Goal: Transaction & Acquisition: Purchase product/service

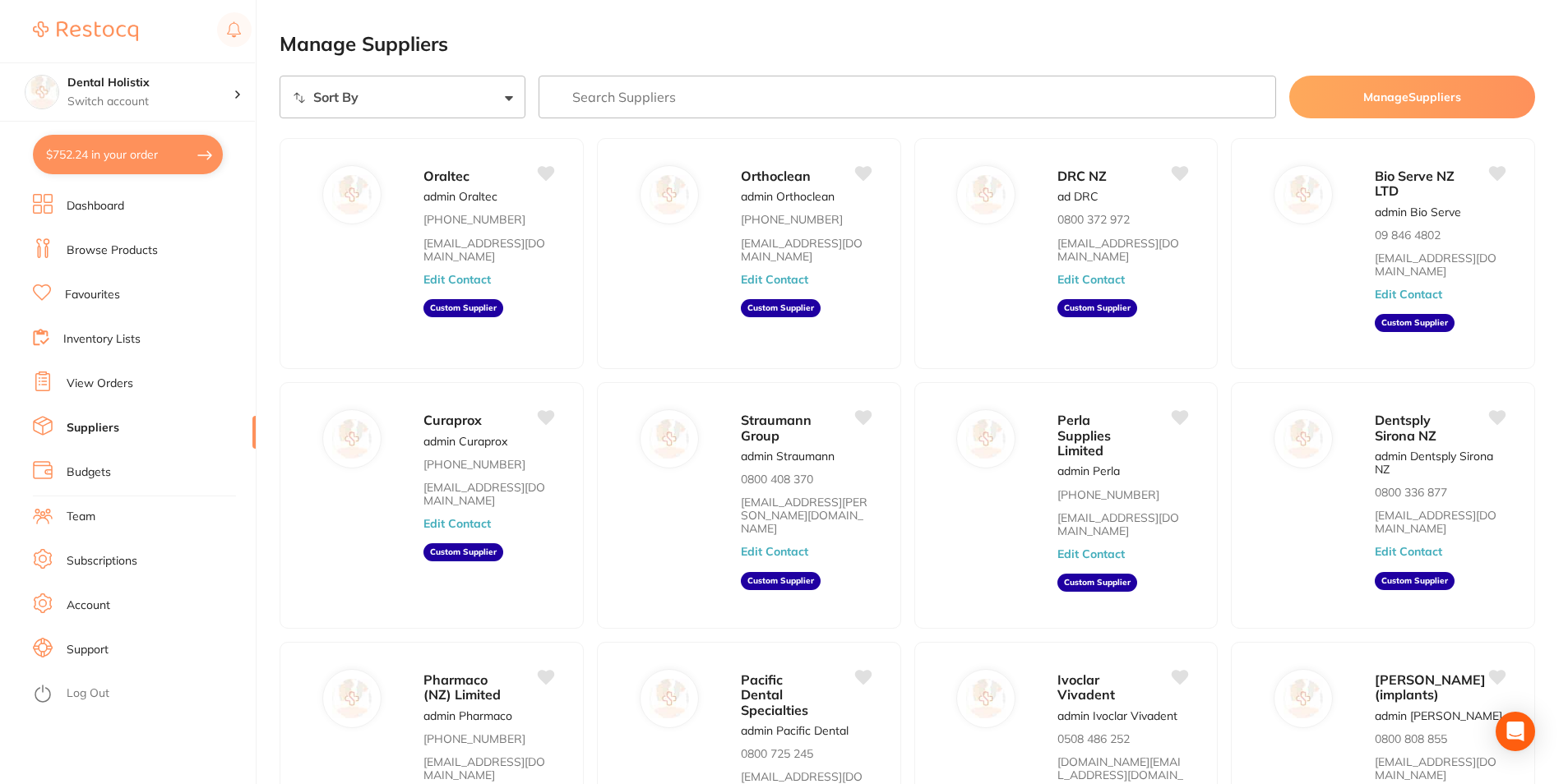
click at [624, 102] on input "search" at bounding box center [907, 97] width 737 height 43
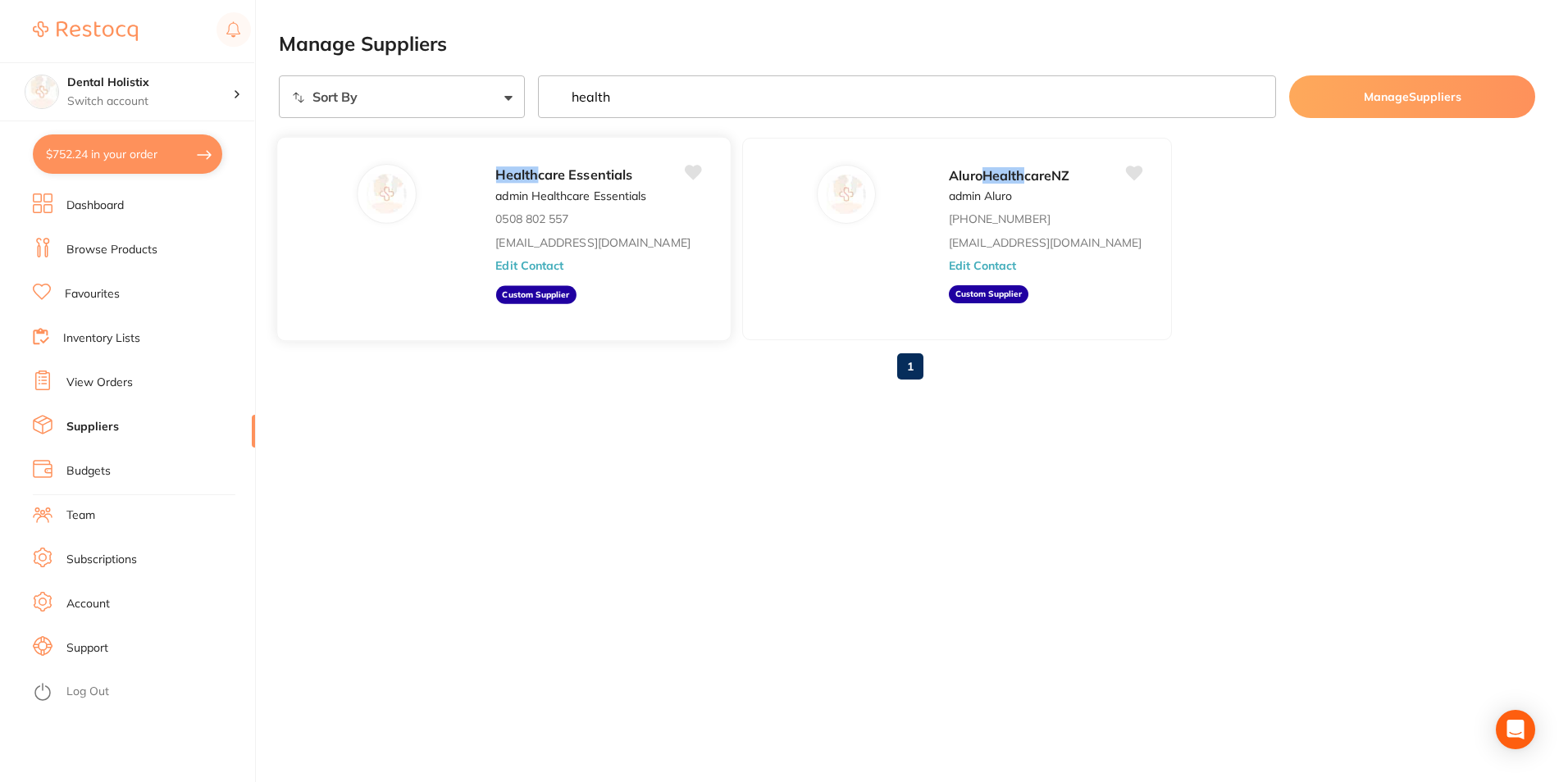
type input "health"
click at [589, 171] on span "care Essentials" at bounding box center [584, 175] width 94 height 16
click at [528, 176] on em "Health" at bounding box center [517, 175] width 43 height 16
click at [114, 336] on link "Inventory Lists" at bounding box center [101, 339] width 77 height 16
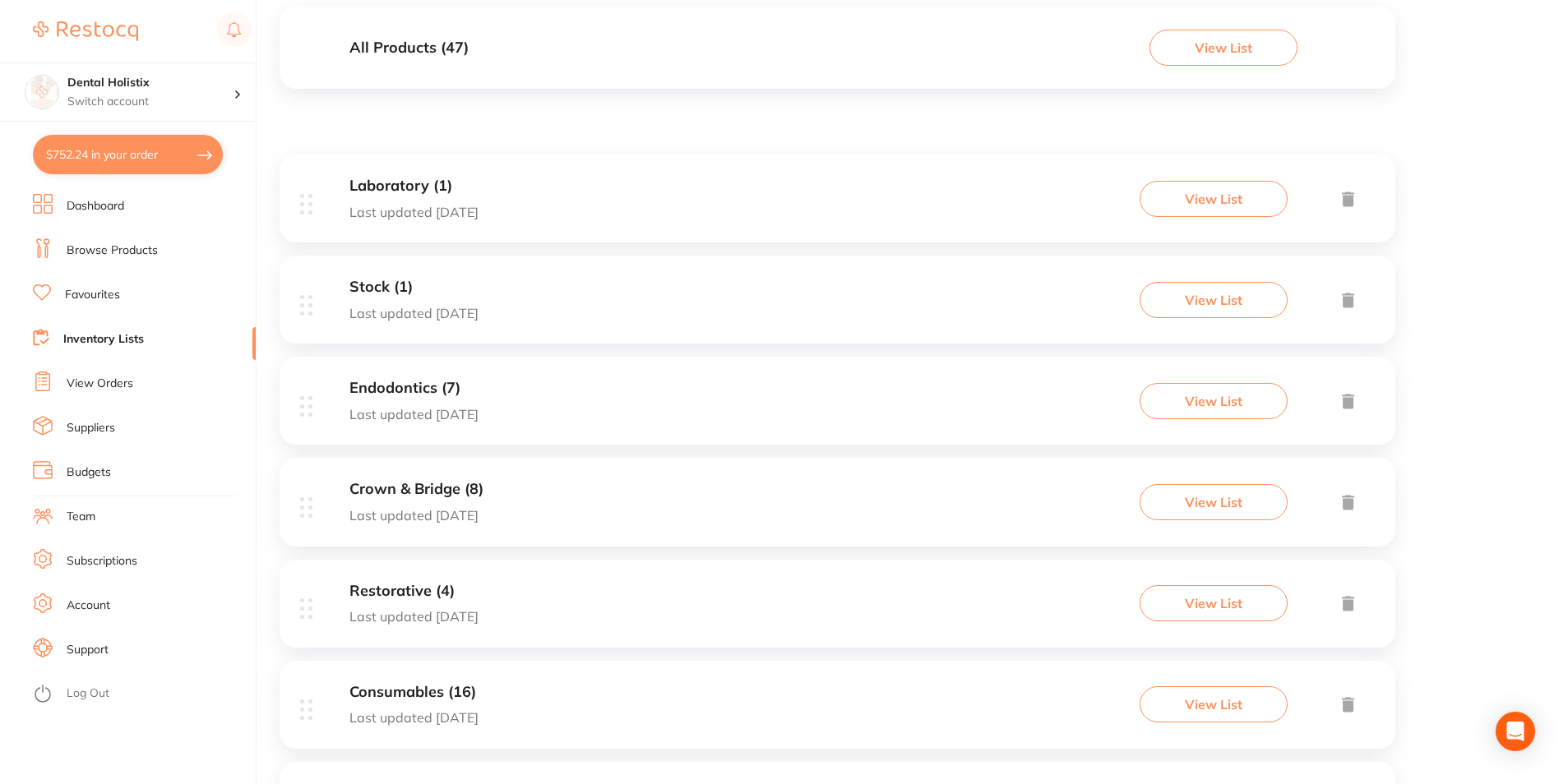
scroll to position [329, 0]
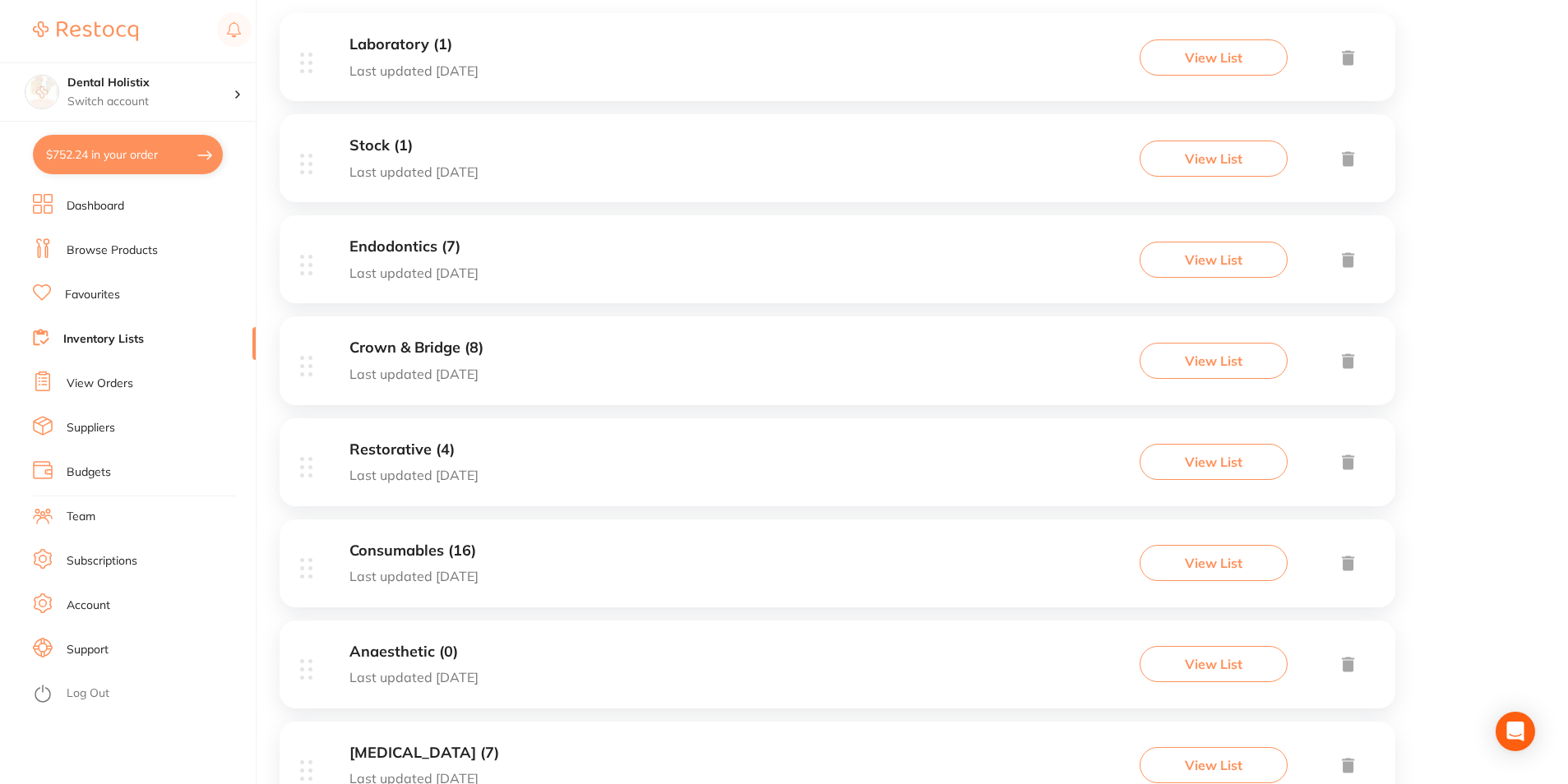
click at [98, 381] on link "View Orders" at bounding box center [100, 384] width 67 height 17
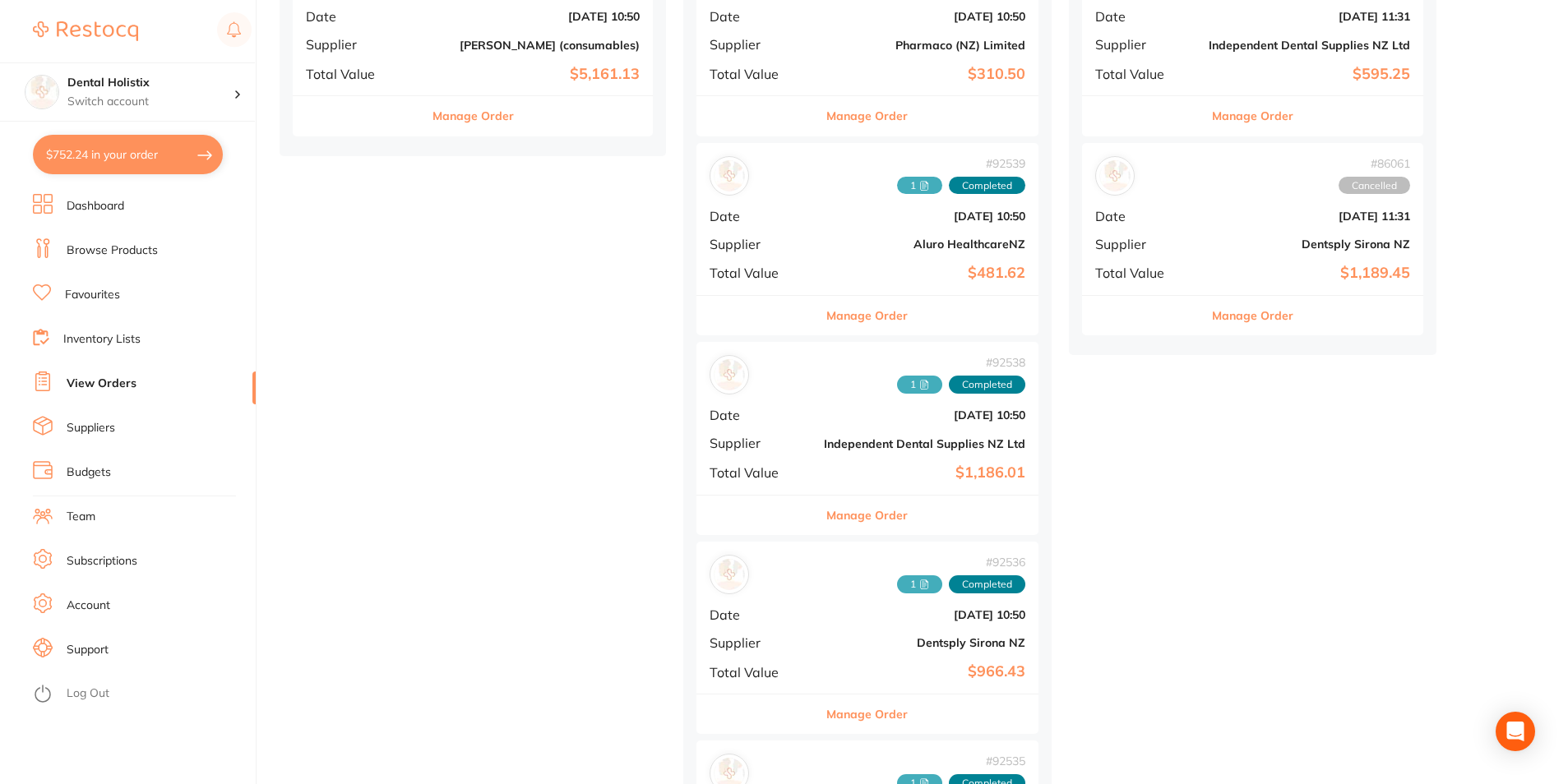
scroll to position [411, 0]
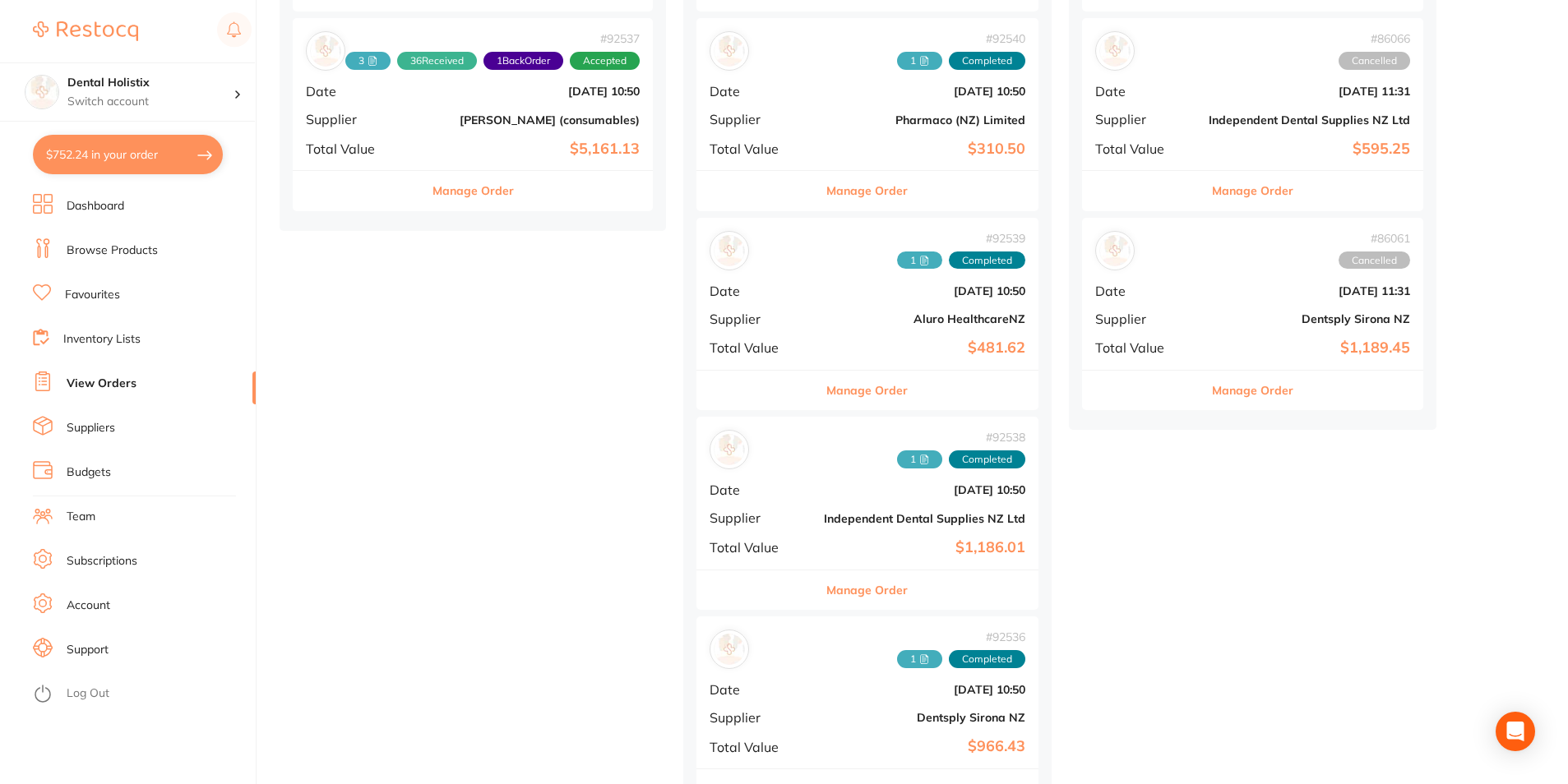
click at [102, 293] on link "Favourites" at bounding box center [93, 295] width 55 height 17
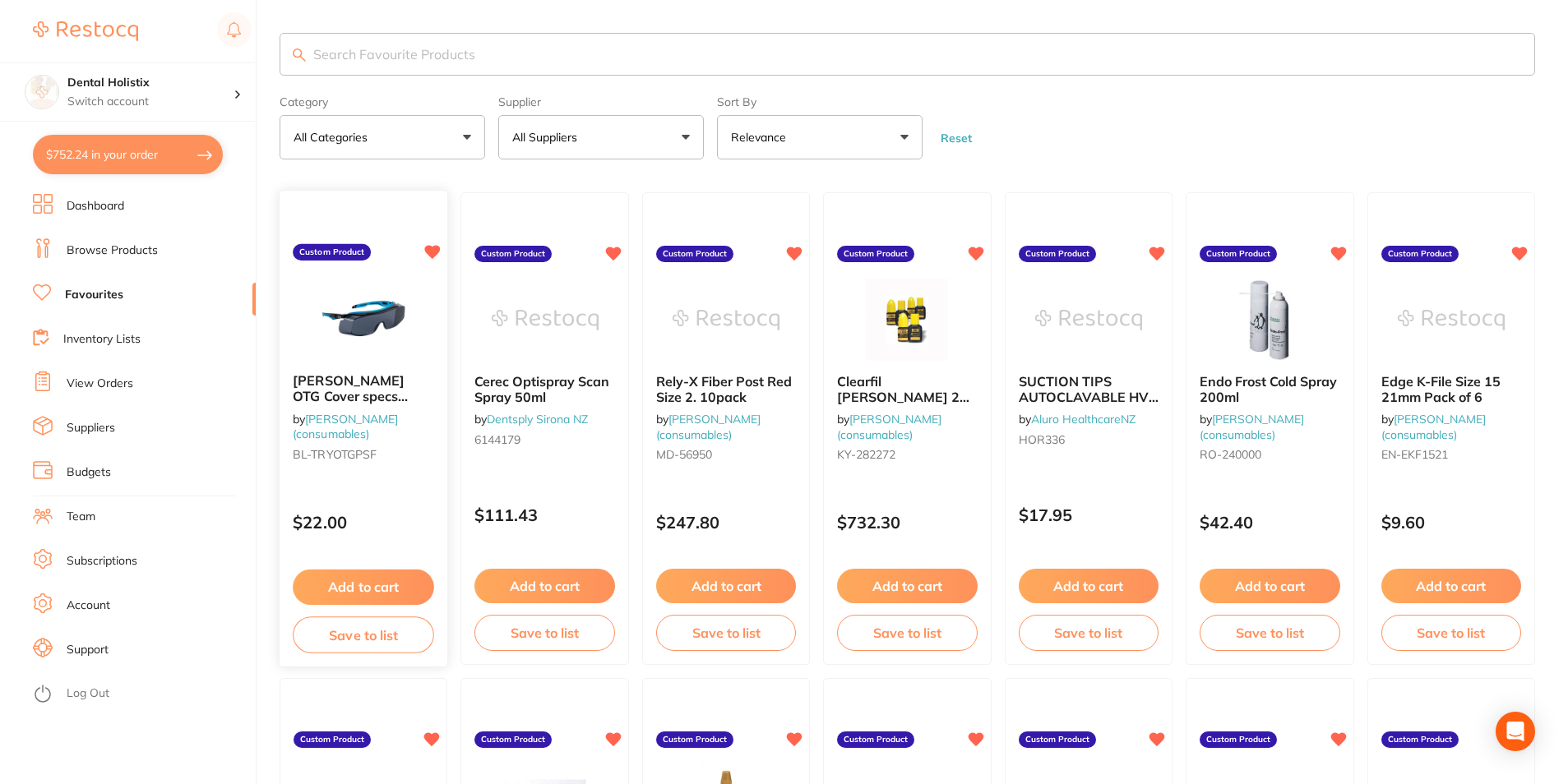
click at [426, 253] on icon at bounding box center [432, 252] width 17 height 17
click at [970, 250] on icon at bounding box center [976, 252] width 16 height 14
click at [775, 257] on div "Rely-X Fiber Post Red Size 2. 10pack by [PERSON_NAME] (consumables) MD-56950 Cu…" at bounding box center [726, 430] width 169 height 478
click at [802, 250] on section at bounding box center [784, 392] width 1568 height 784
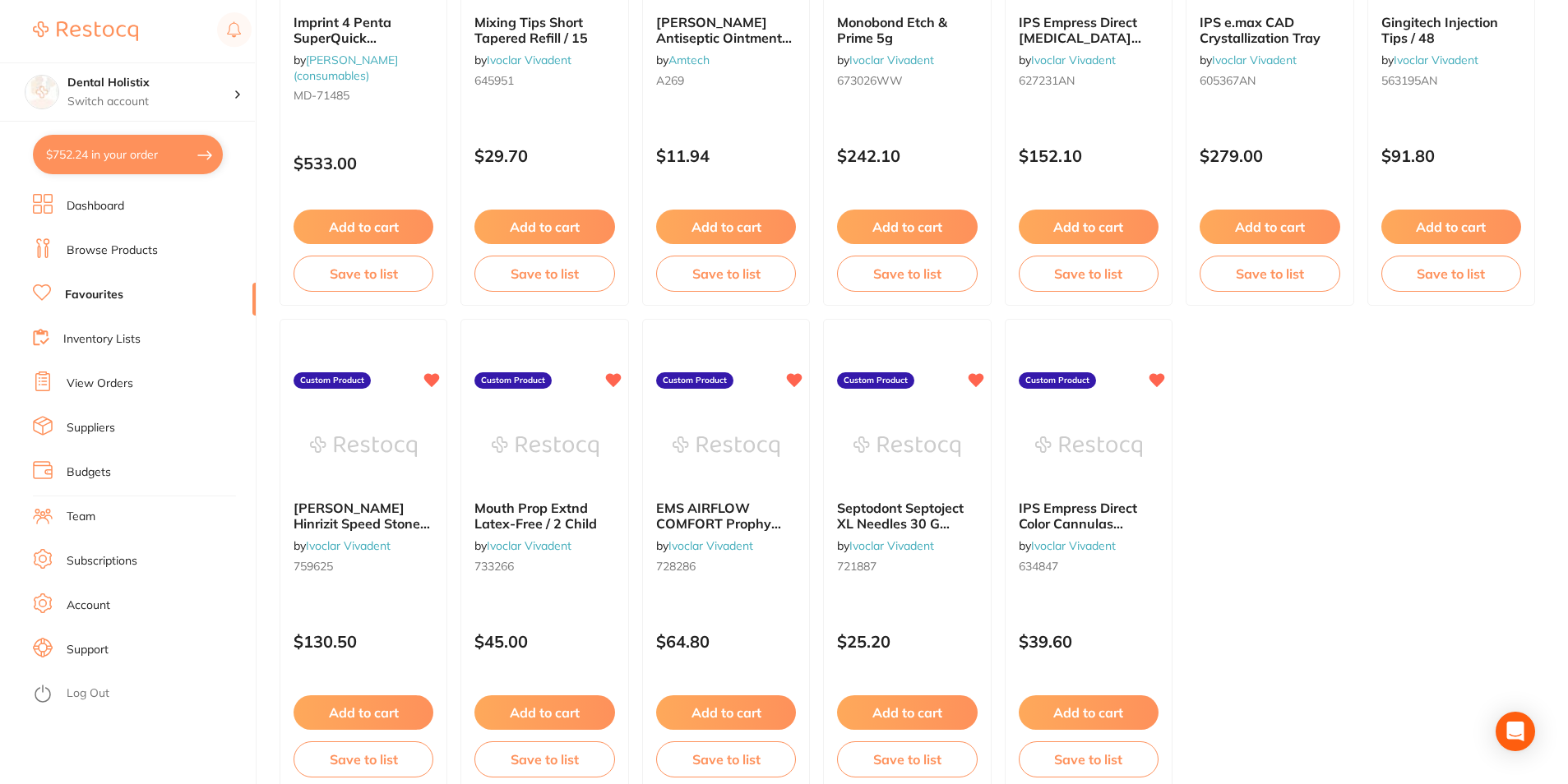
scroll to position [3366, 0]
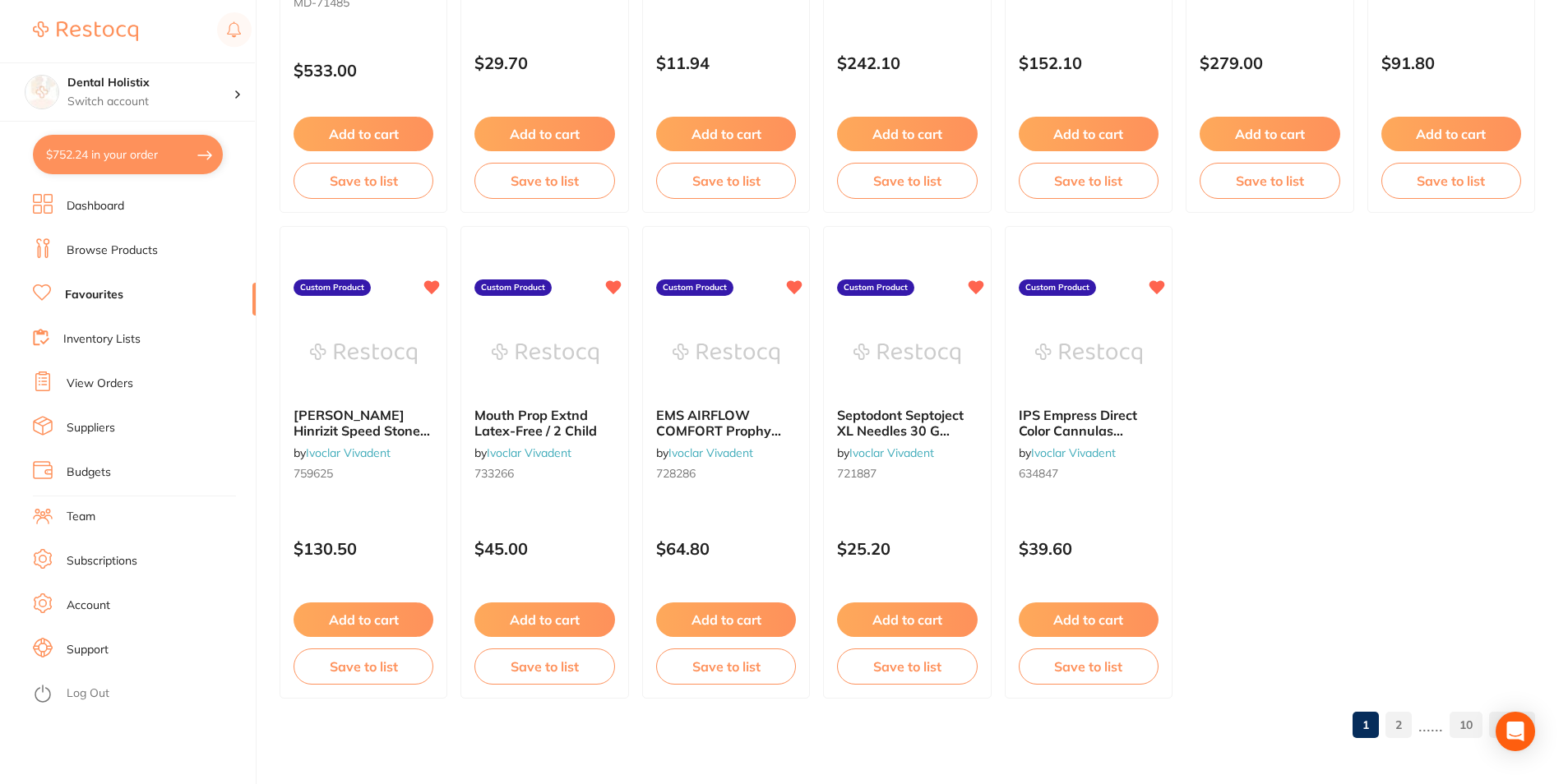
click at [81, 425] on link "Suppliers" at bounding box center [91, 428] width 49 height 17
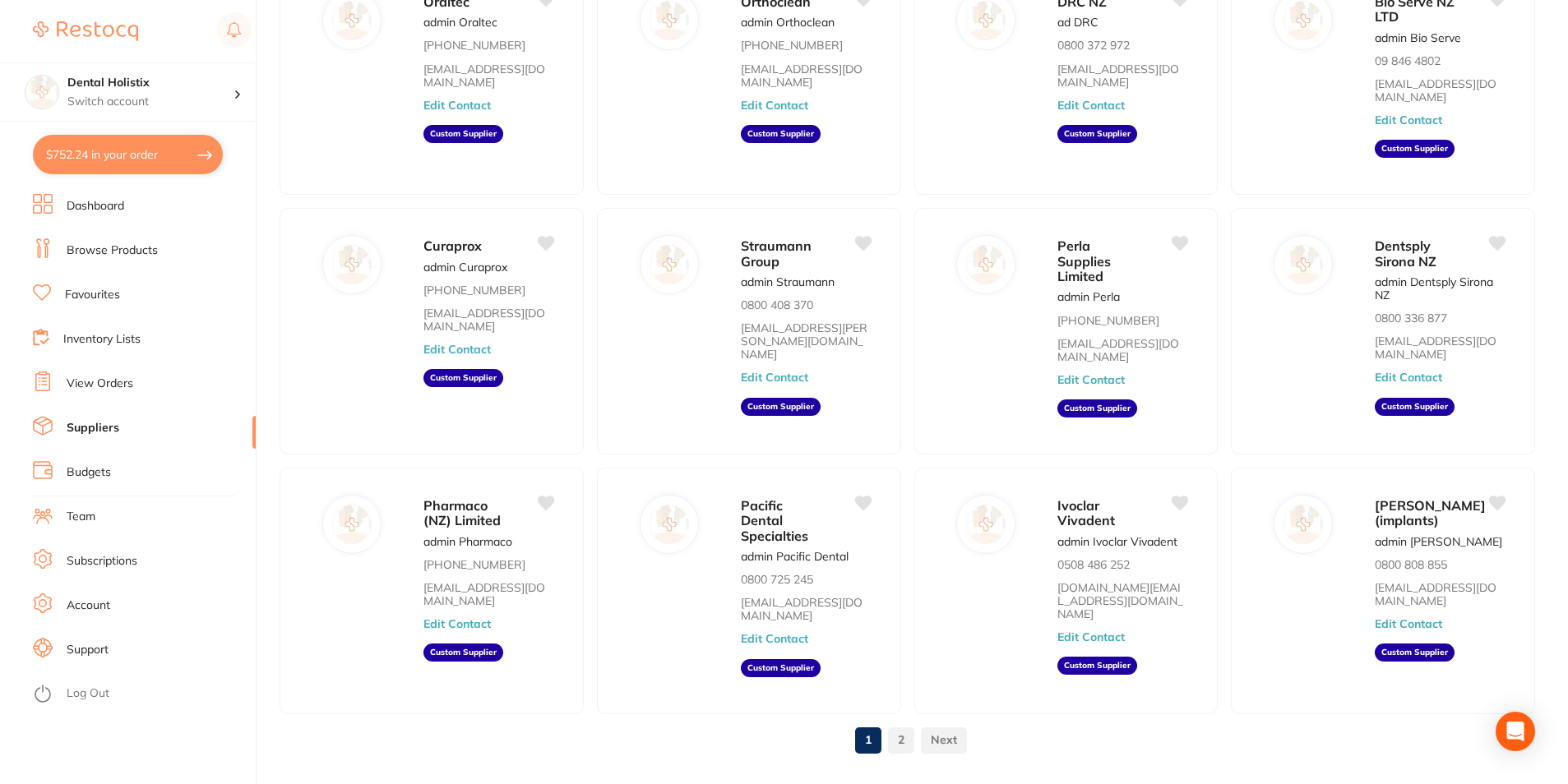
scroll to position [201, 0]
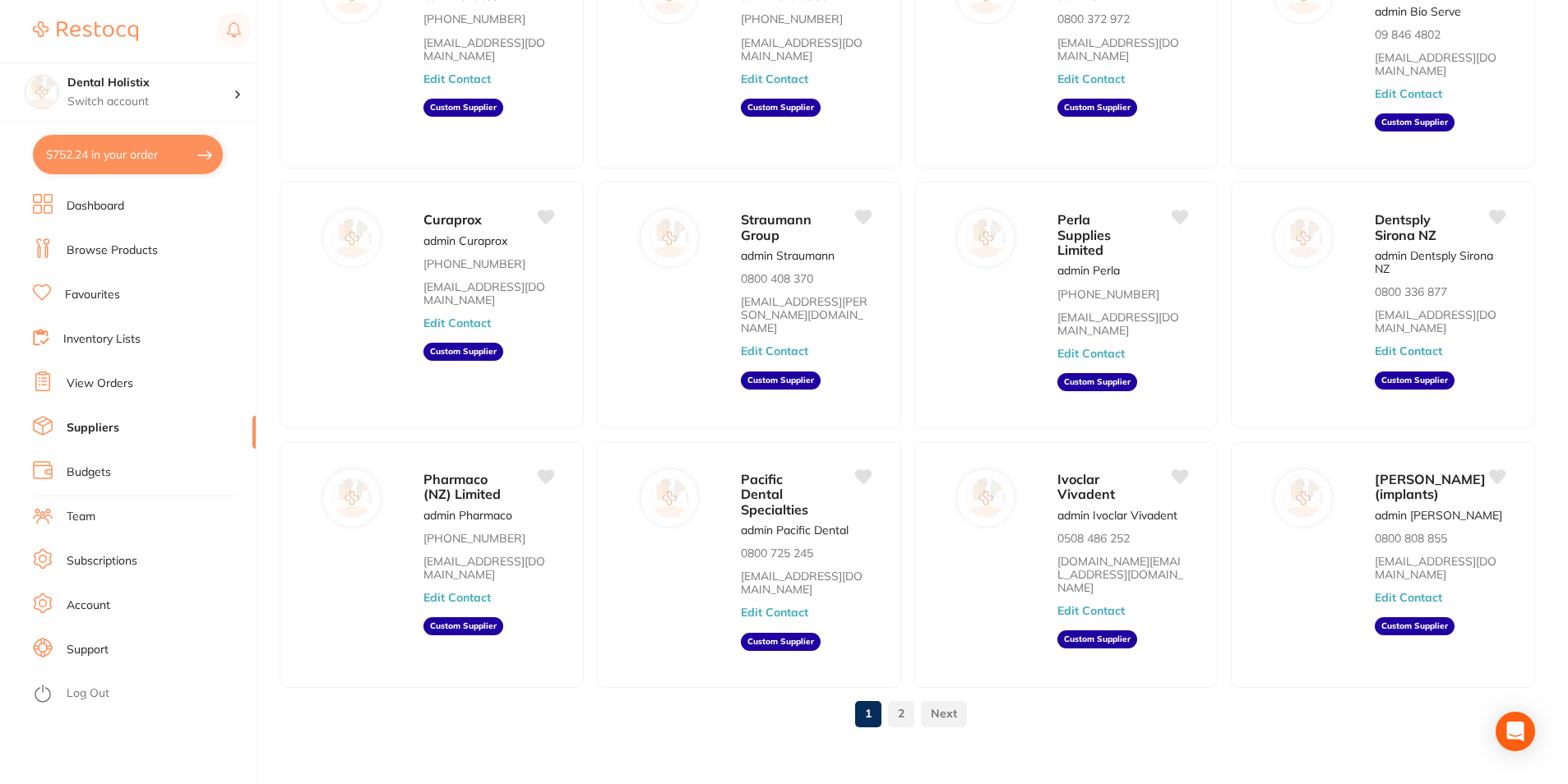
click at [900, 697] on link "2" at bounding box center [901, 713] width 26 height 33
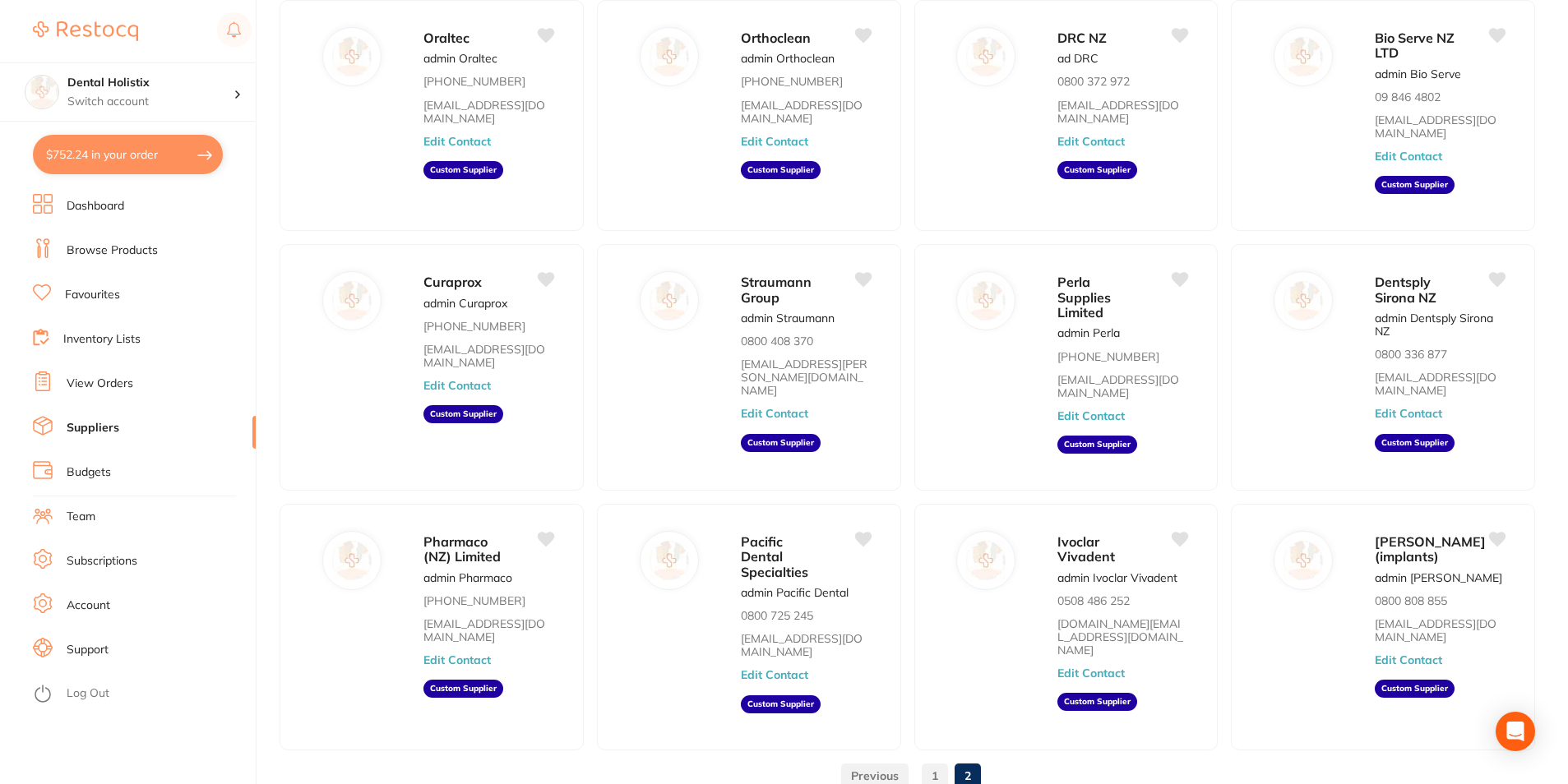
scroll to position [0, 0]
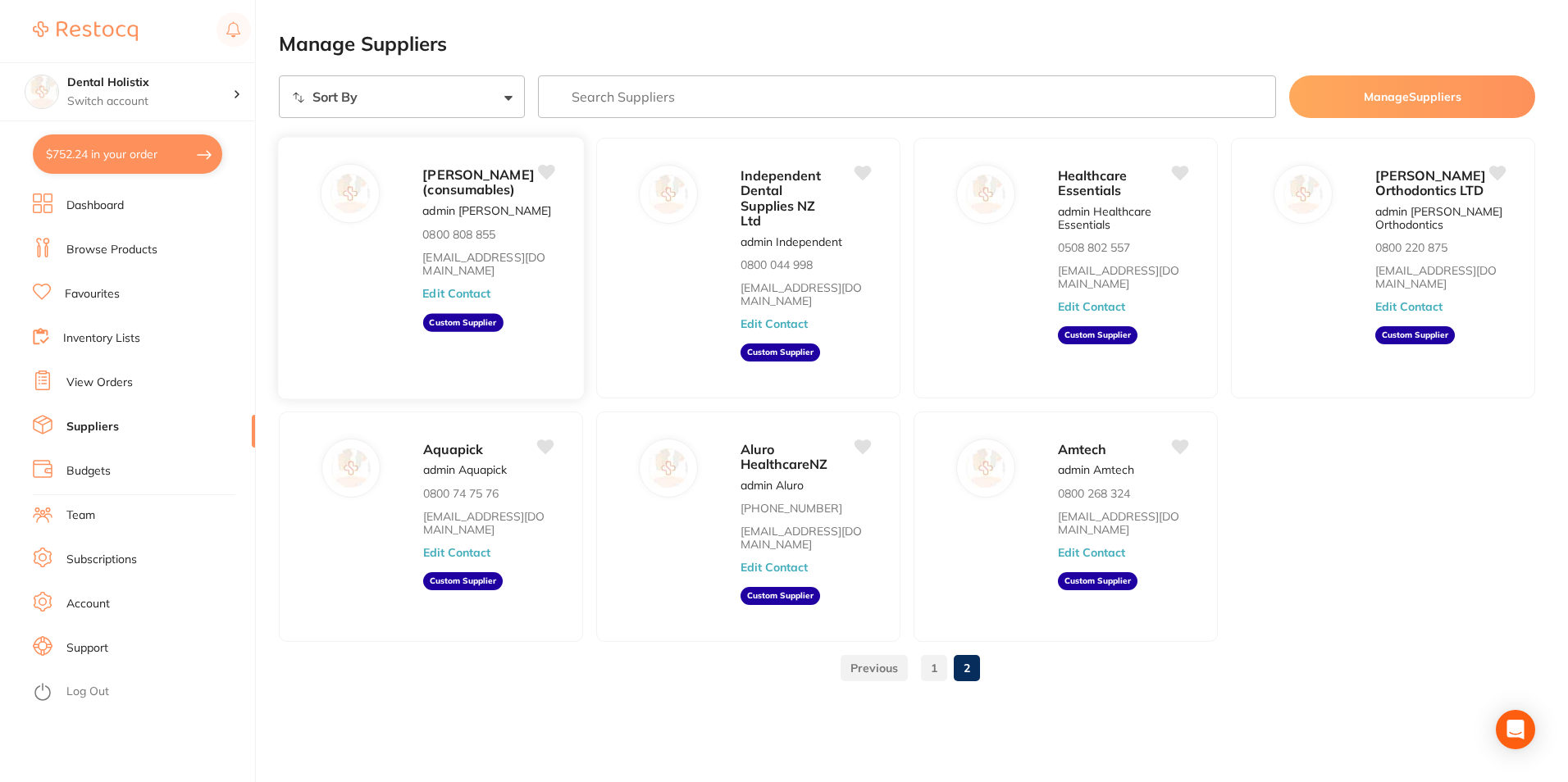
click at [491, 278] on link "[EMAIL_ADDRESS][DOMAIN_NAME]" at bounding box center [487, 264] width 131 height 27
click at [440, 199] on span "[PERSON_NAME] (consumables)" at bounding box center [477, 182] width 111 height 32
click at [114, 378] on link "View Orders" at bounding box center [100, 383] width 67 height 16
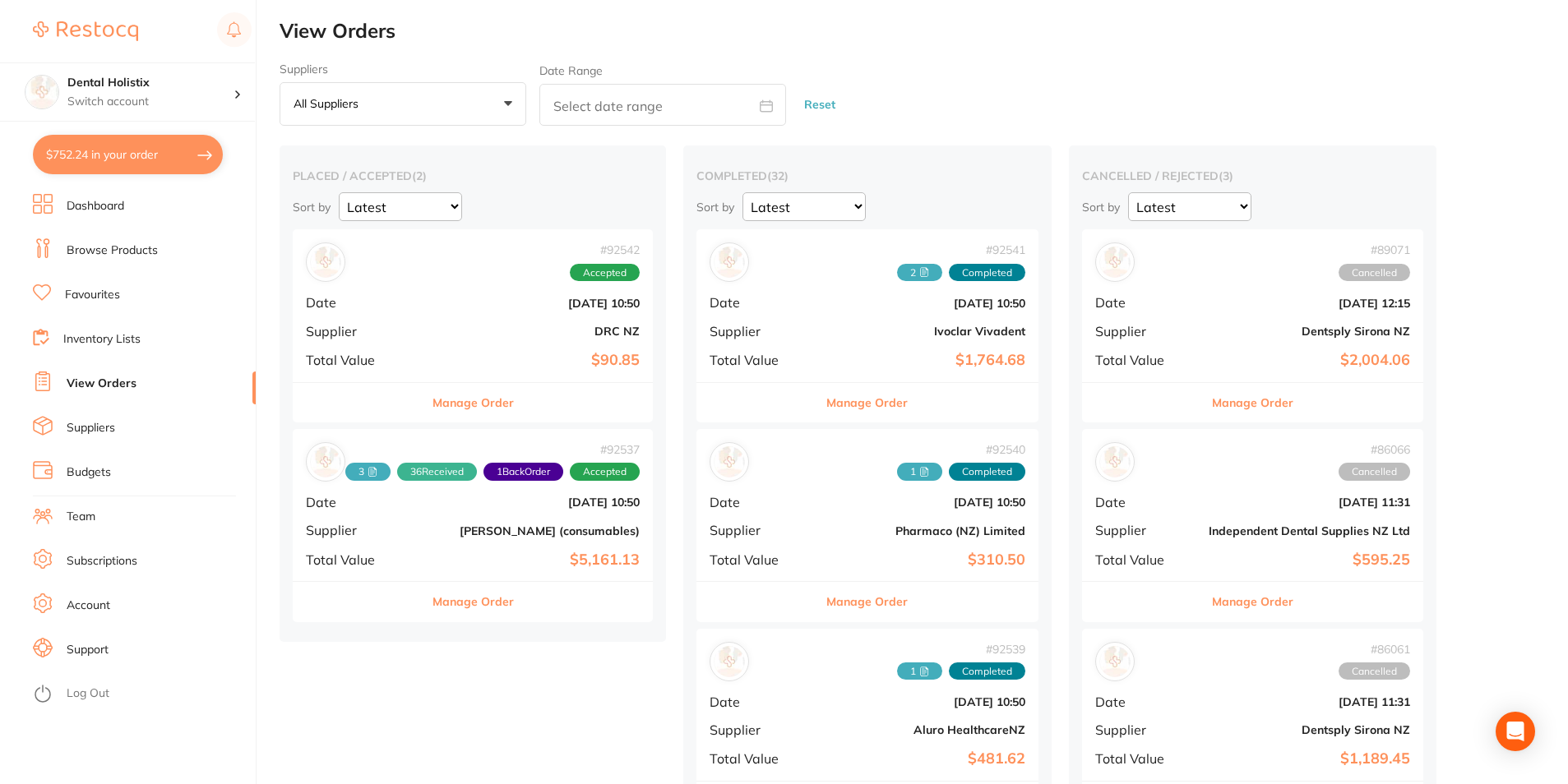
click at [1246, 208] on select "Latest Notification" at bounding box center [1189, 207] width 123 height 29
click at [1356, 185] on div "cancelled / rejected ( 3 ) Sort by Latest Notification" at bounding box center [1253, 195] width 342 height 54
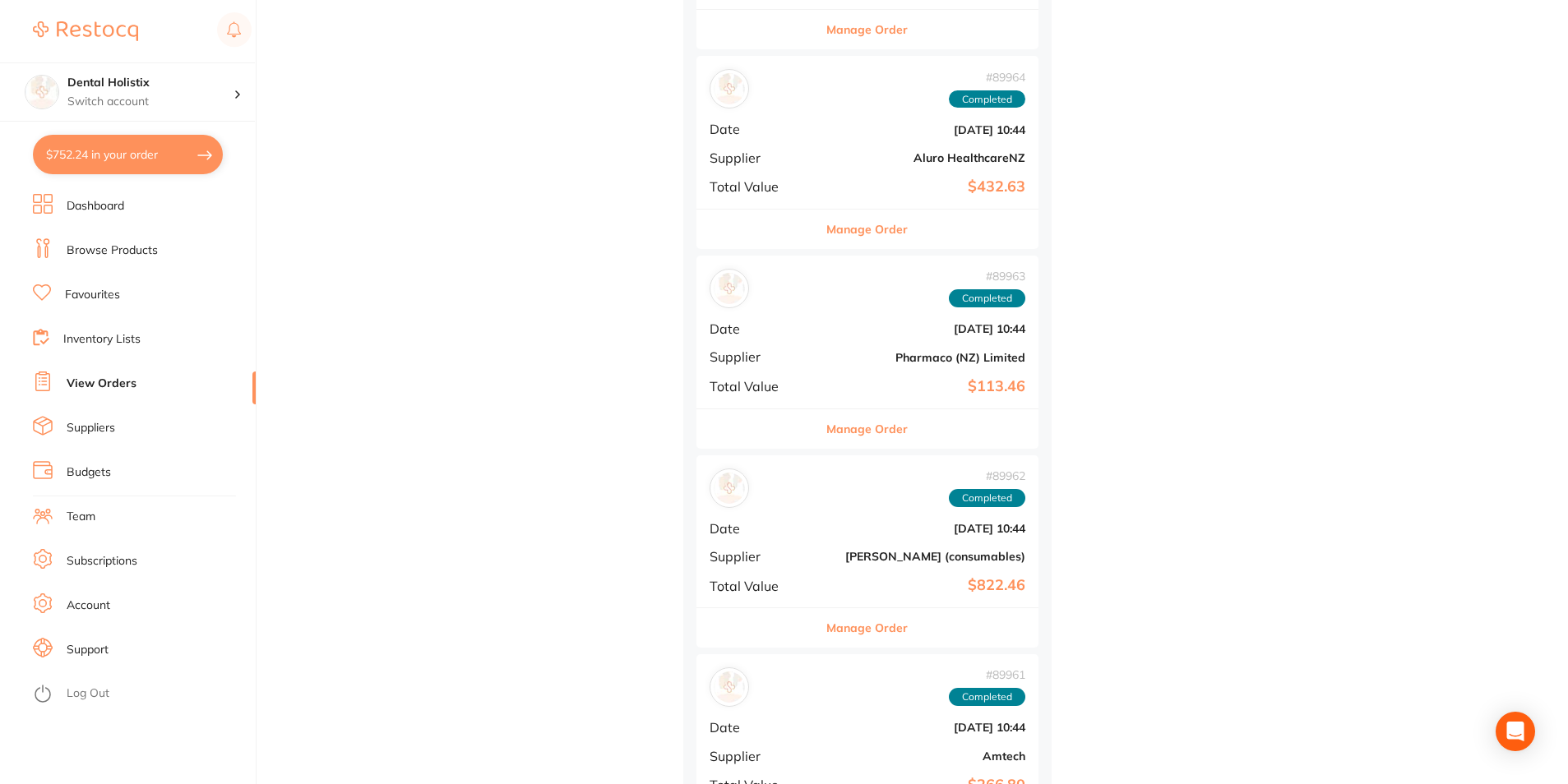
scroll to position [1972, 0]
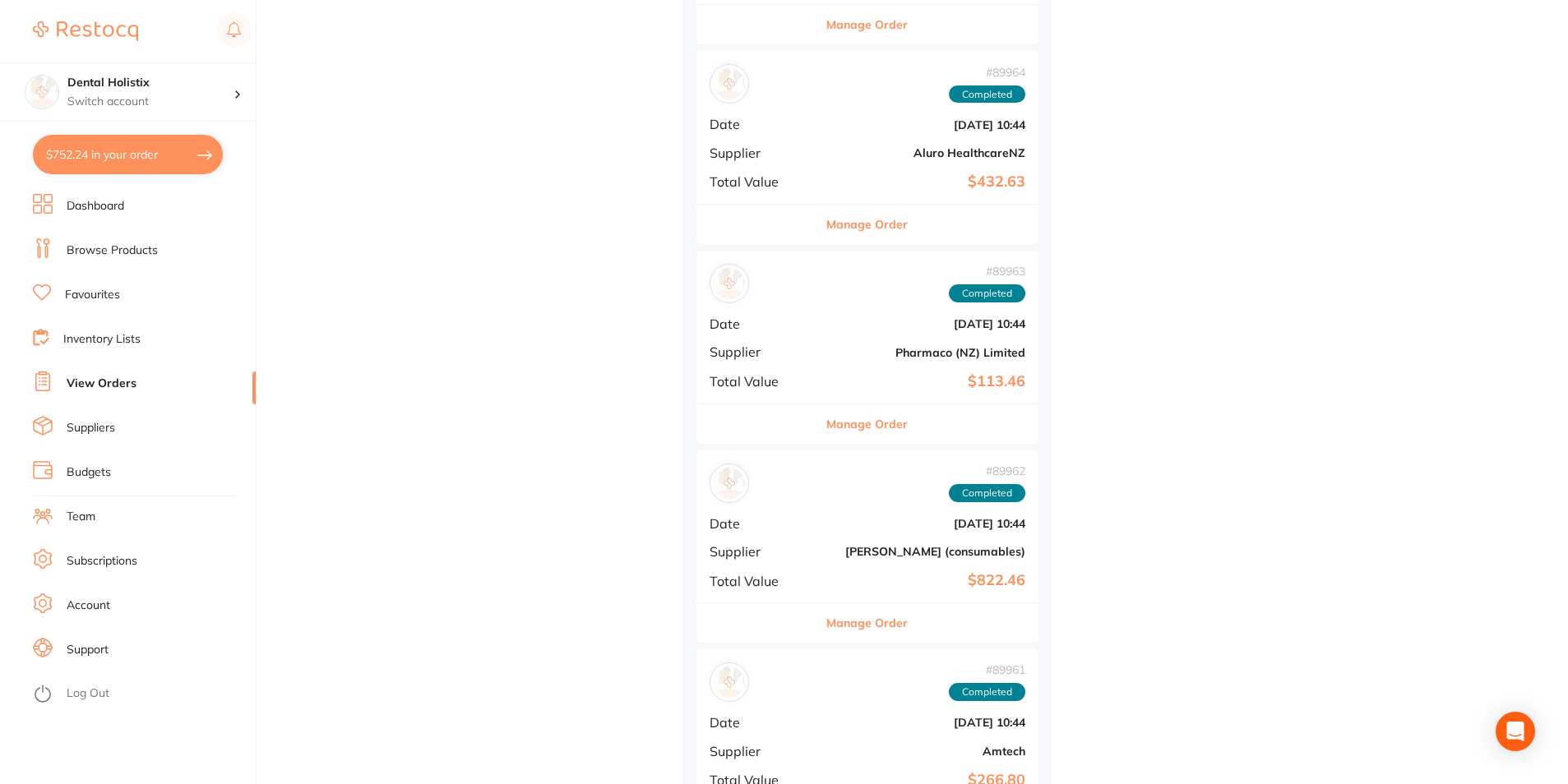
click at [877, 623] on button "Manage Order" at bounding box center [867, 623] width 81 height 40
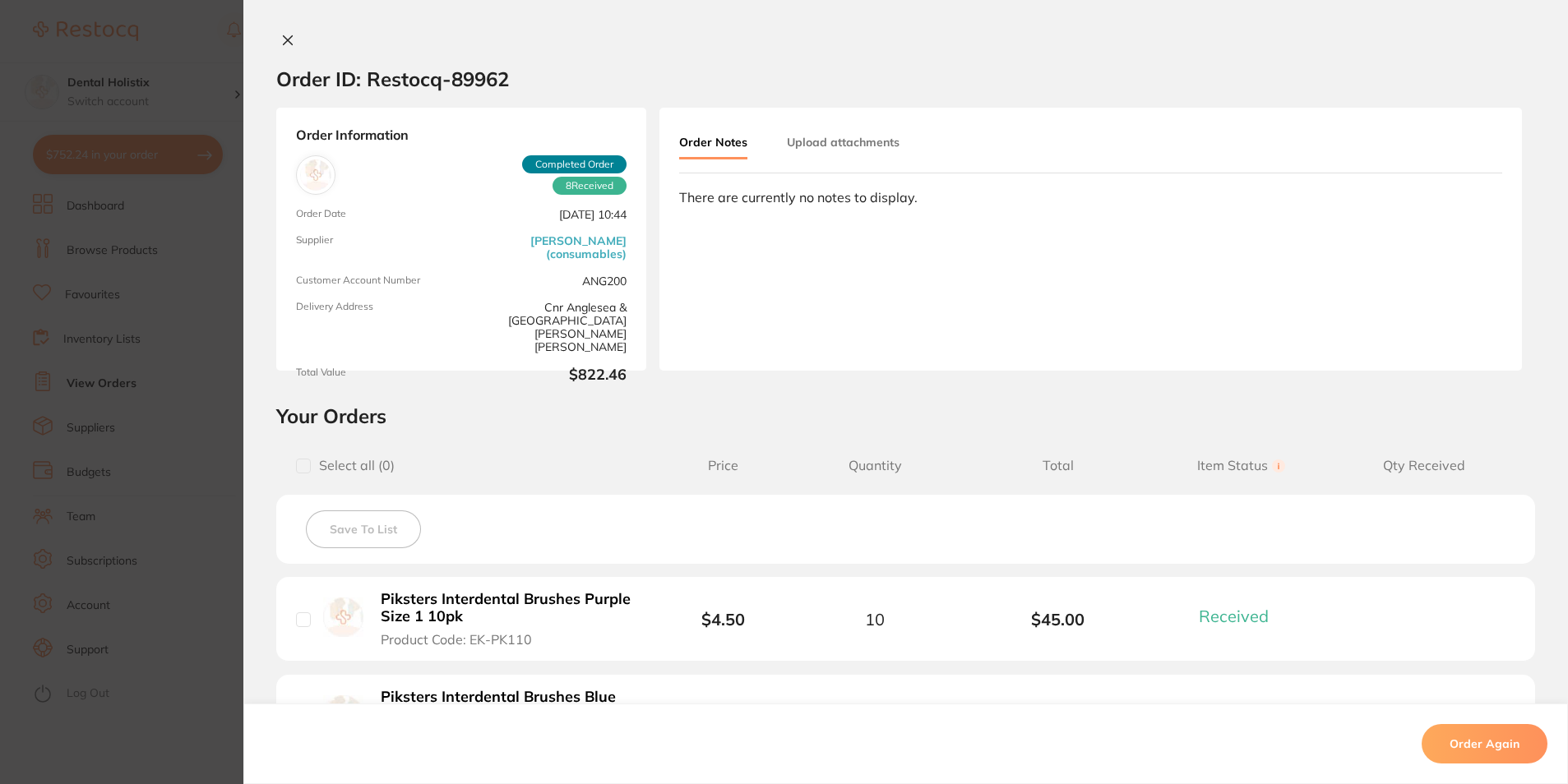
click at [283, 35] on icon at bounding box center [288, 40] width 13 height 13
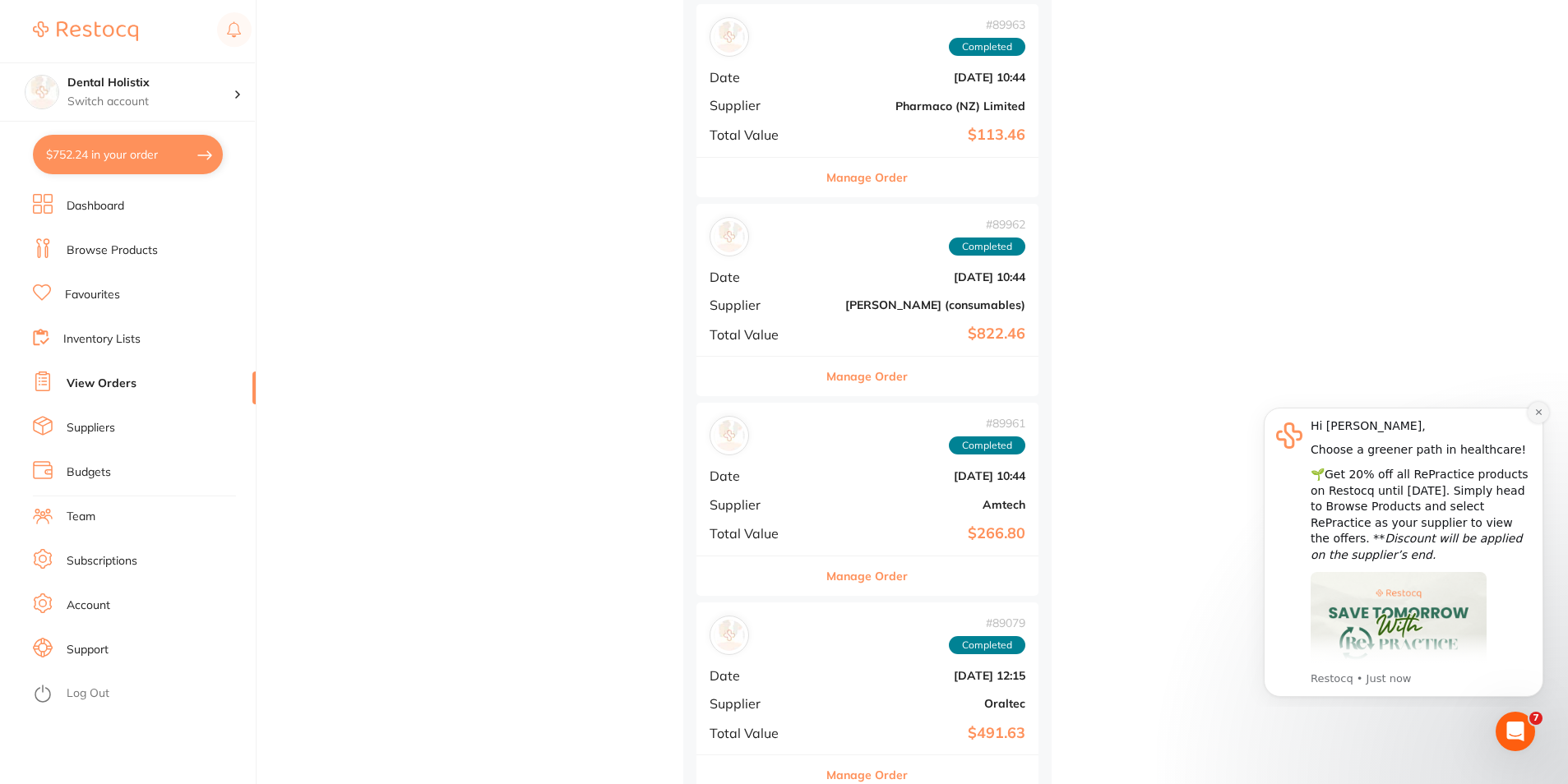
click at [1536, 416] on icon "Dismiss notification" at bounding box center [1538, 411] width 9 height 9
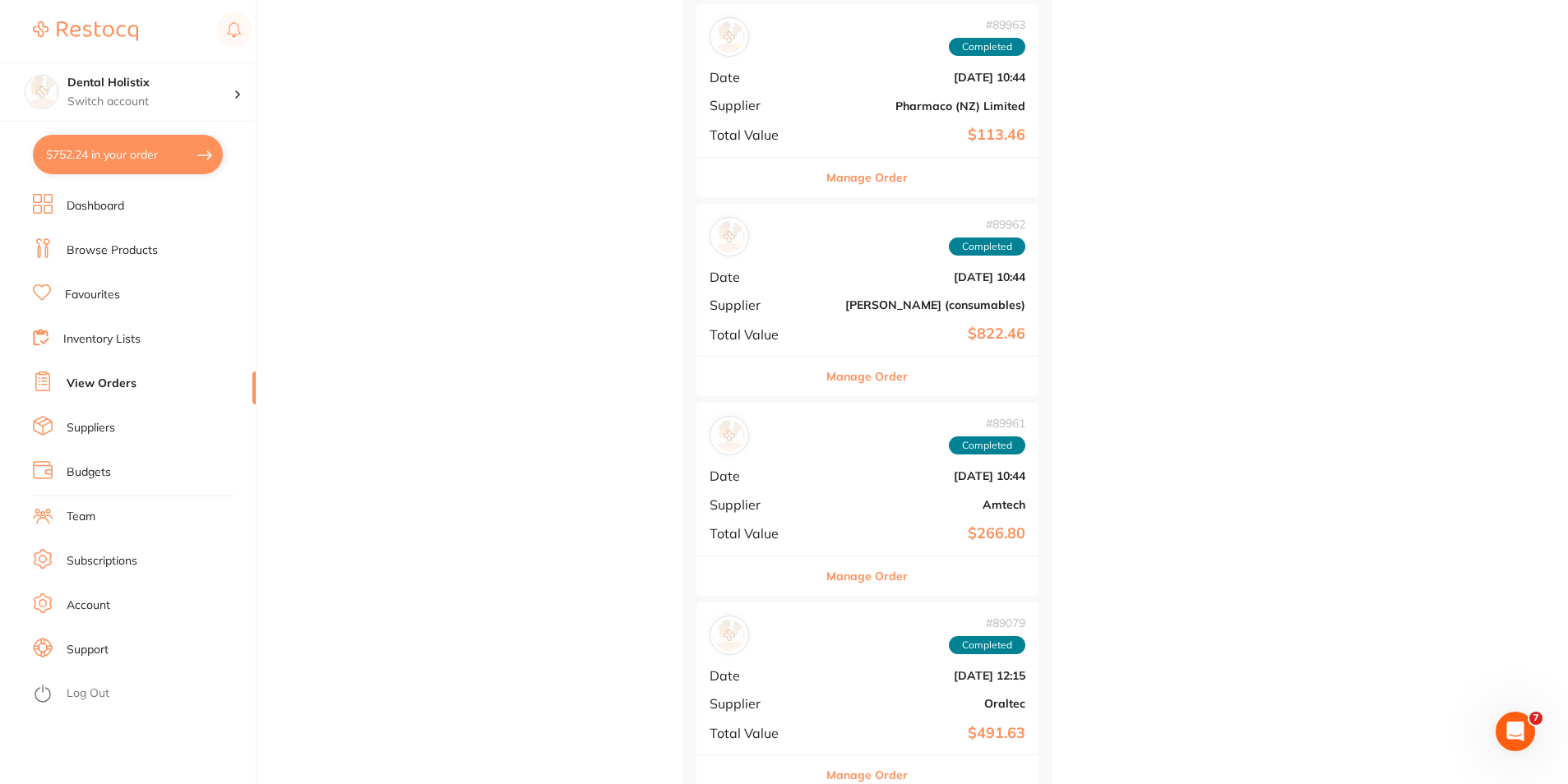
click at [103, 428] on link "Suppliers" at bounding box center [91, 428] width 49 height 17
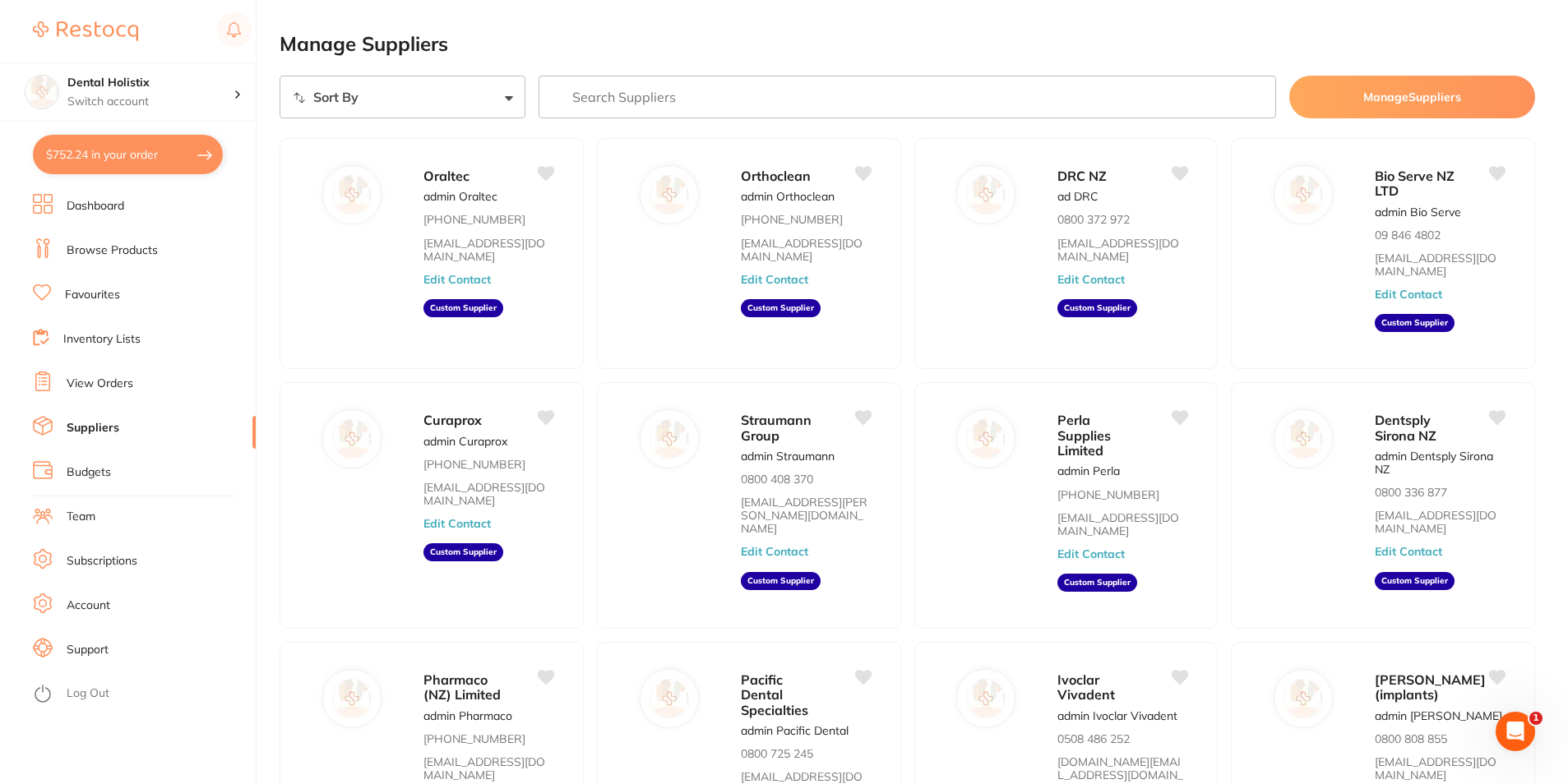
click at [112, 203] on link "Dashboard" at bounding box center [96, 207] width 58 height 17
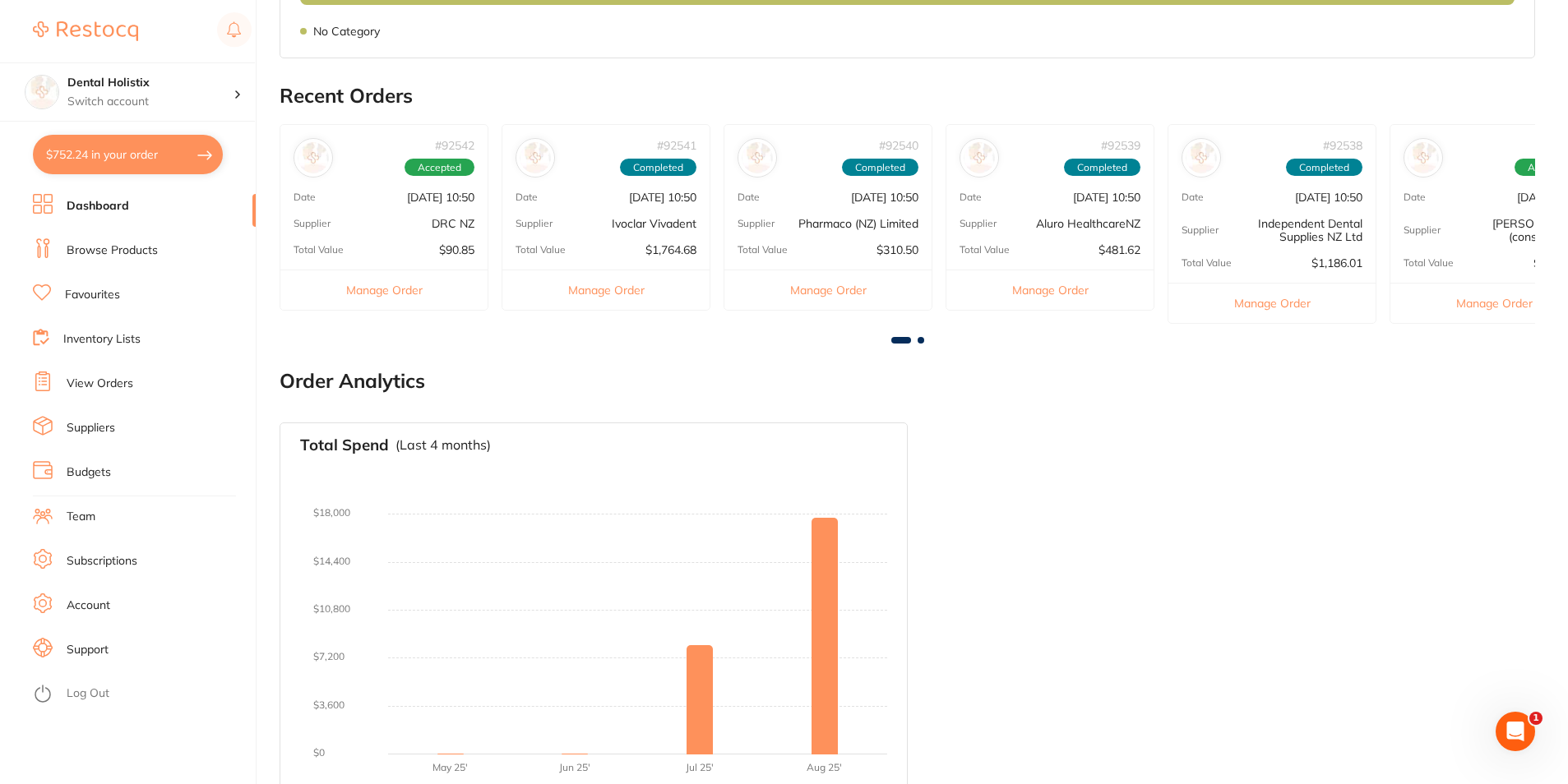
scroll to position [530, 0]
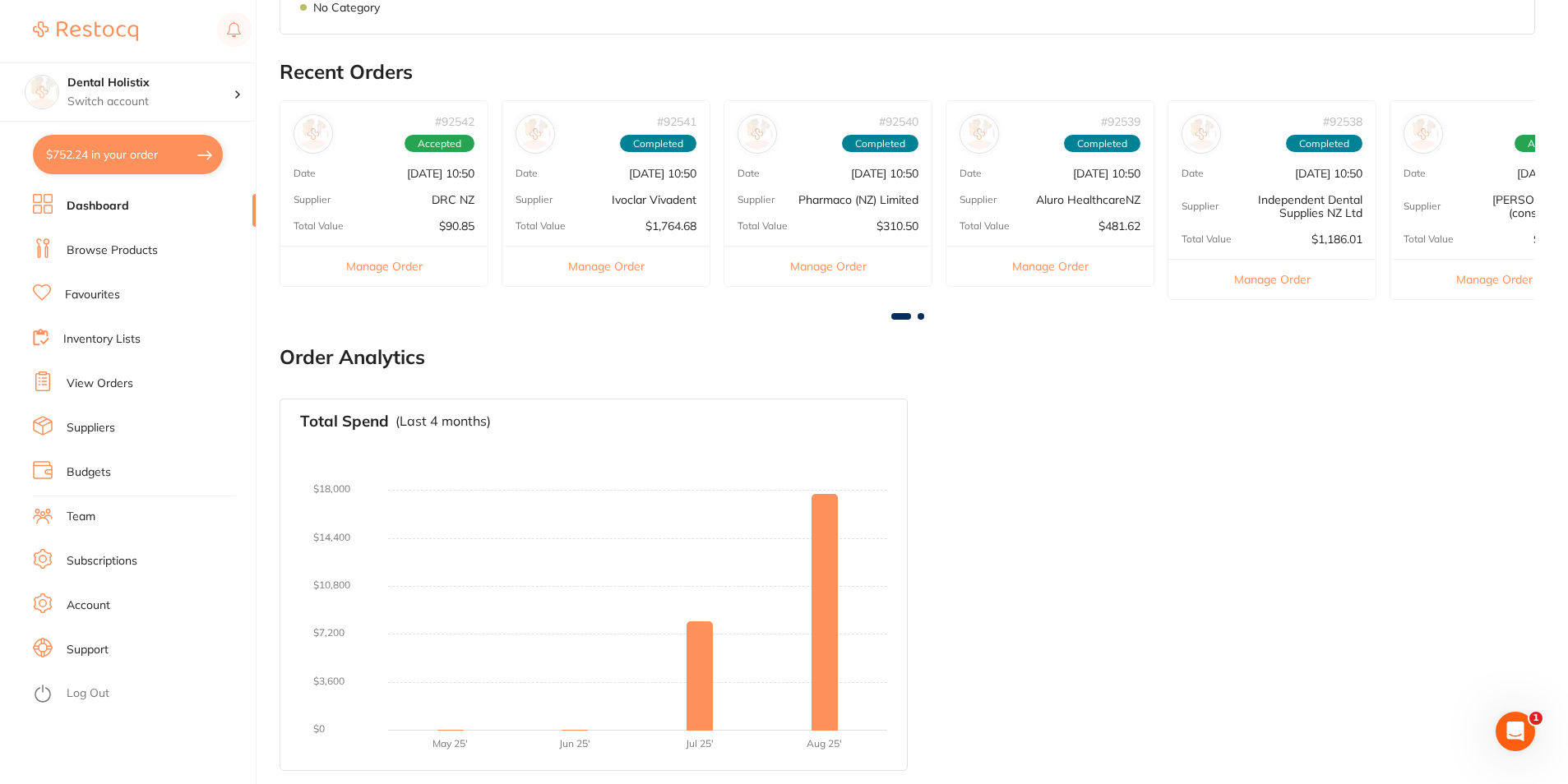
click at [99, 428] on link "Suppliers" at bounding box center [91, 428] width 49 height 17
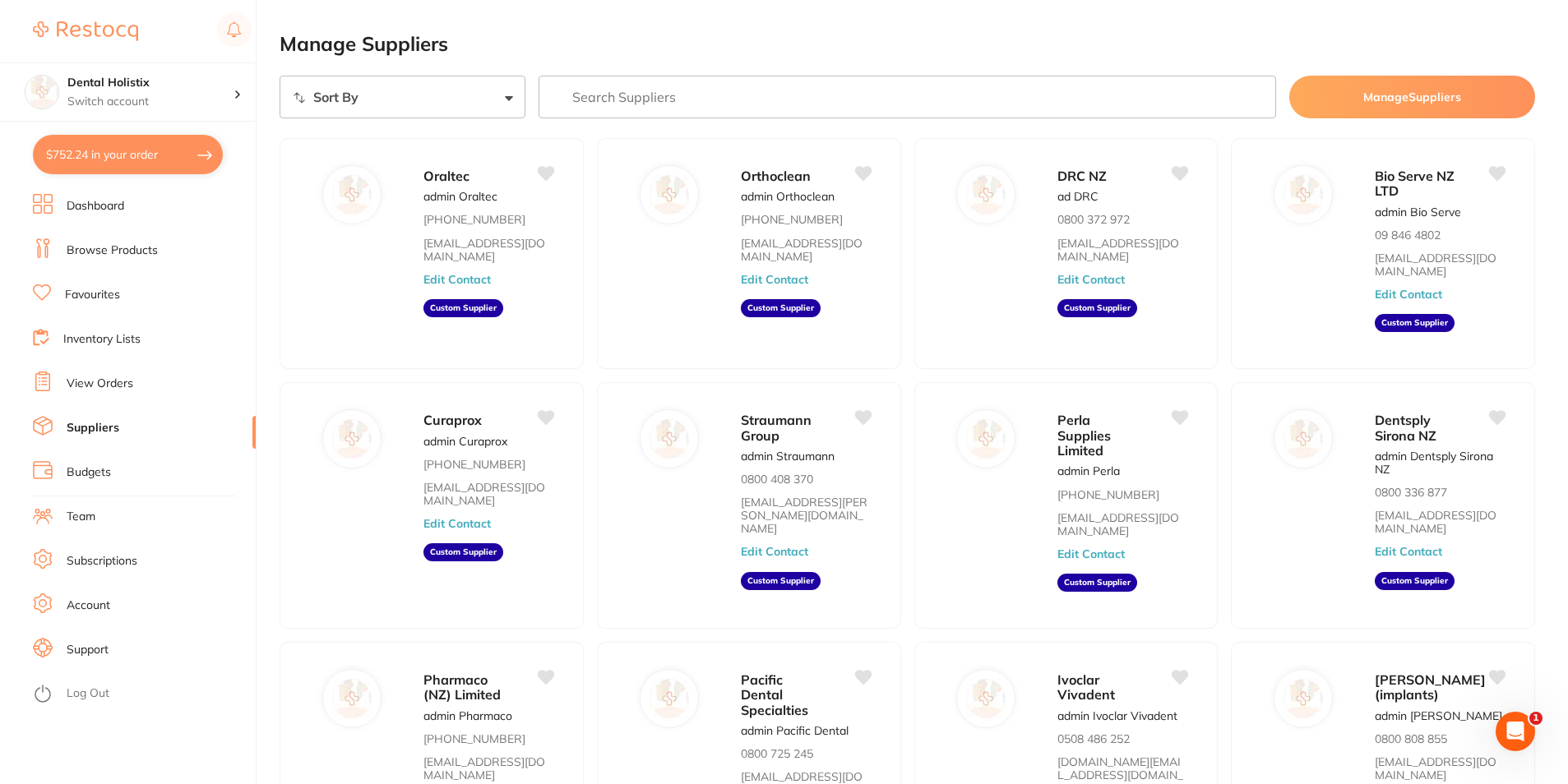
click at [121, 152] on button "$752.24 in your order" at bounding box center [128, 154] width 190 height 40
checkbox input "true"
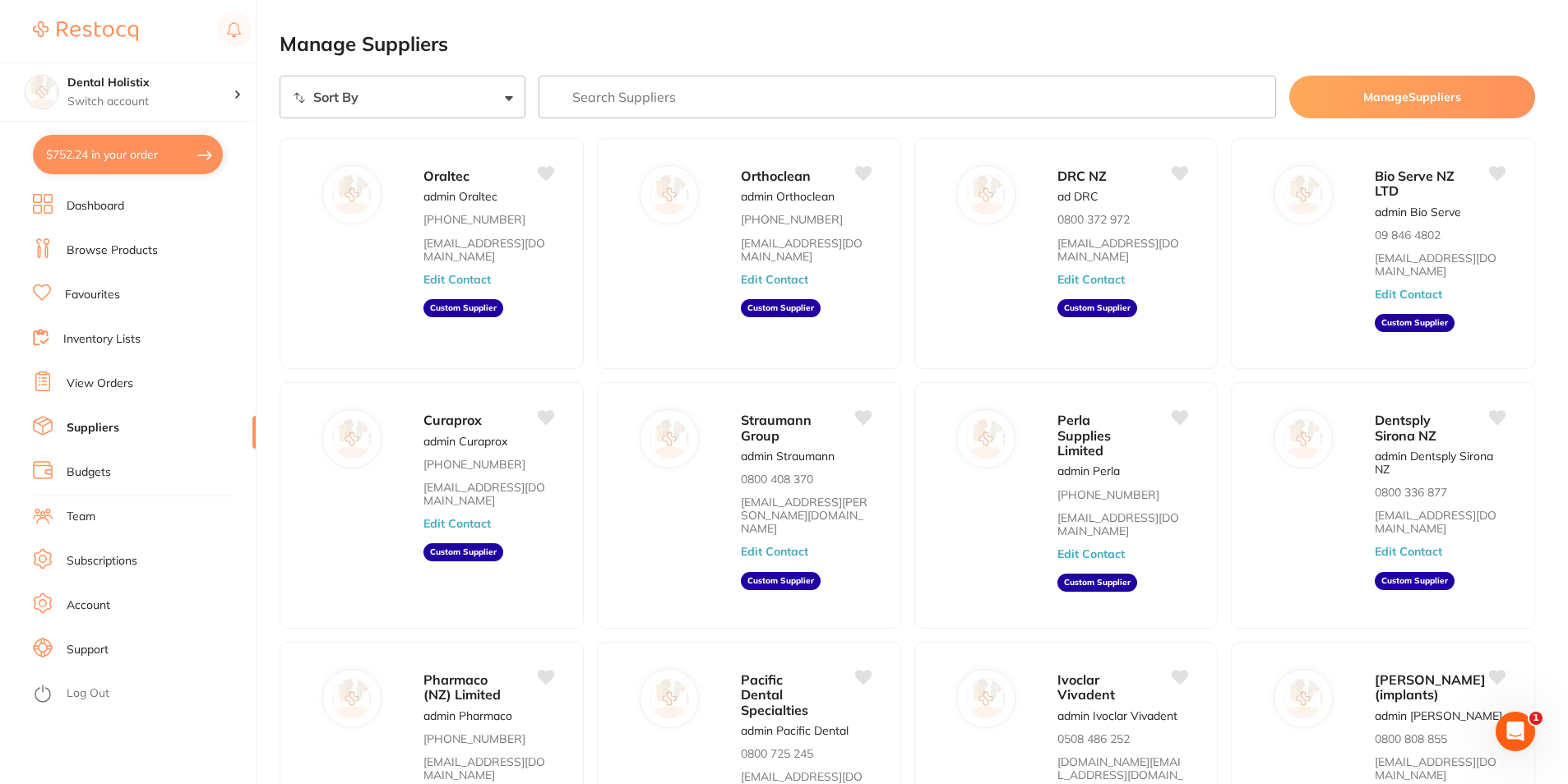
checkbox input "true"
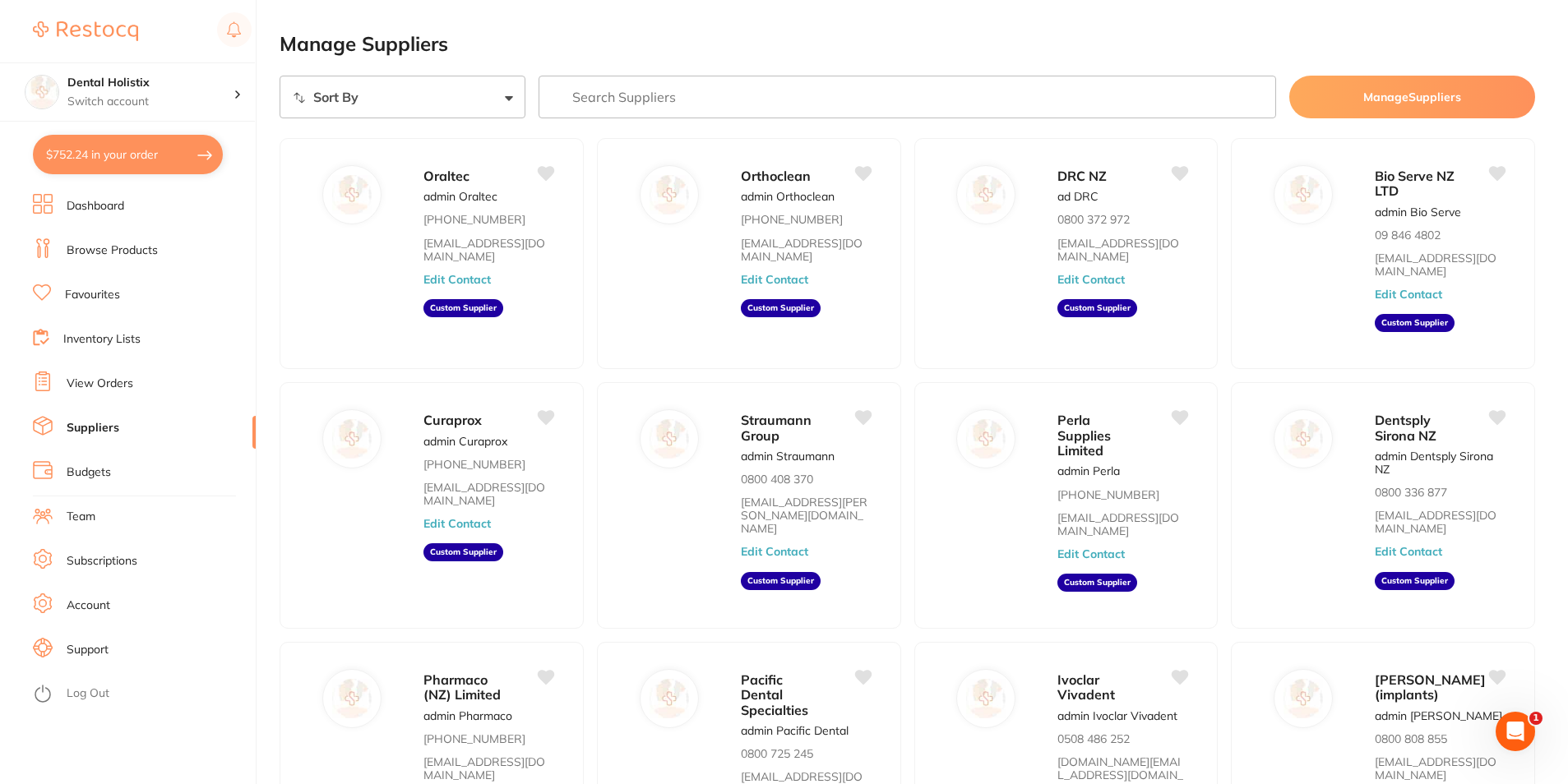
checkbox input "true"
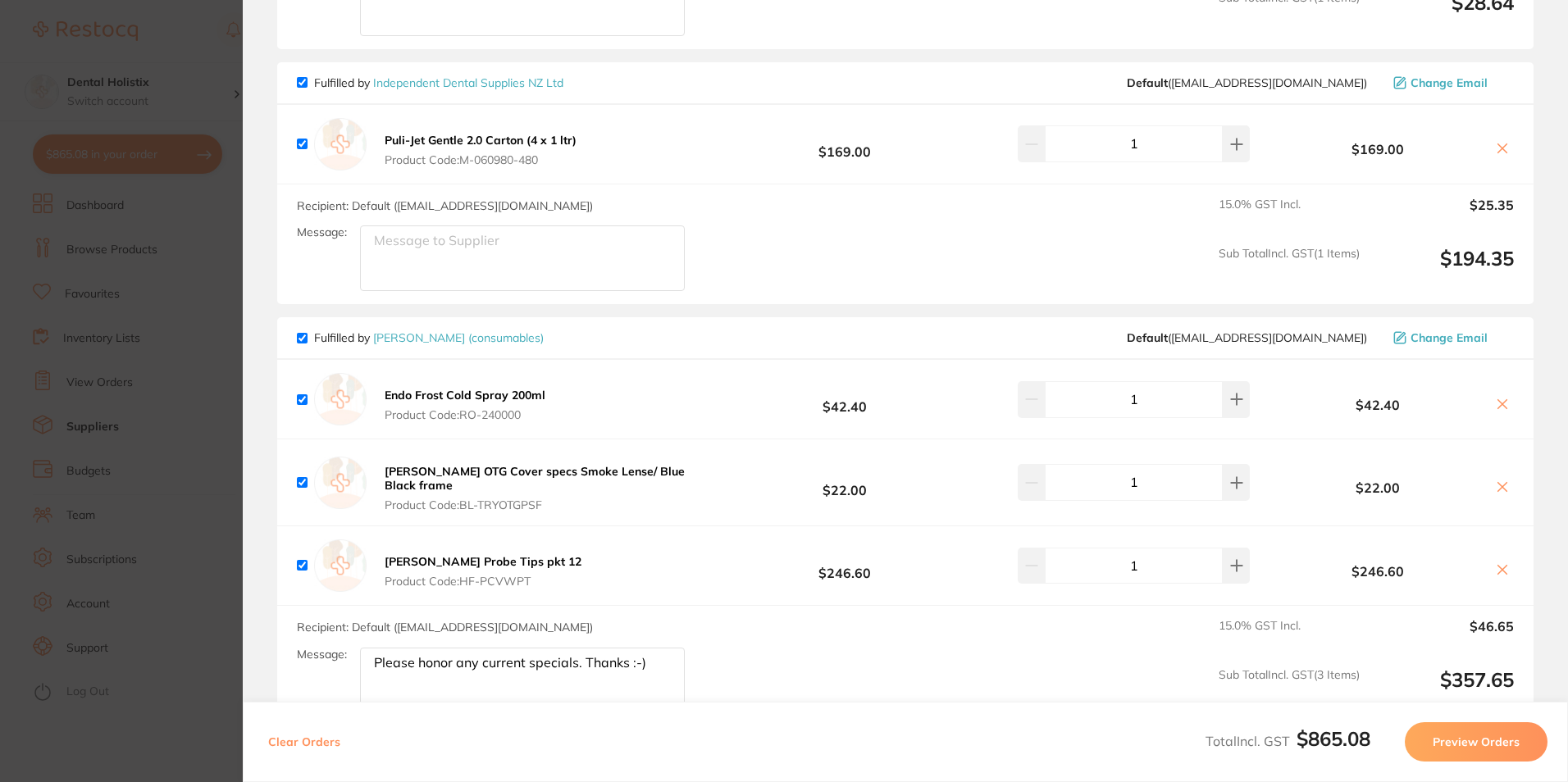
scroll to position [410, 0]
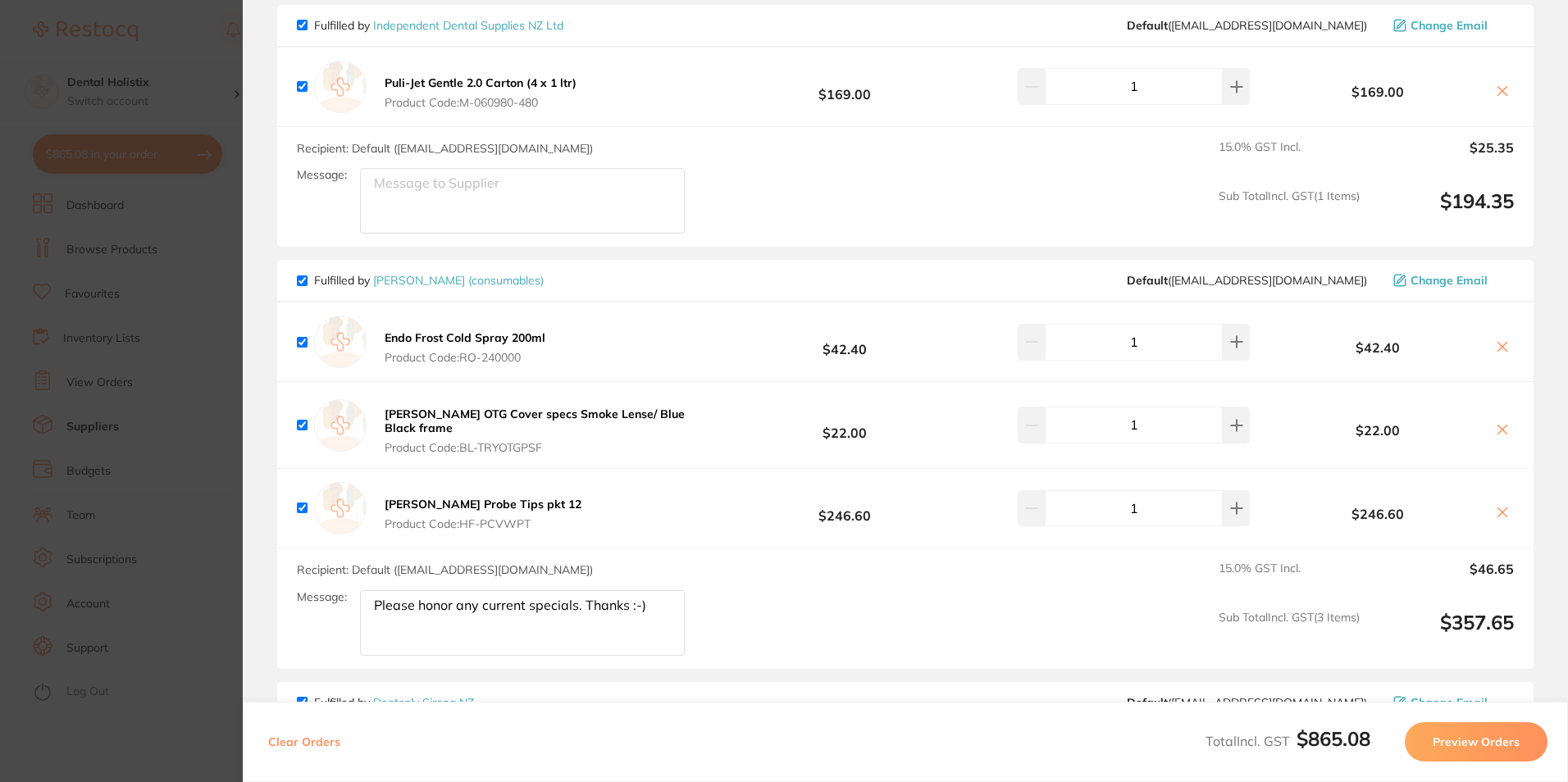
click at [1505, 423] on button at bounding box center [1502, 430] width 23 height 17
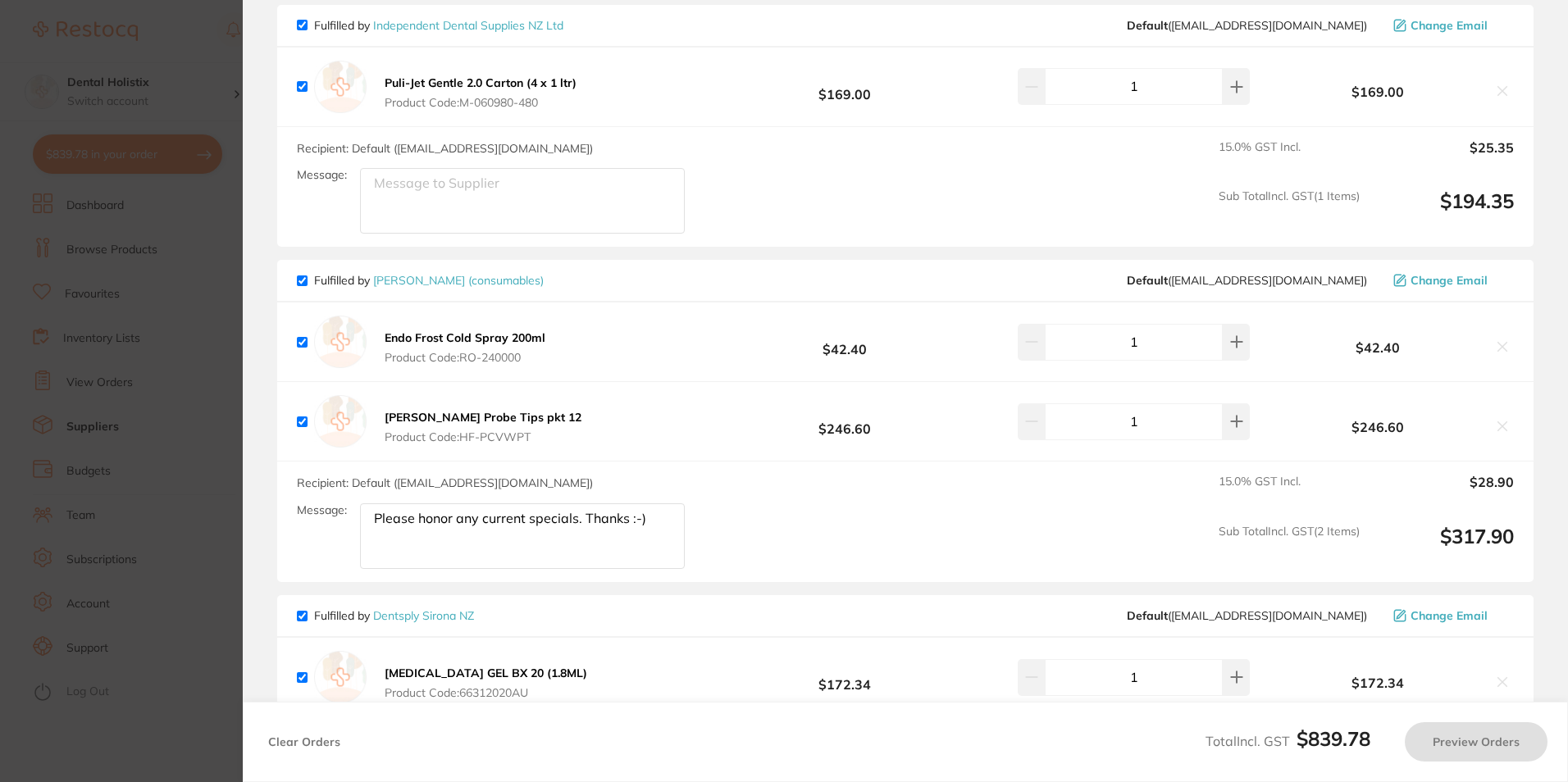
checkbox input "true"
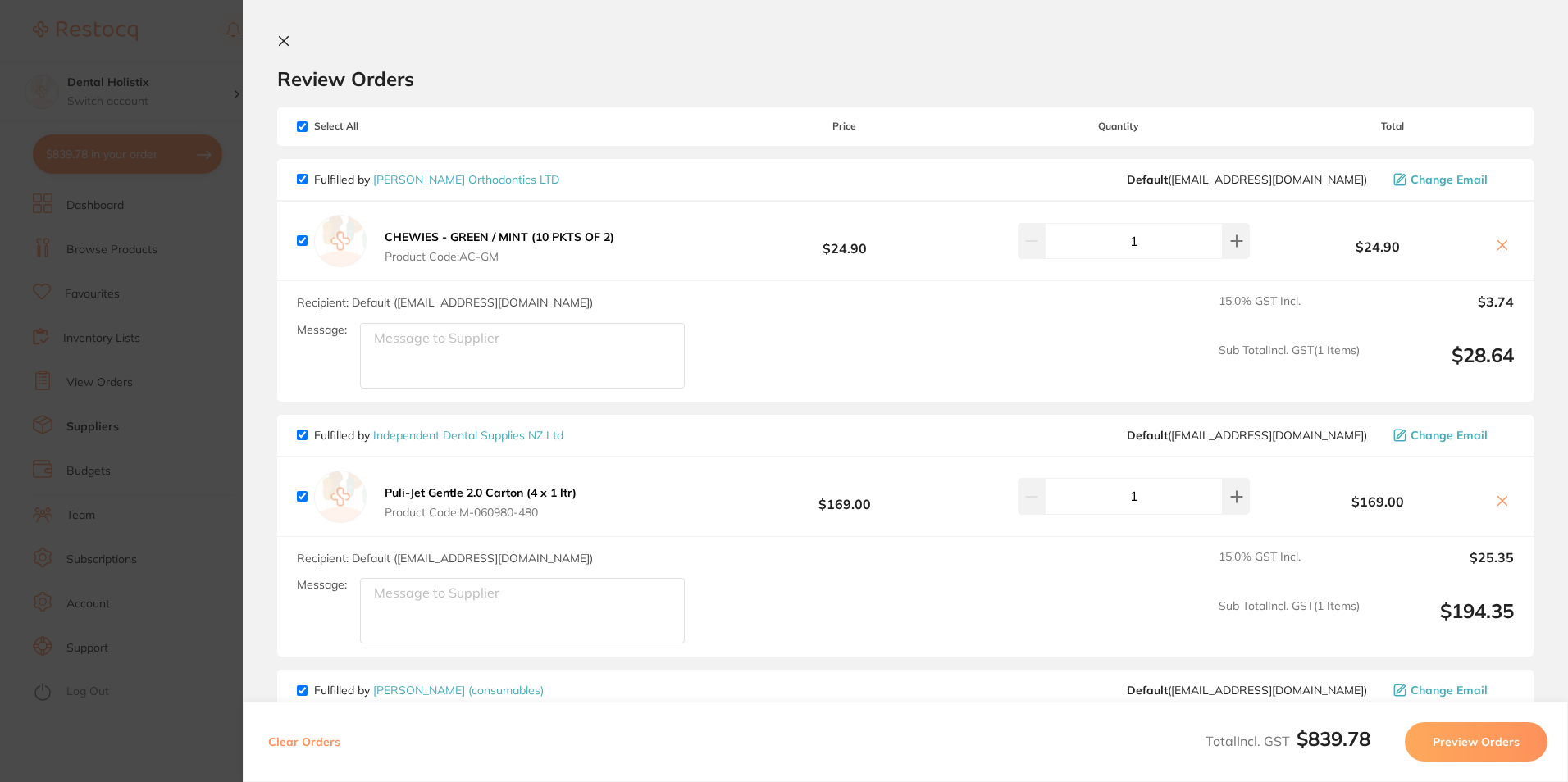
scroll to position [328, 0]
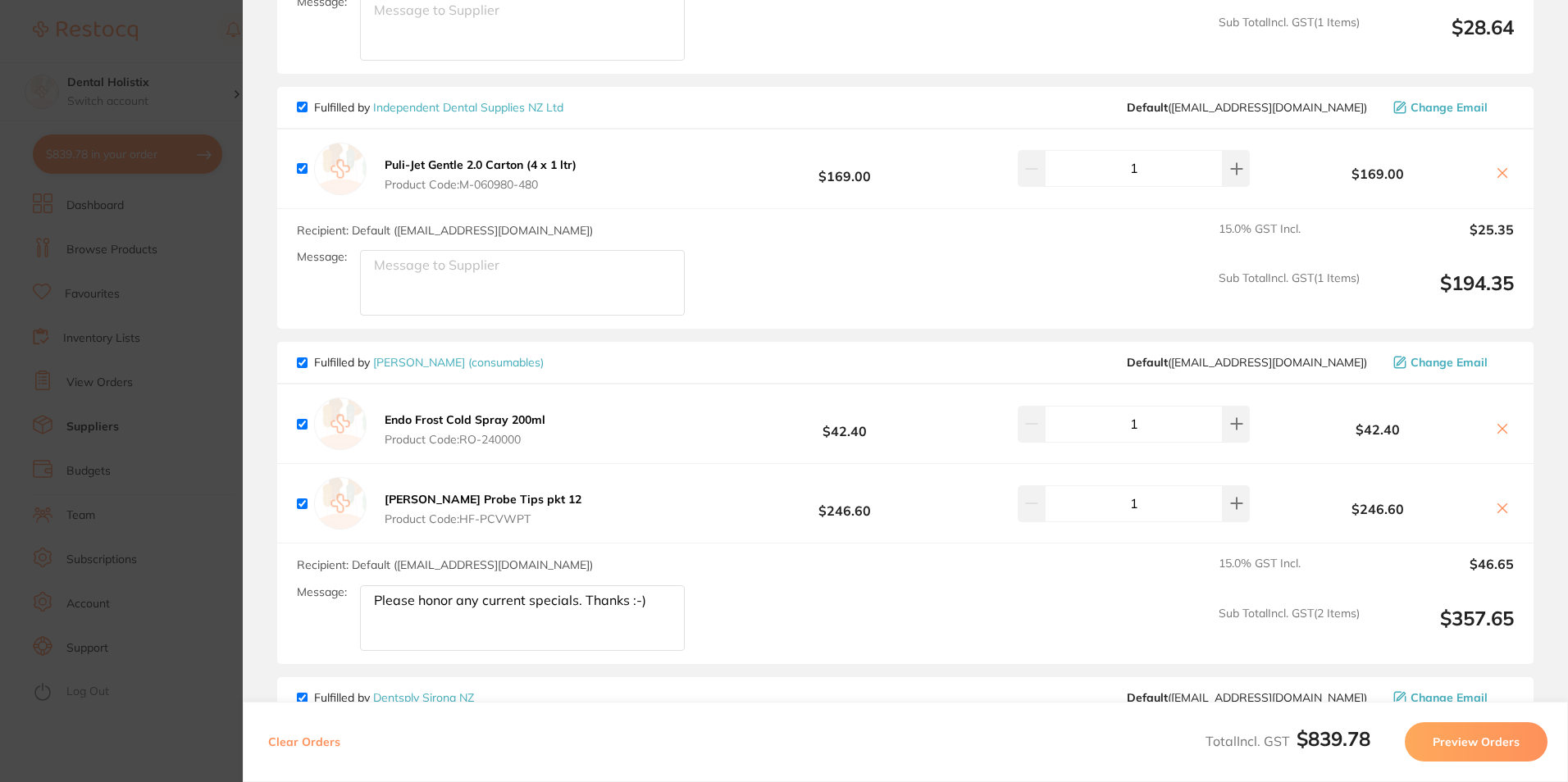
click at [182, 100] on section "Update RRP Set your pre negotiated price for this item. Item Agreed RRP (excl. …" at bounding box center [784, 391] width 1568 height 782
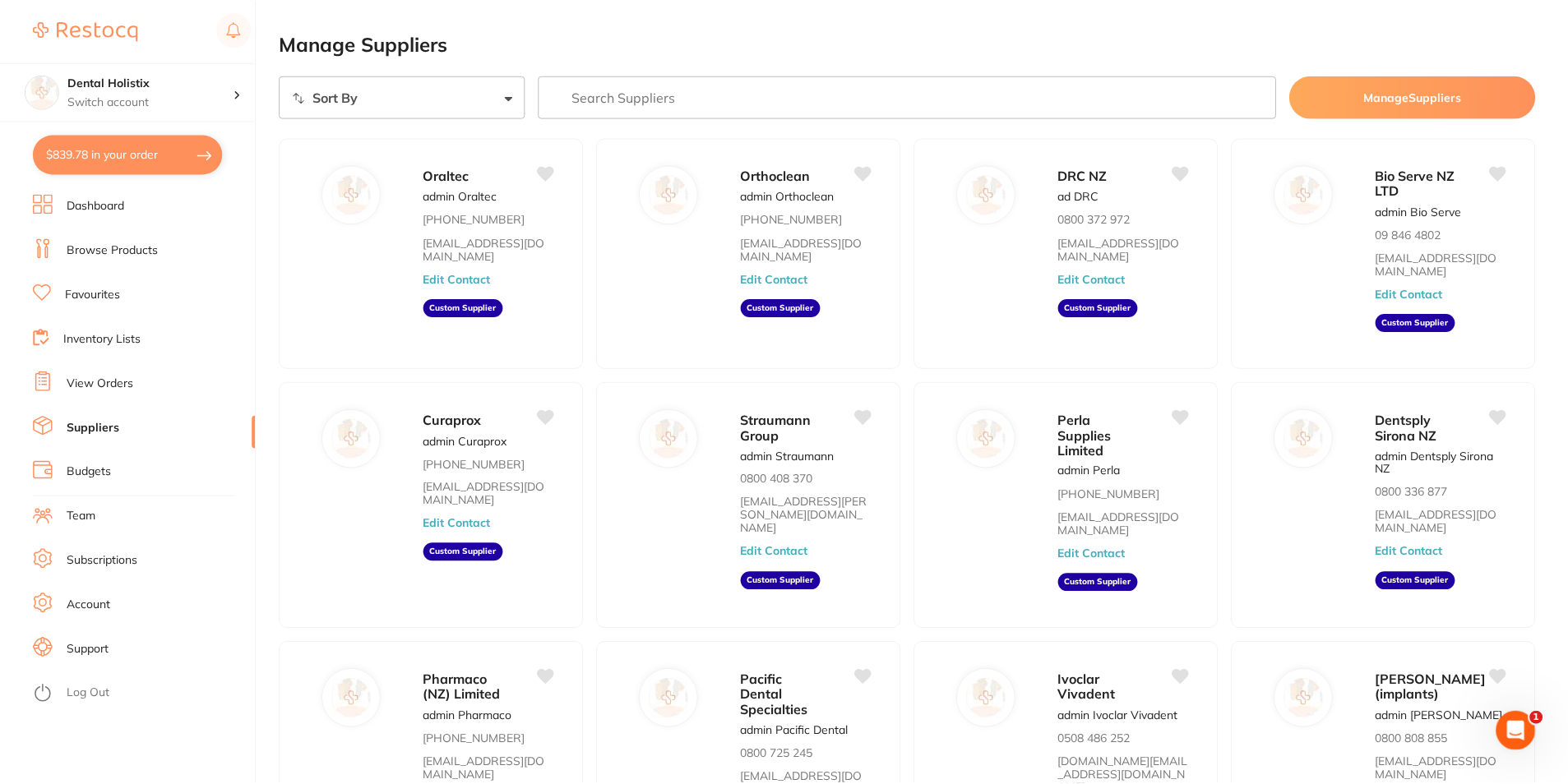
scroll to position [201, 0]
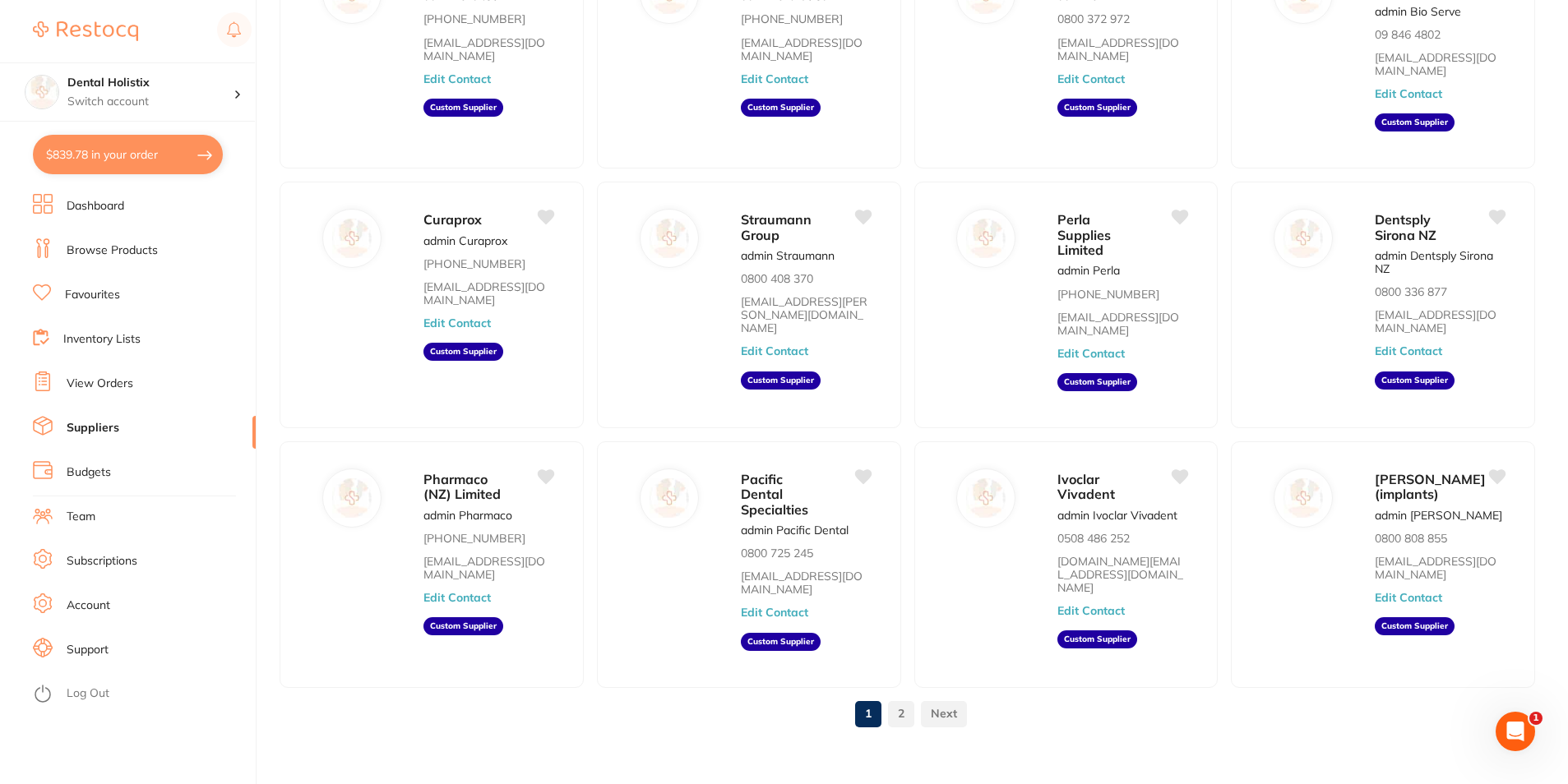
click at [102, 340] on link "Inventory Lists" at bounding box center [102, 340] width 77 height 17
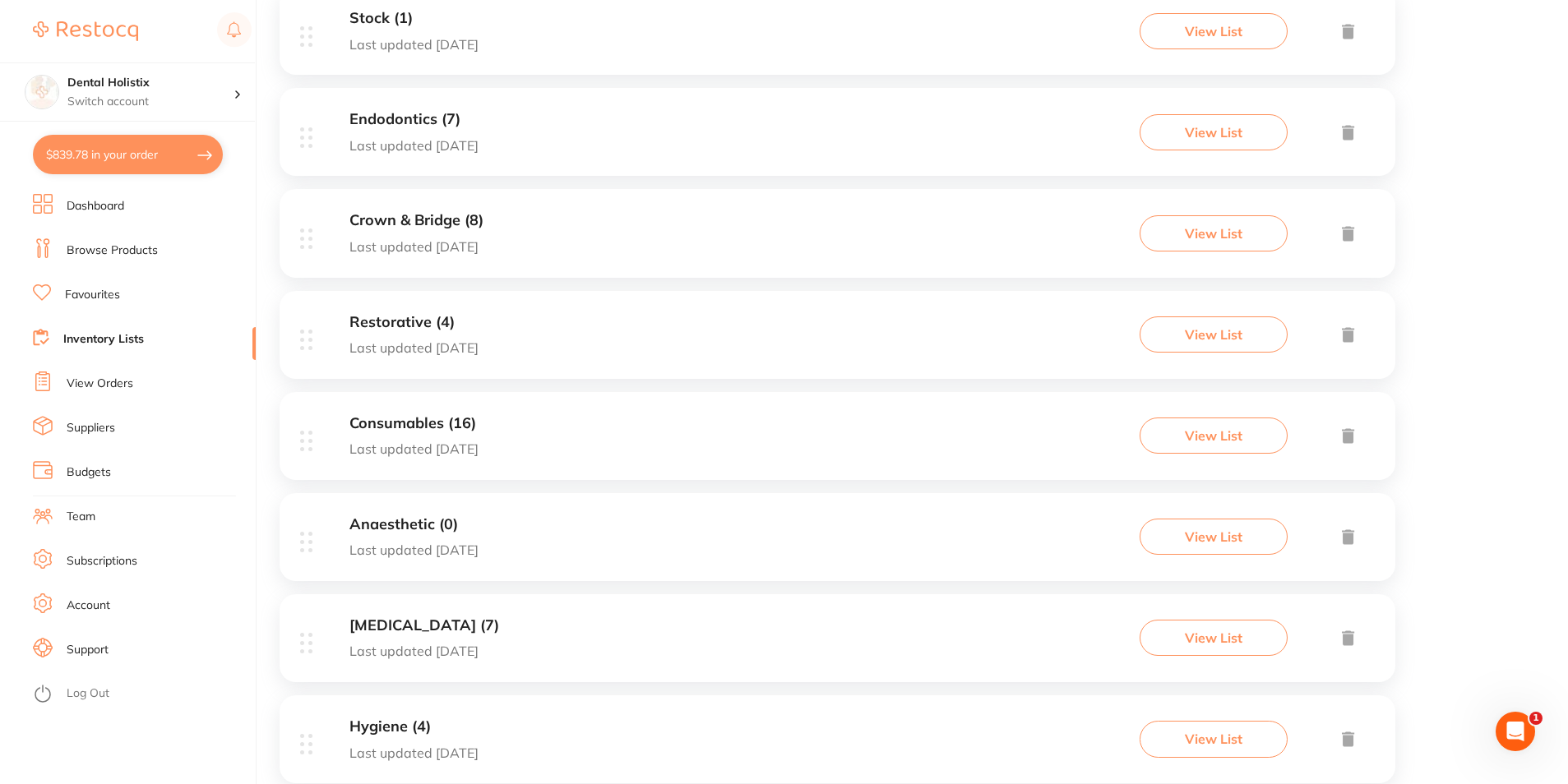
scroll to position [501, 0]
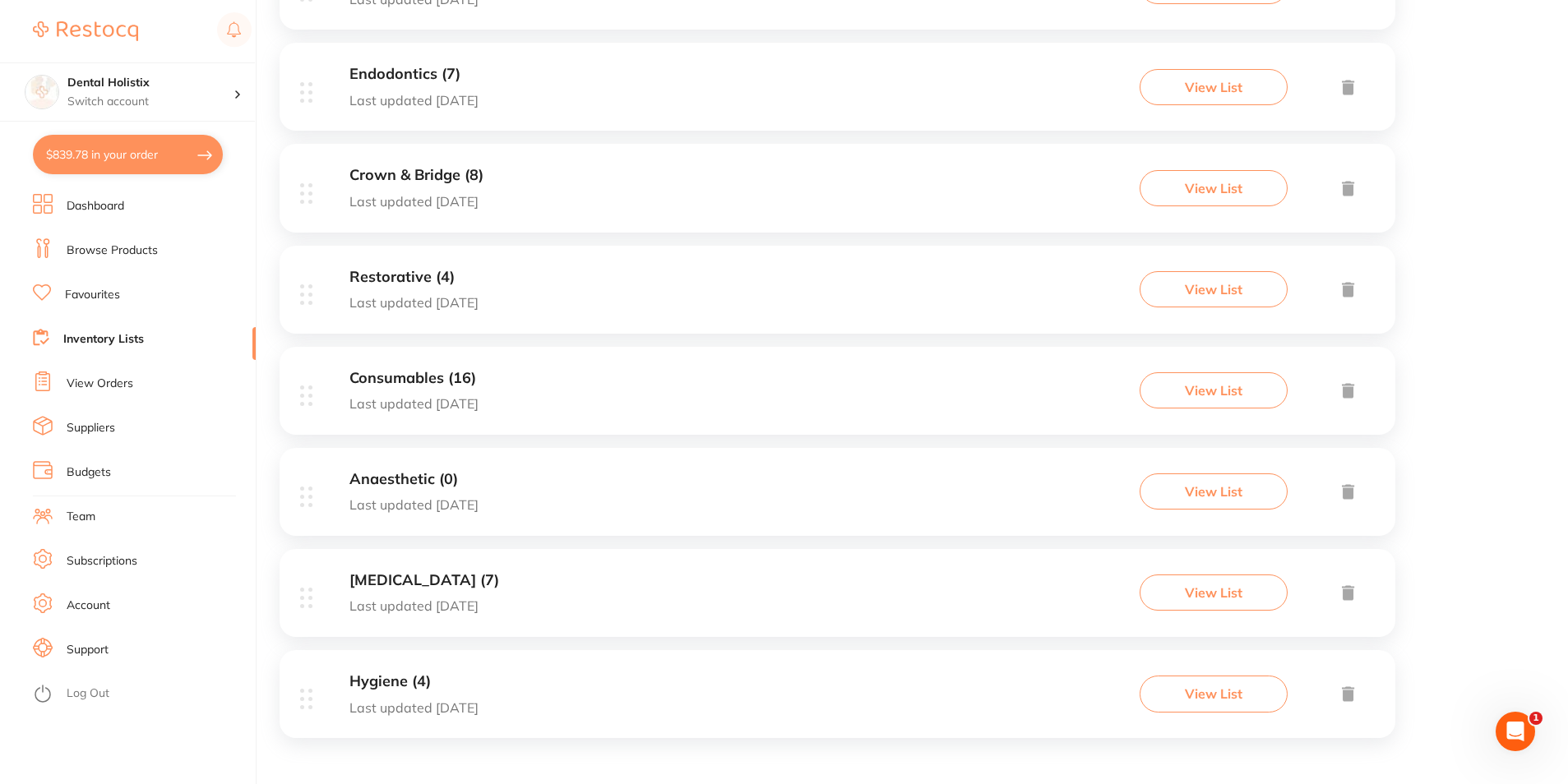
click at [1219, 404] on button "View List" at bounding box center [1213, 391] width 148 height 36
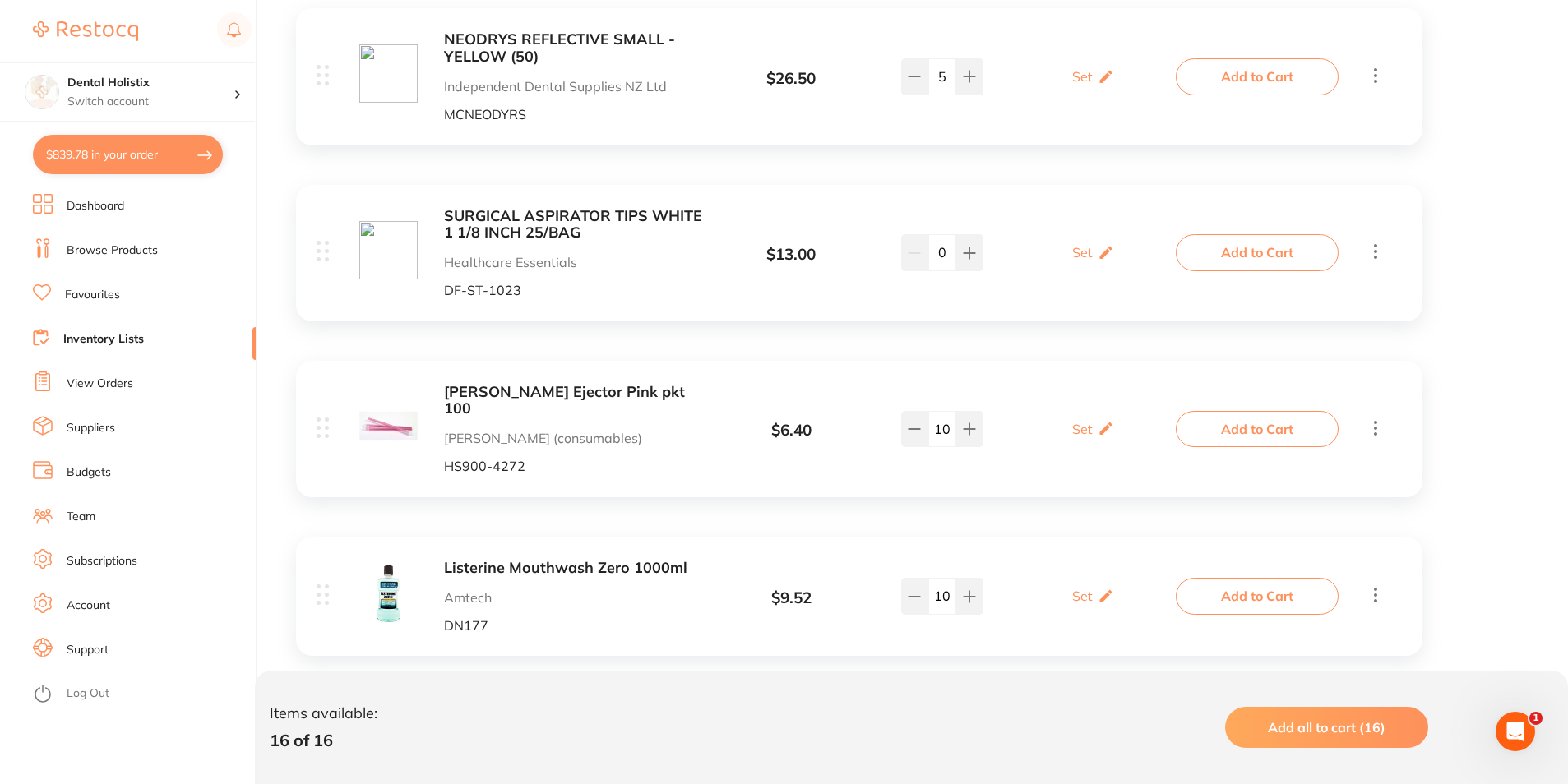
scroll to position [2542, 0]
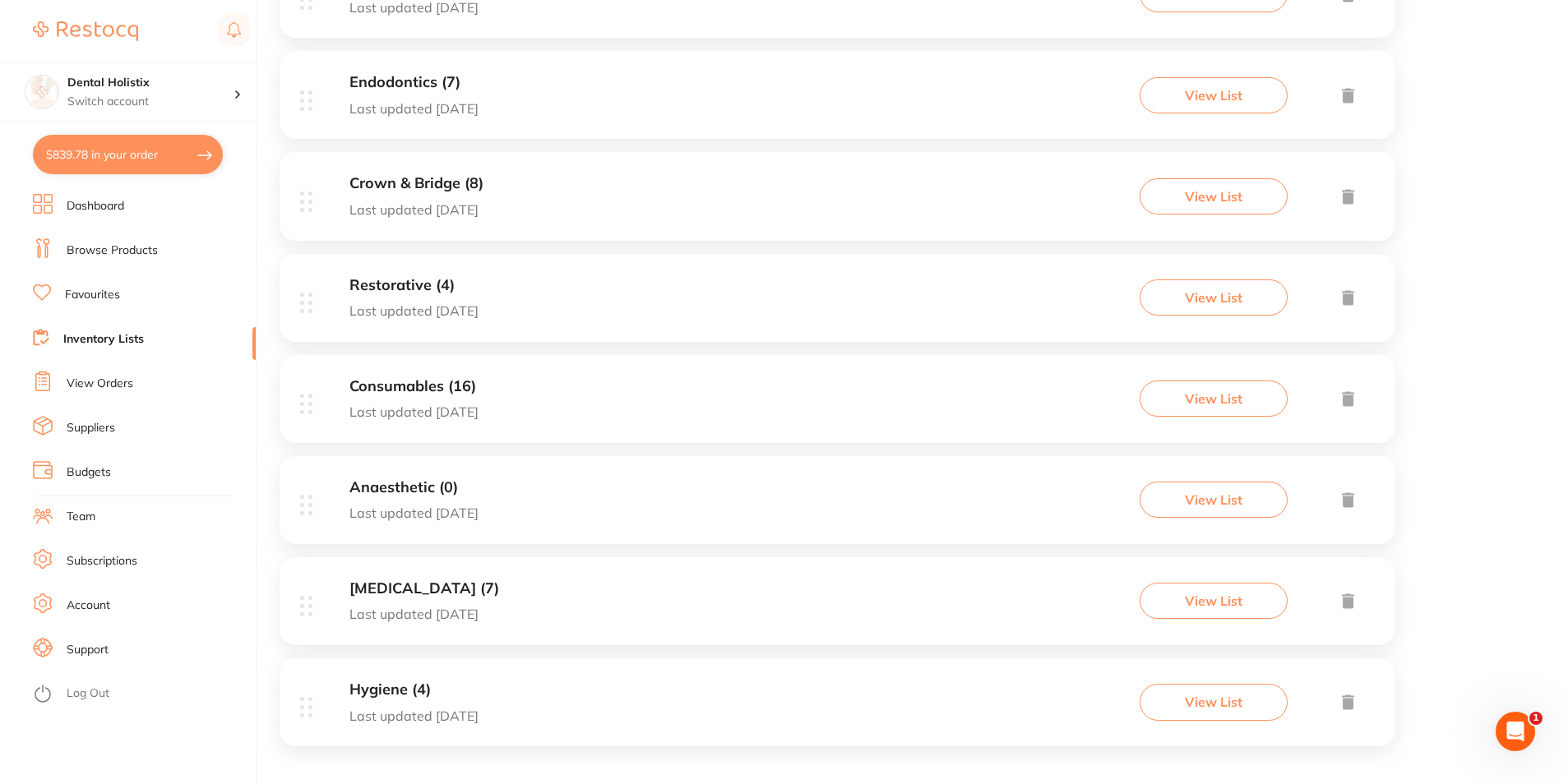
scroll to position [501, 0]
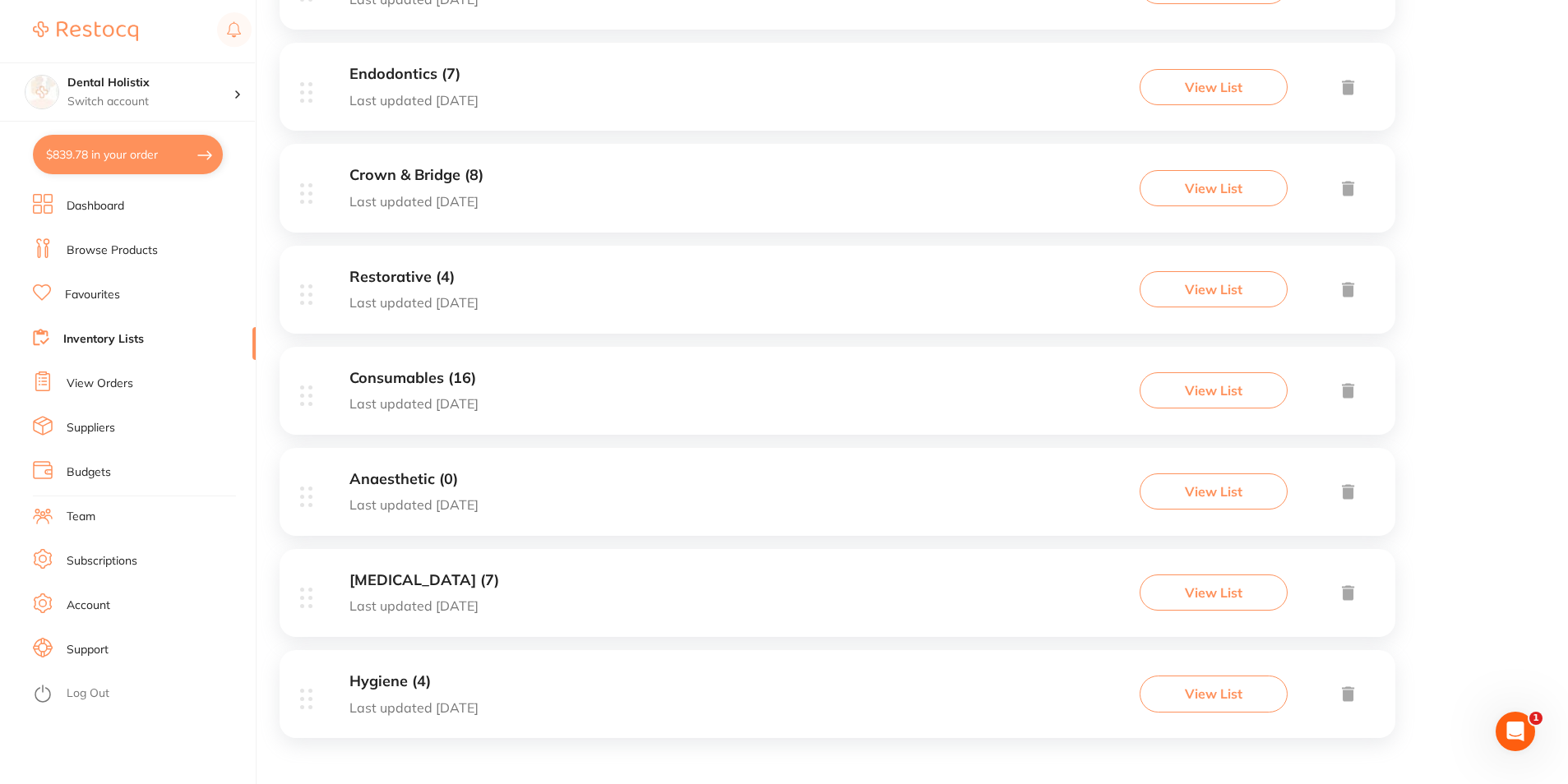
click at [1208, 590] on button "View List" at bounding box center [1213, 592] width 148 height 36
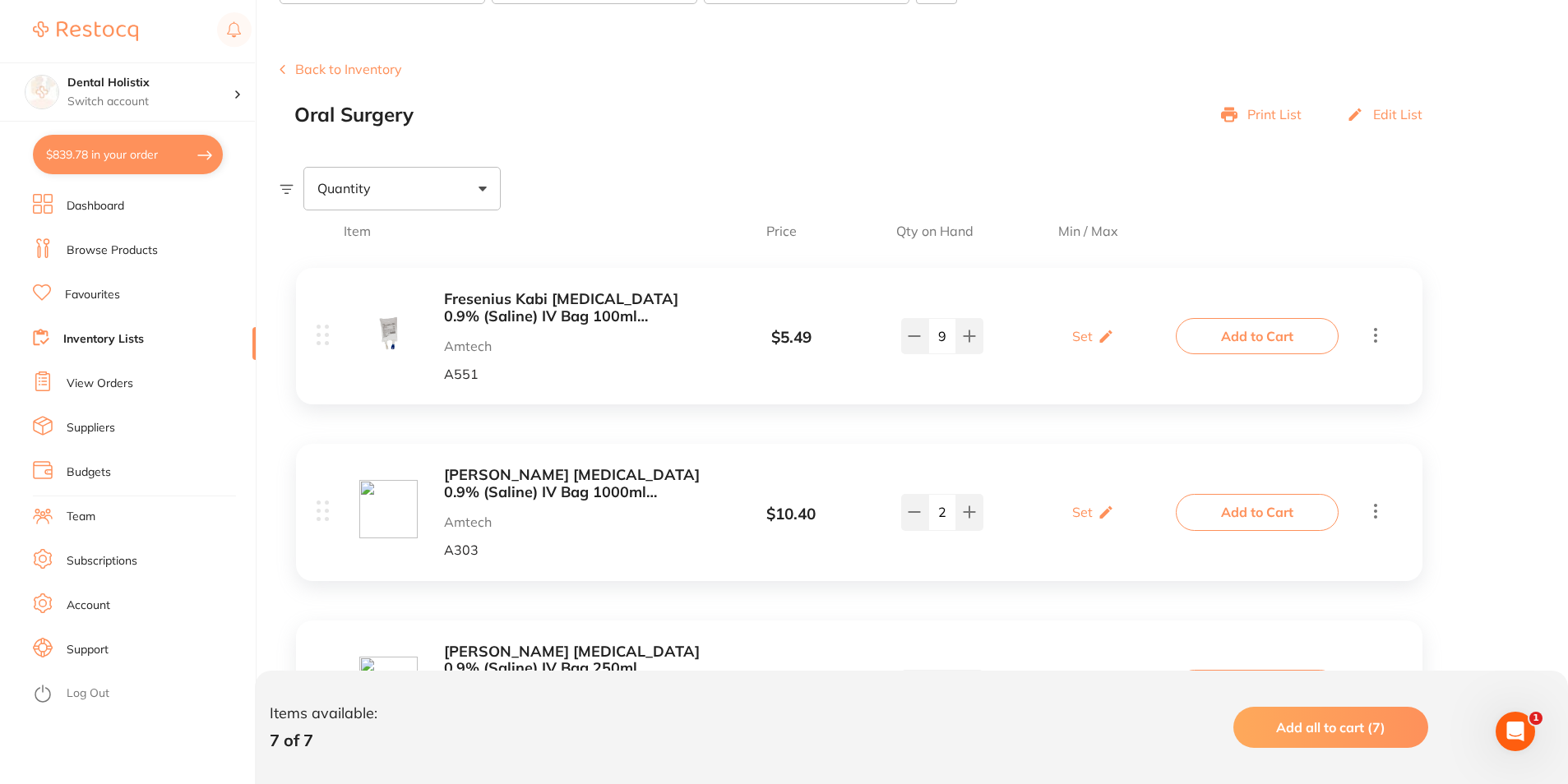
scroll to position [154, 0]
click at [567, 295] on b "Fresenius Kabi [MEDICAL_DATA] 0.9% (Saline) IV Bag 100ml (KFAH3015)" at bounding box center [574, 308] width 260 height 34
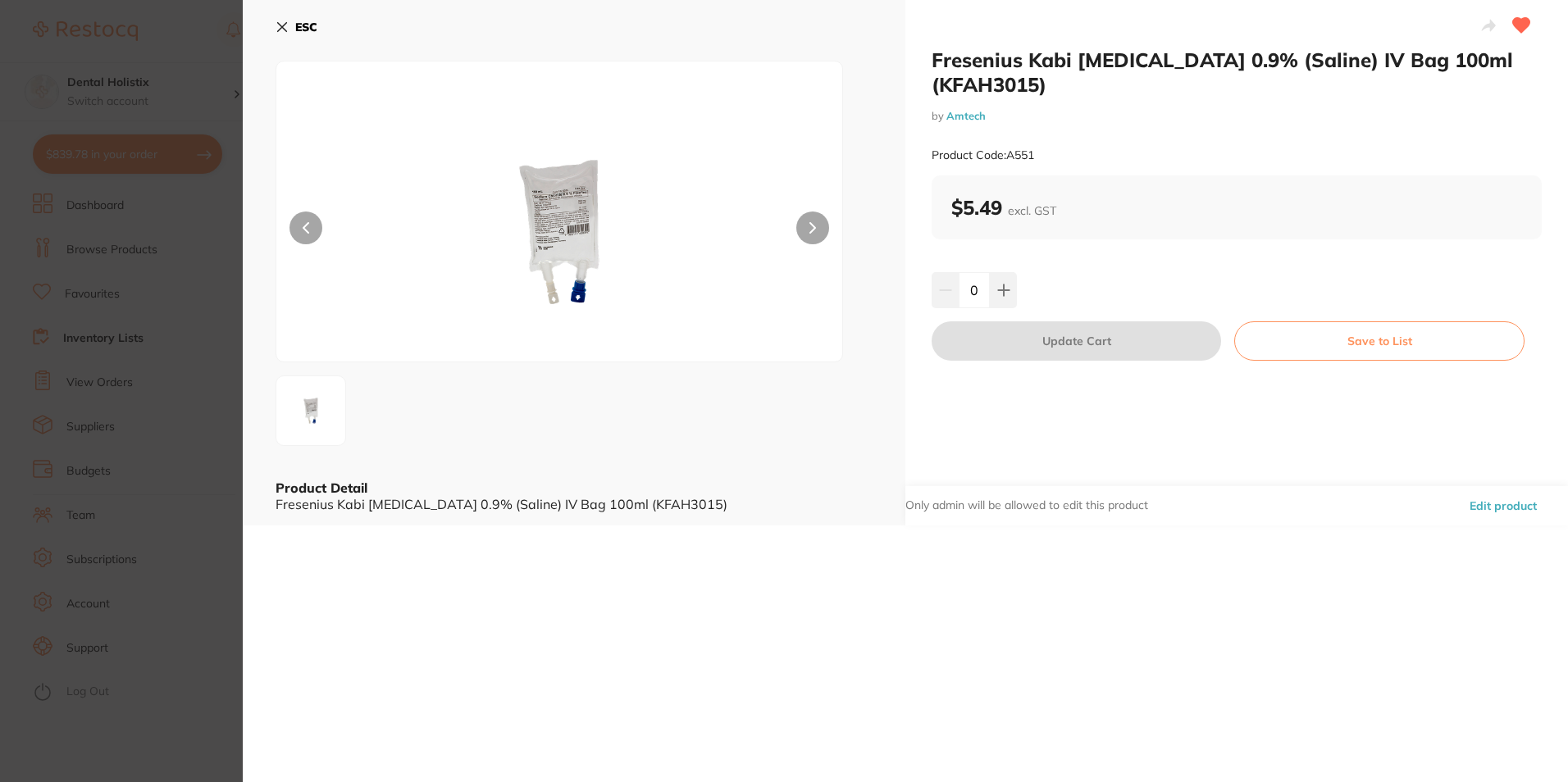
click at [578, 227] on img at bounding box center [559, 232] width 340 height 259
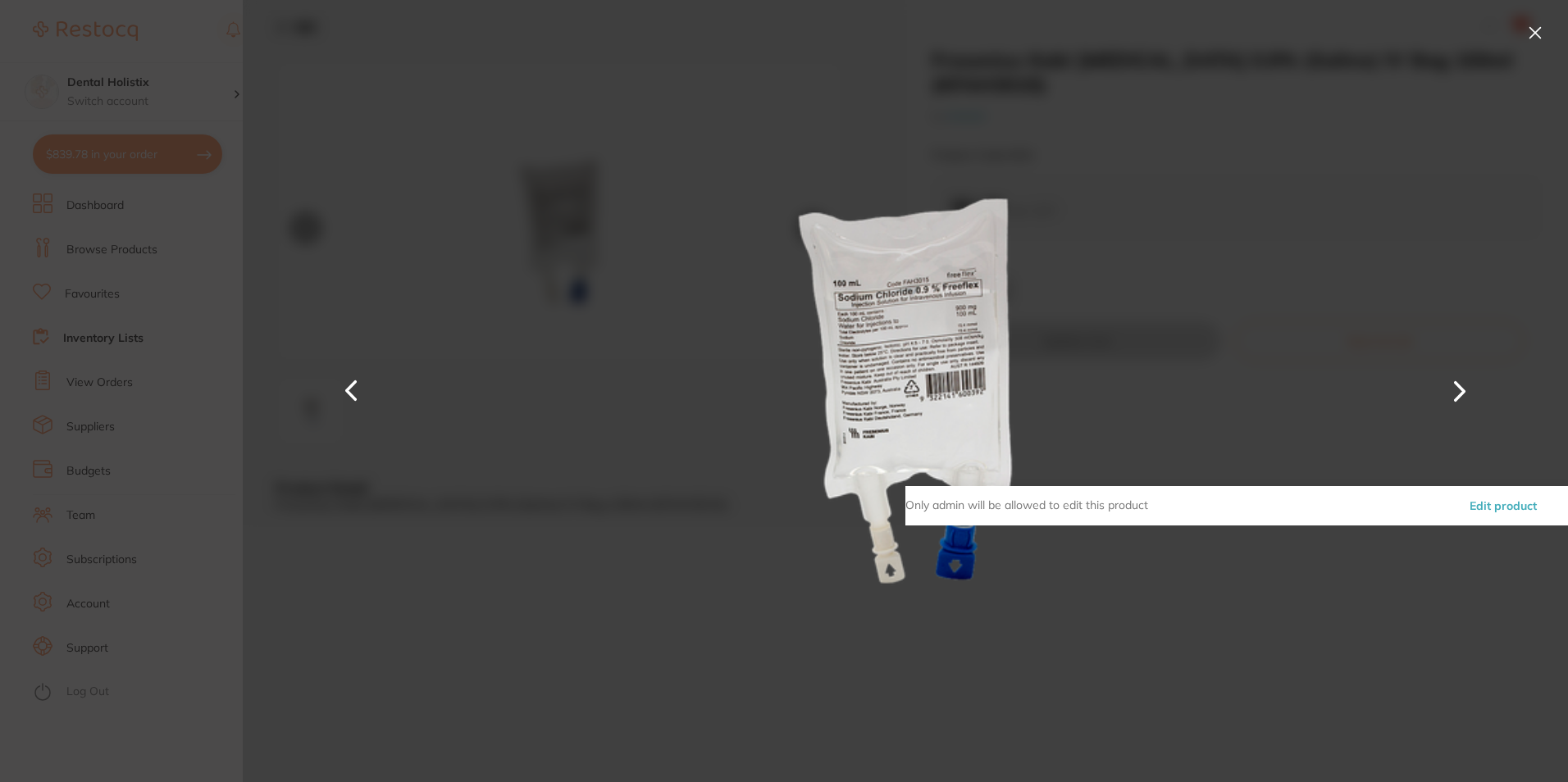
click at [577, 227] on div "Fresenius Kabi [MEDICAL_DATA] 0.9% (Saline) IV Bag 100ml (KFAH3015) by Amtech P…" at bounding box center [904, 391] width 1325 height 782
click at [1533, 29] on button at bounding box center [1535, 33] width 26 height 26
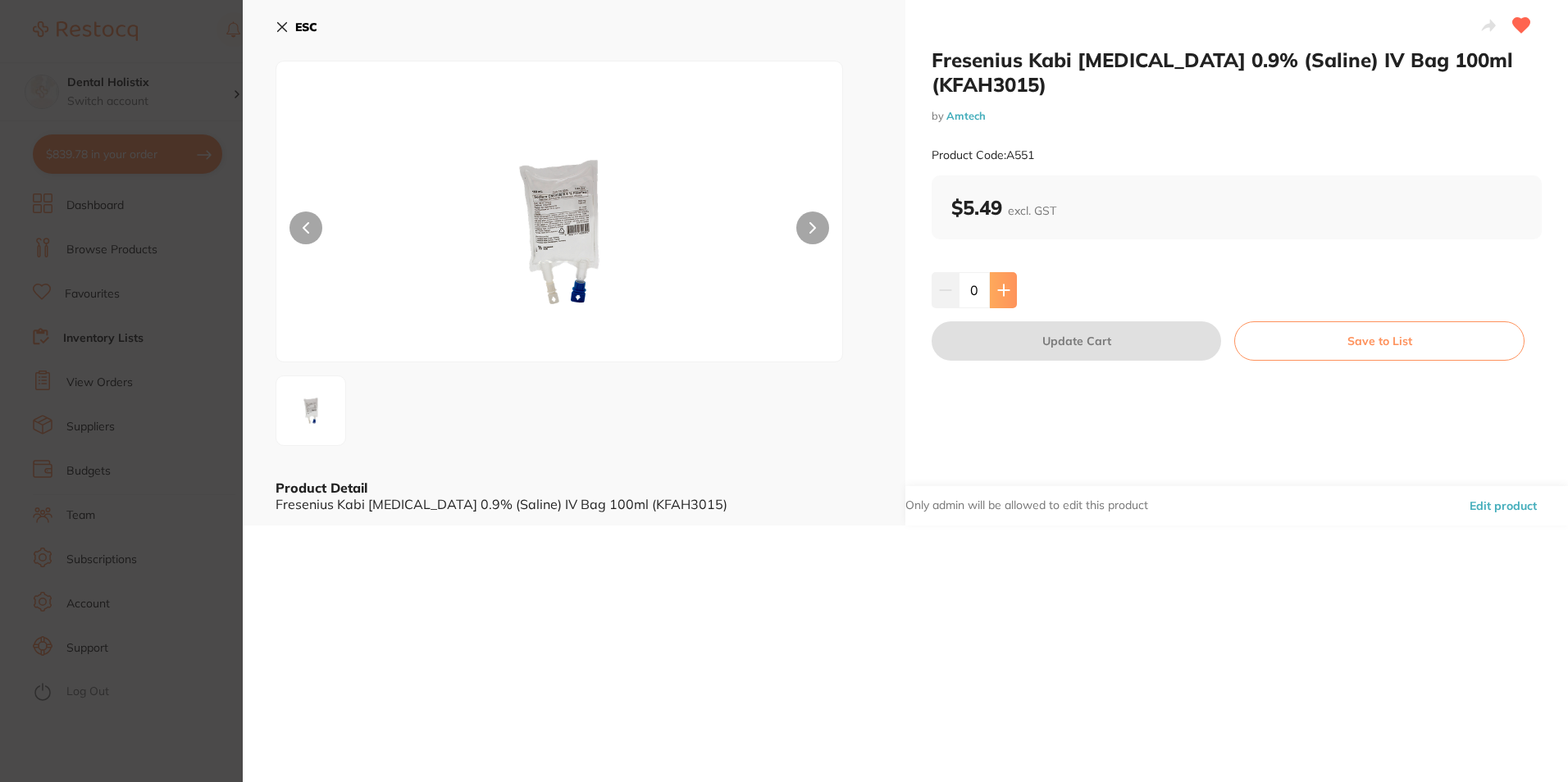
click at [1005, 293] on icon at bounding box center [1003, 290] width 13 height 13
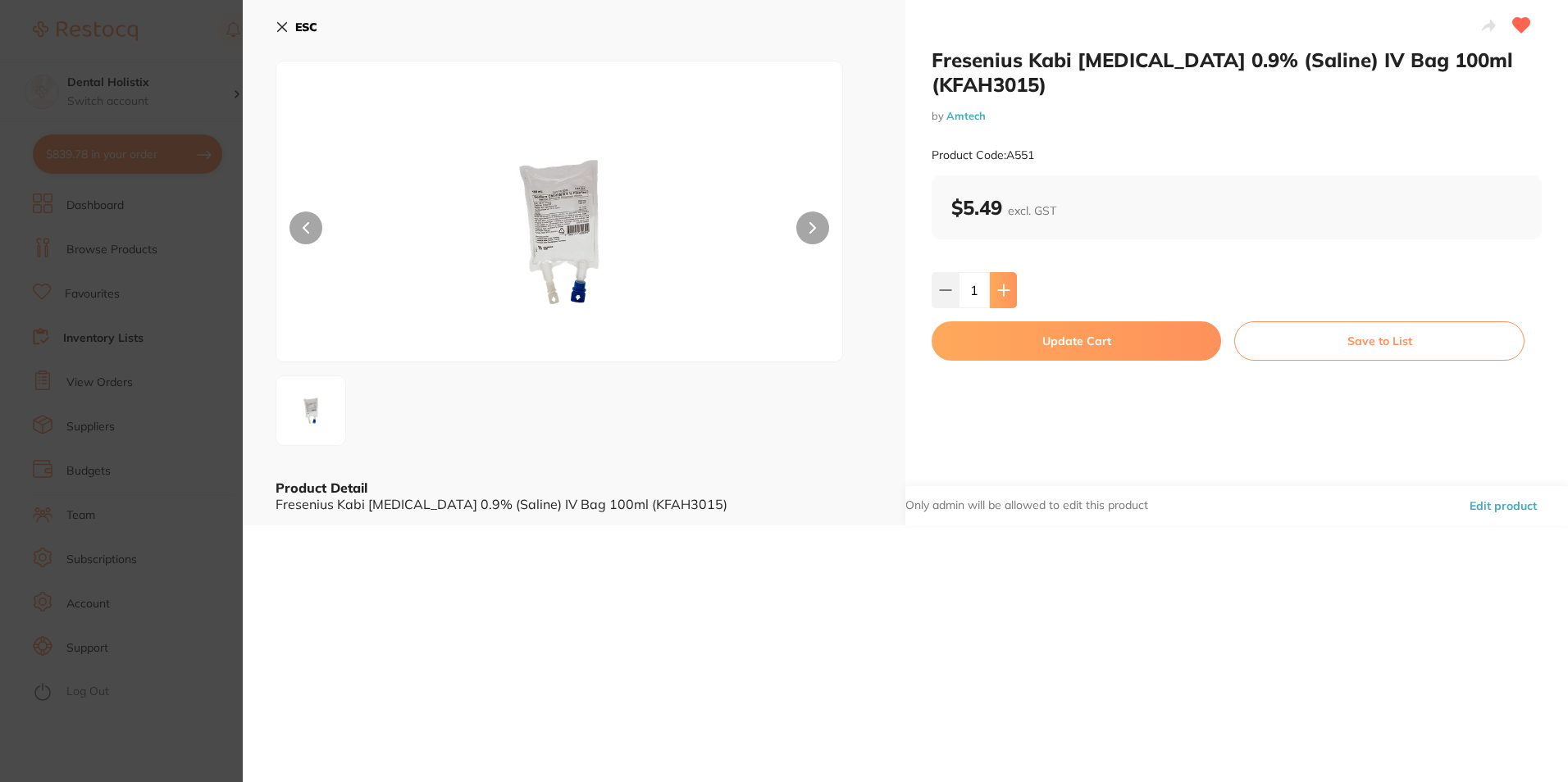
click at [1005, 293] on icon at bounding box center [1003, 290] width 13 height 13
type input "4"
click at [1035, 335] on button "Update Cart" at bounding box center [1076, 341] width 289 height 40
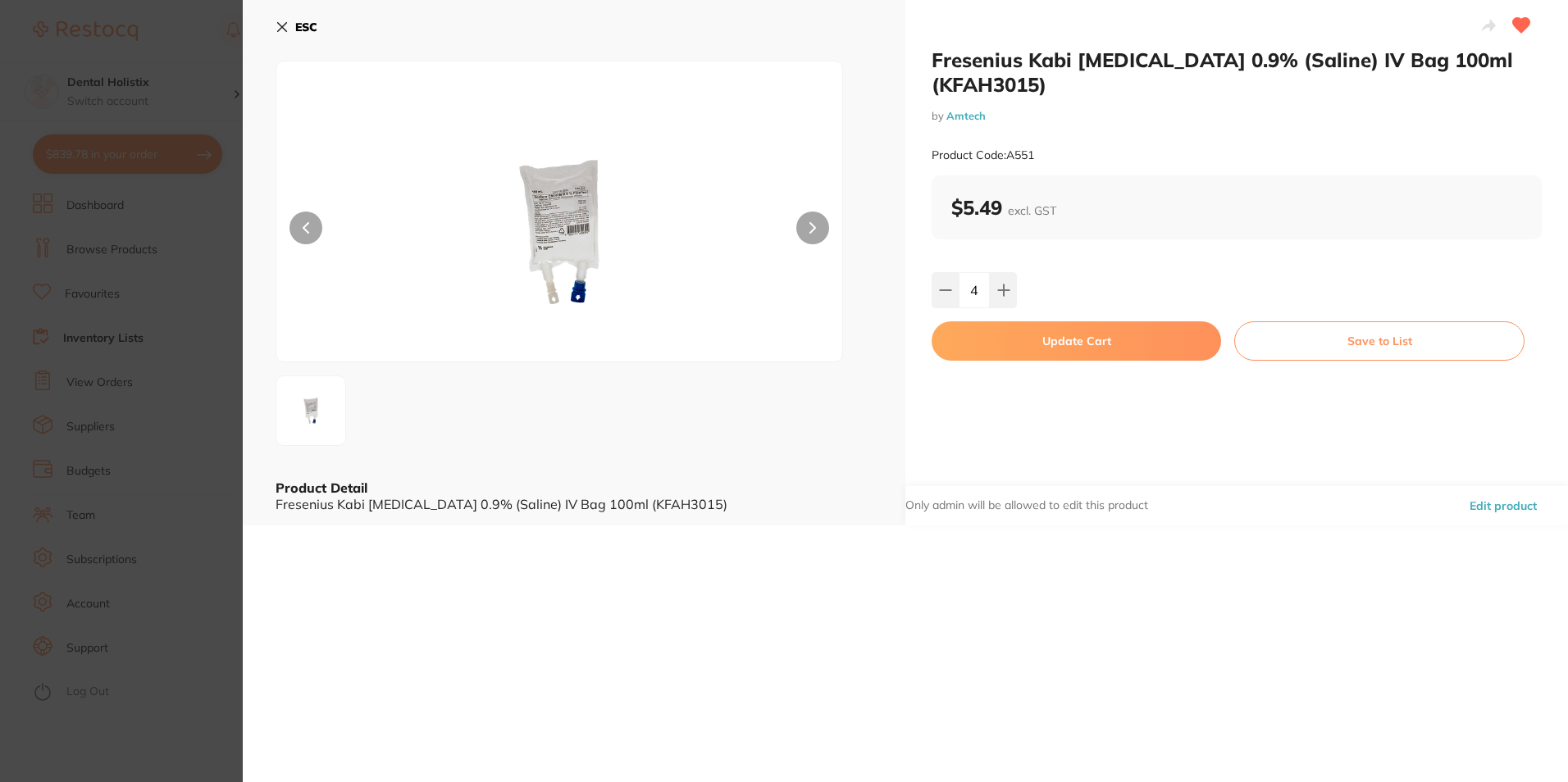
checkbox input "false"
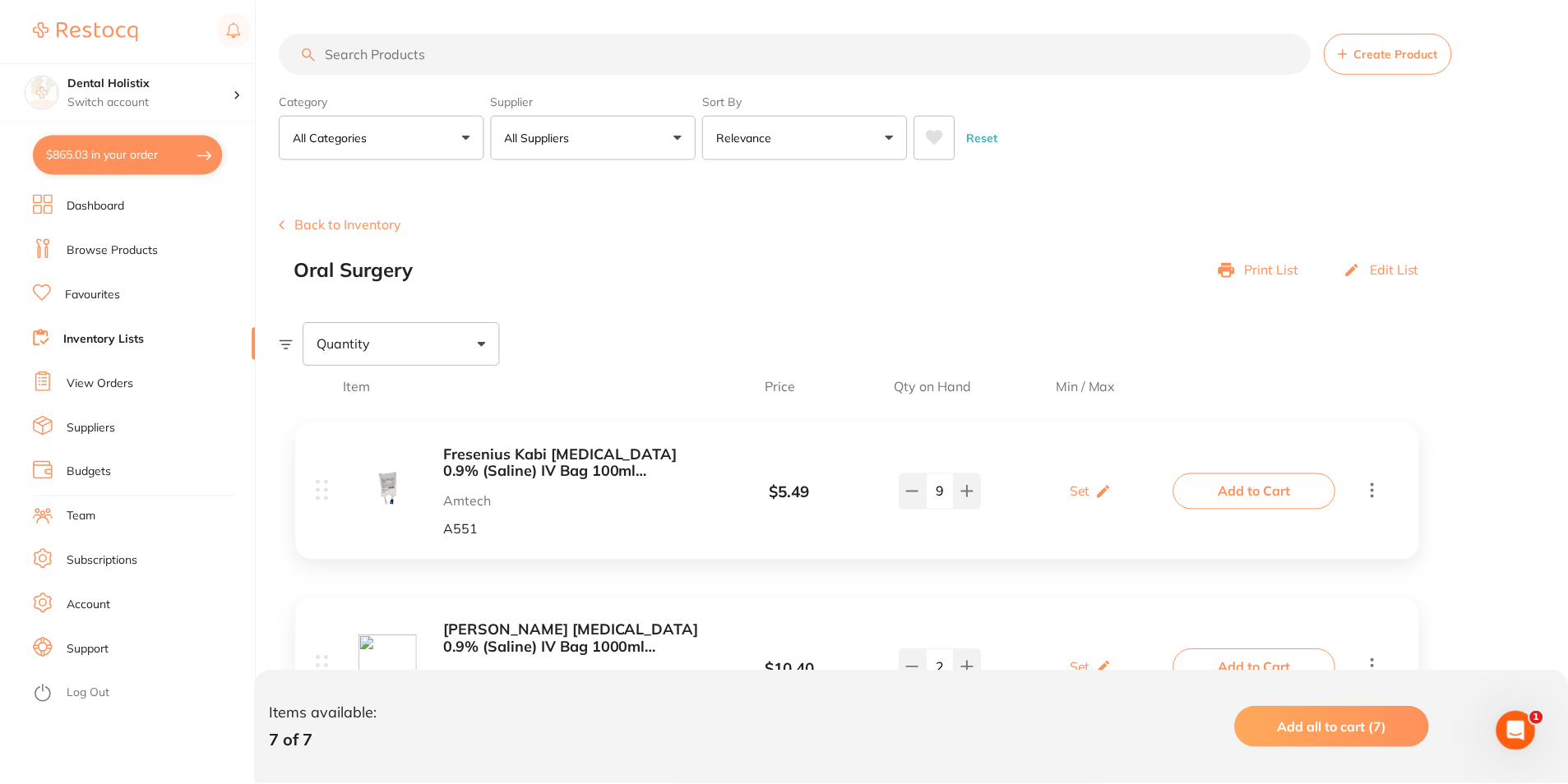
scroll to position [154, 0]
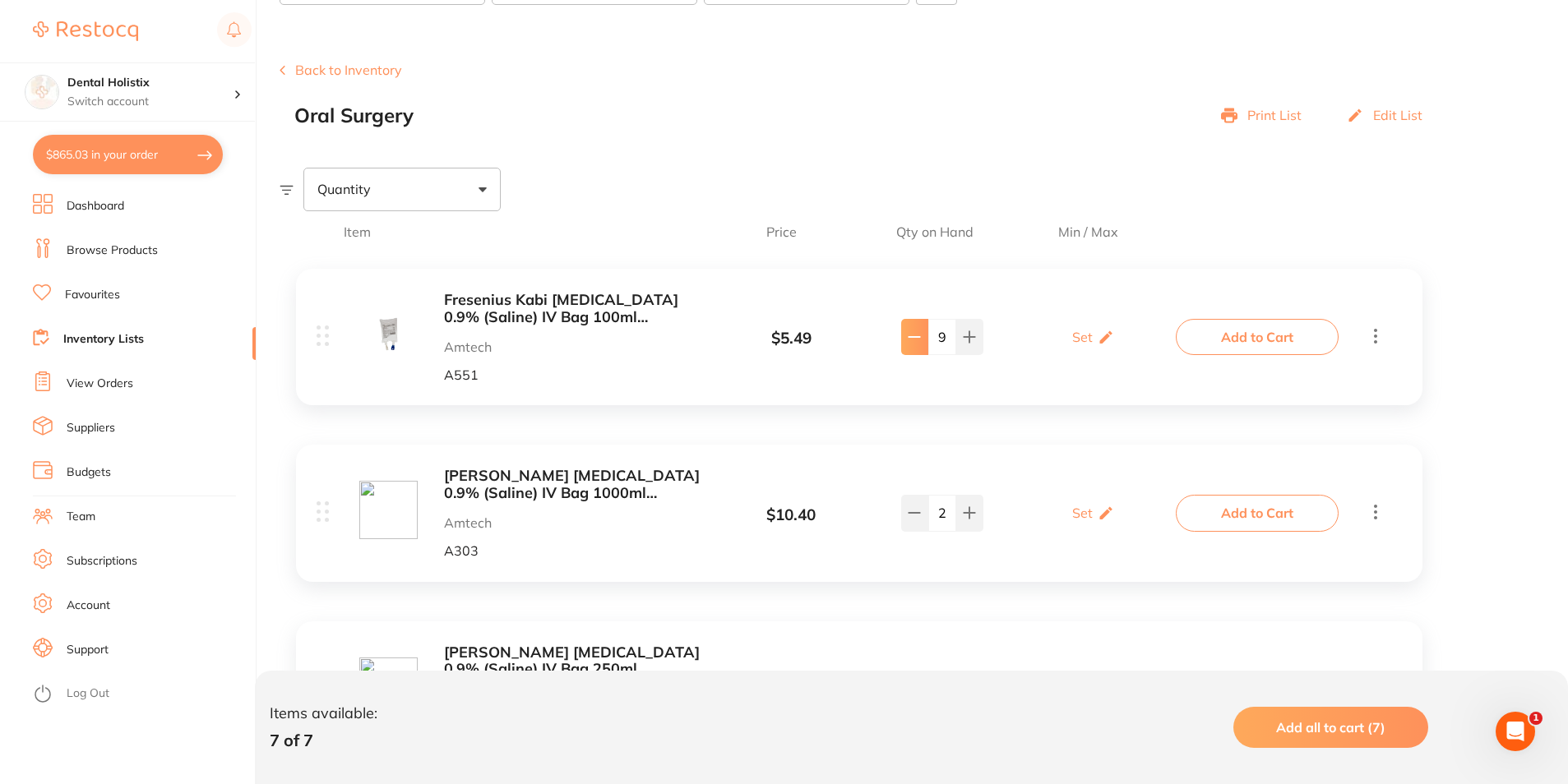
click at [906, 338] on button at bounding box center [914, 337] width 27 height 36
type input "5"
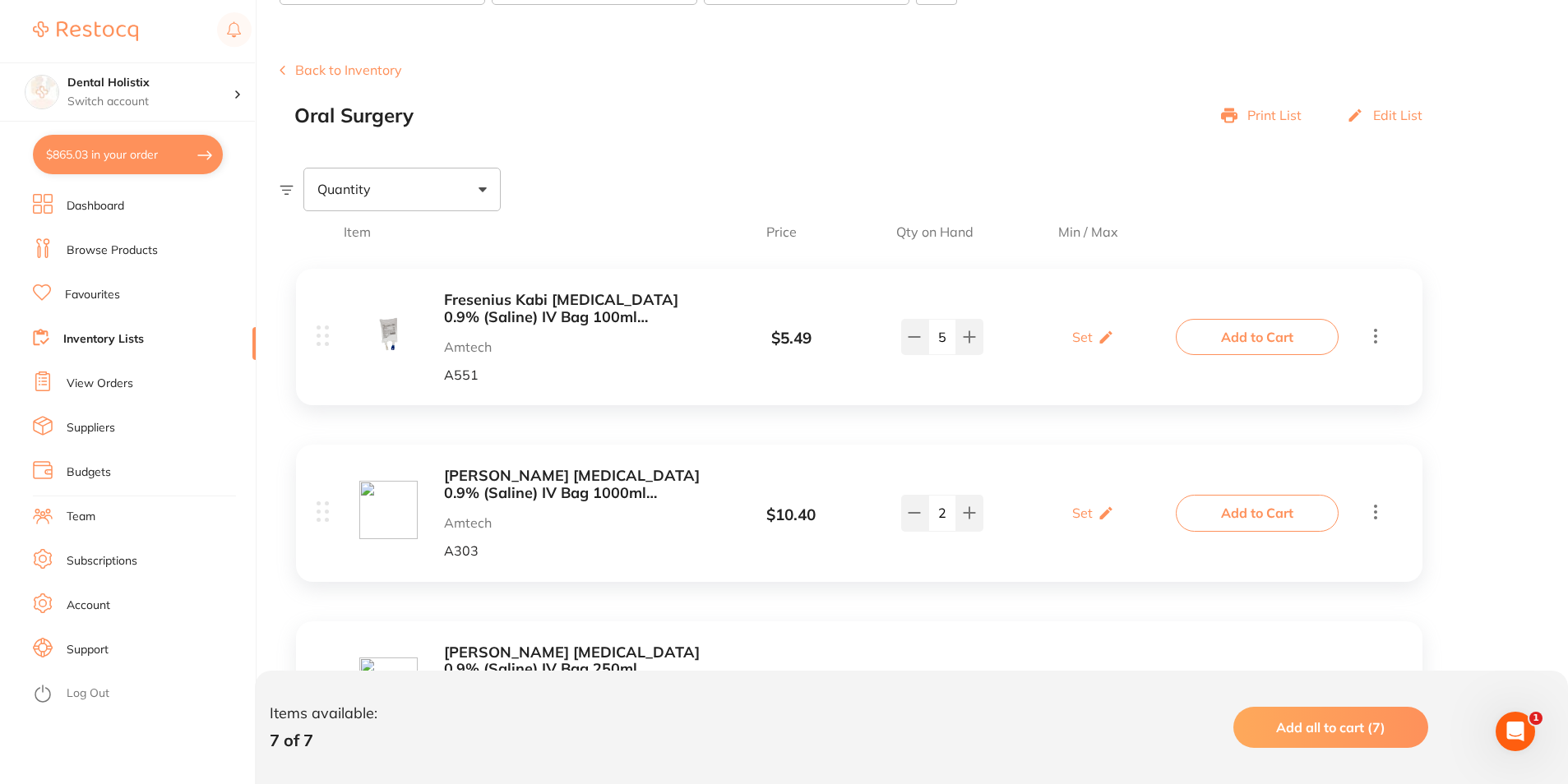
click at [577, 295] on b "Fresenius Kabi [MEDICAL_DATA] 0.9% (Saline) IV Bag 100ml (KFAH3015)" at bounding box center [574, 308] width 260 height 34
click at [577, 295] on section at bounding box center [784, 392] width 1568 height 784
click at [423, 325] on div "Fresenius Kabi [MEDICAL_DATA] 0.9% (Saline) IV Bag 100ml (KFAH3015) Amtech A551" at bounding box center [532, 336] width 346 height 90
click at [581, 311] on b "Fresenius Kabi [MEDICAL_DATA] 0.9% (Saline) IV Bag 100ml (KFAH3015)" at bounding box center [574, 308] width 260 height 34
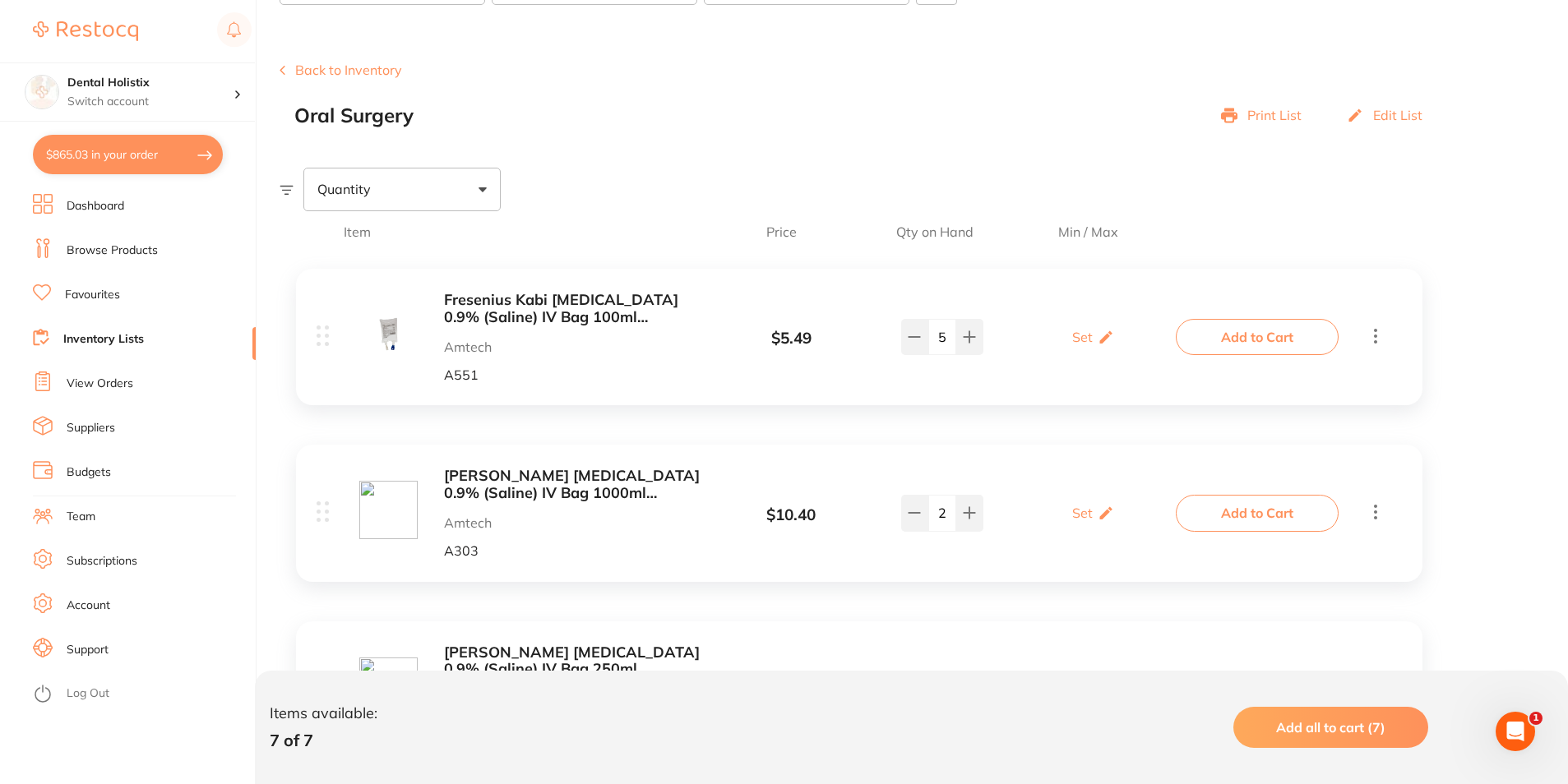
click at [581, 311] on section at bounding box center [784, 392] width 1568 height 784
click at [581, 311] on b "Fresenius Kabi [MEDICAL_DATA] 0.9% (Saline) IV Bag 100ml (KFAH3015)" at bounding box center [574, 308] width 260 height 34
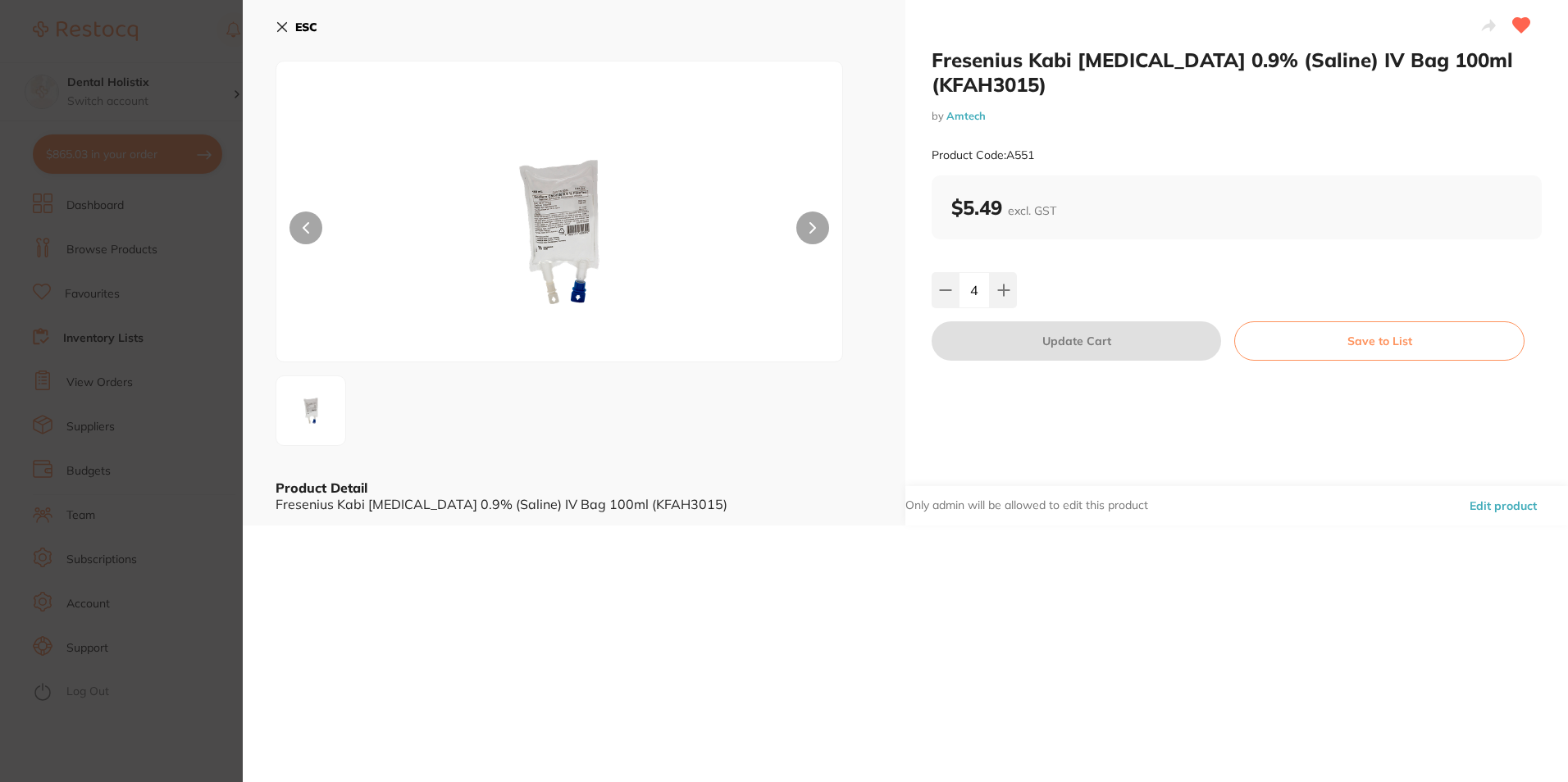
click at [592, 218] on img at bounding box center [559, 232] width 340 height 259
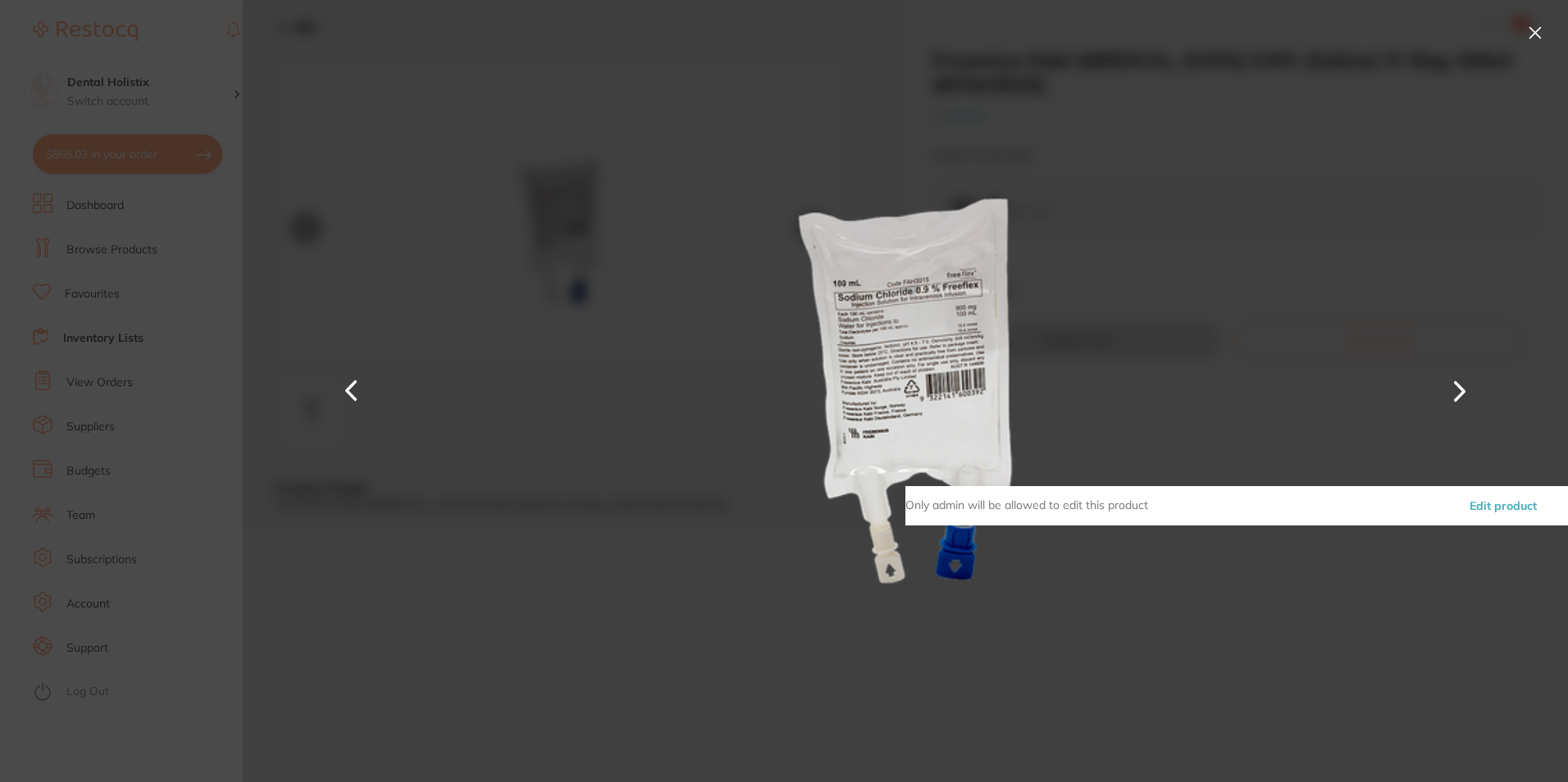
click at [592, 218] on div "Fresenius Kabi [MEDICAL_DATA] 0.9% (Saline) IV Bag 100ml (KFAH3015) by Amtech P…" at bounding box center [904, 391] width 1325 height 782
click at [1529, 29] on button at bounding box center [1535, 33] width 26 height 26
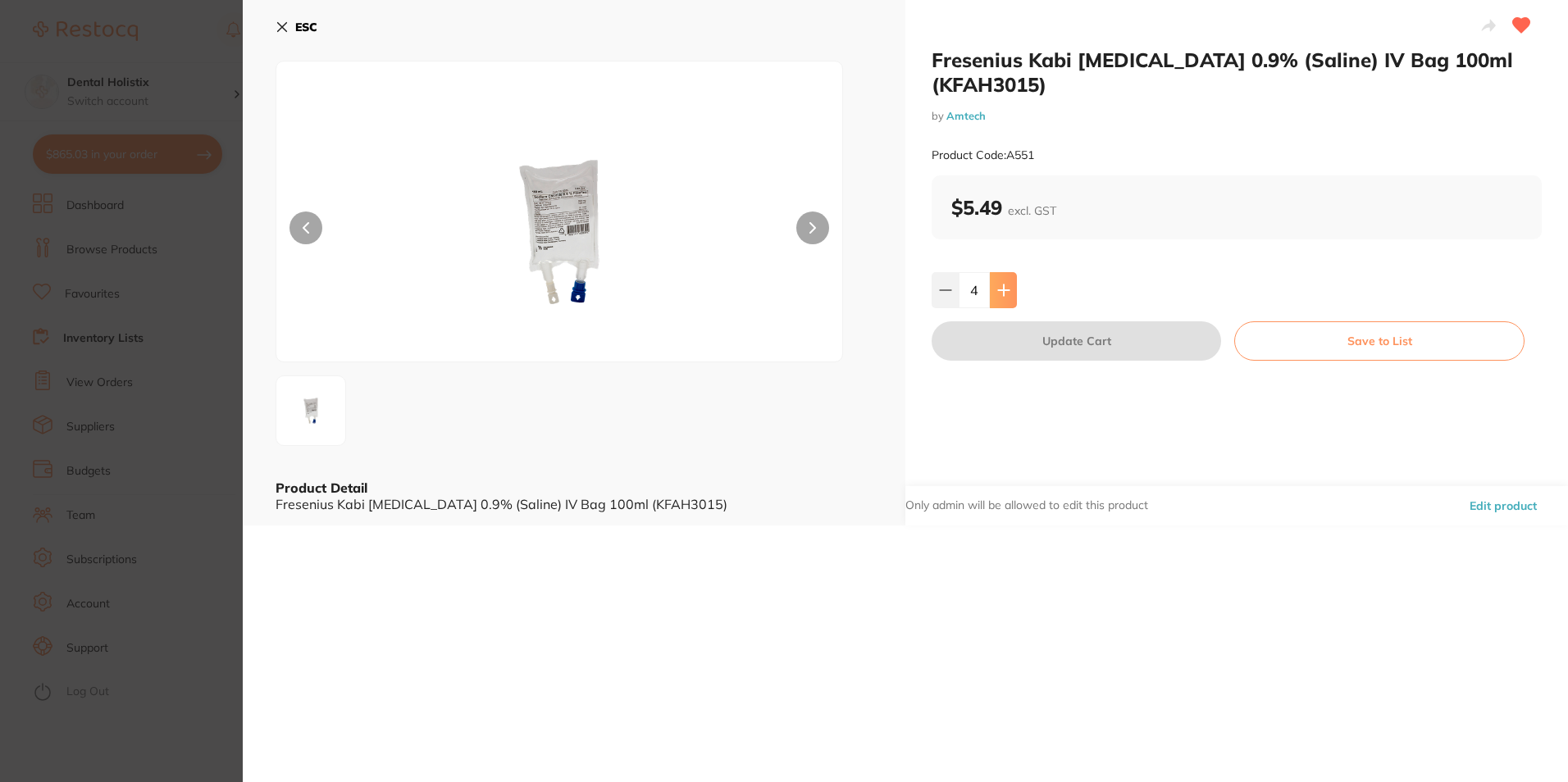
click at [997, 294] on icon at bounding box center [1003, 290] width 13 height 13
type input "5"
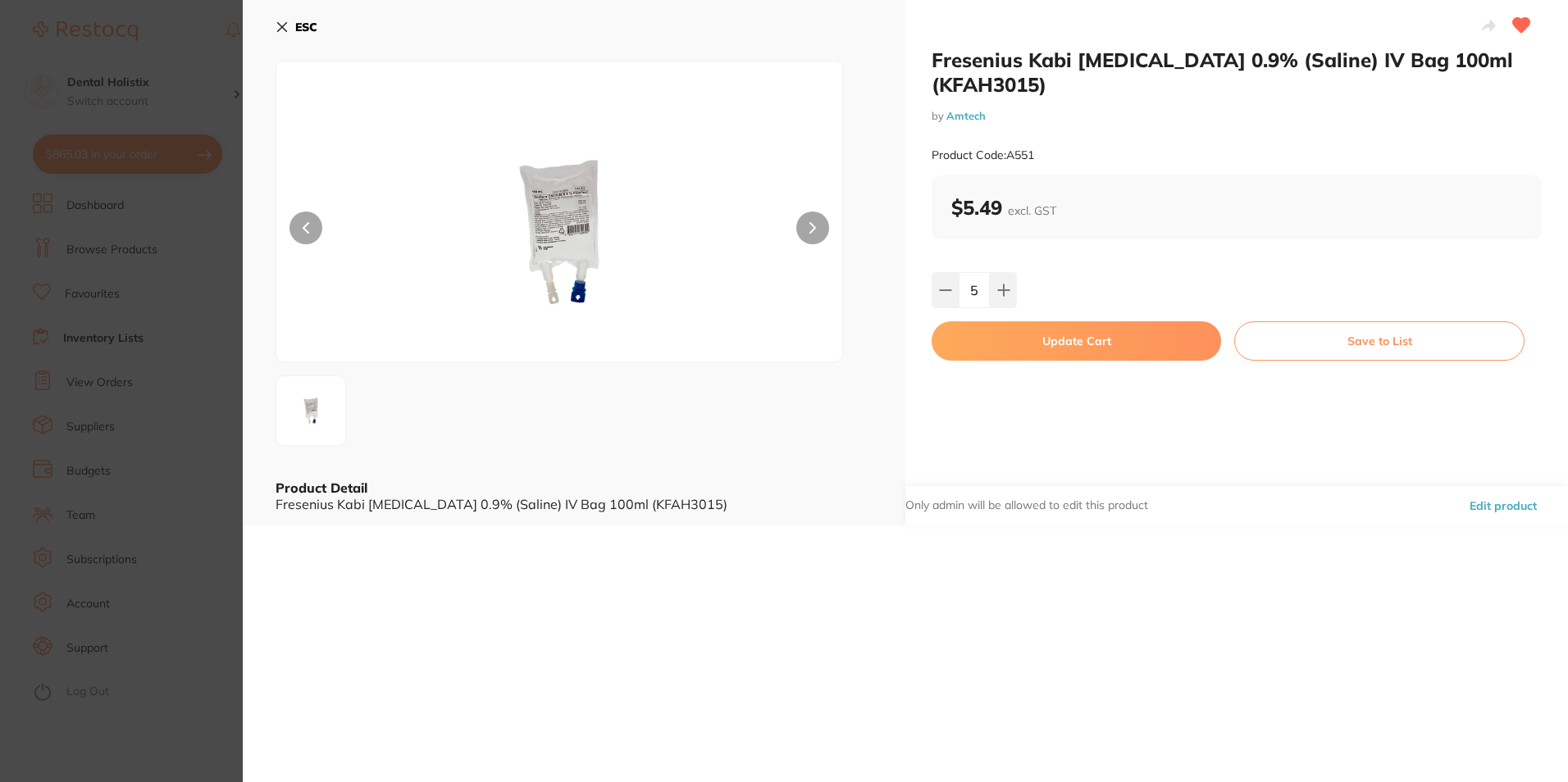
drag, startPoint x: 283, startPoint y: 22, endPoint x: 314, endPoint y: 76, distance: 62.3
click at [283, 22] on icon at bounding box center [282, 27] width 13 height 13
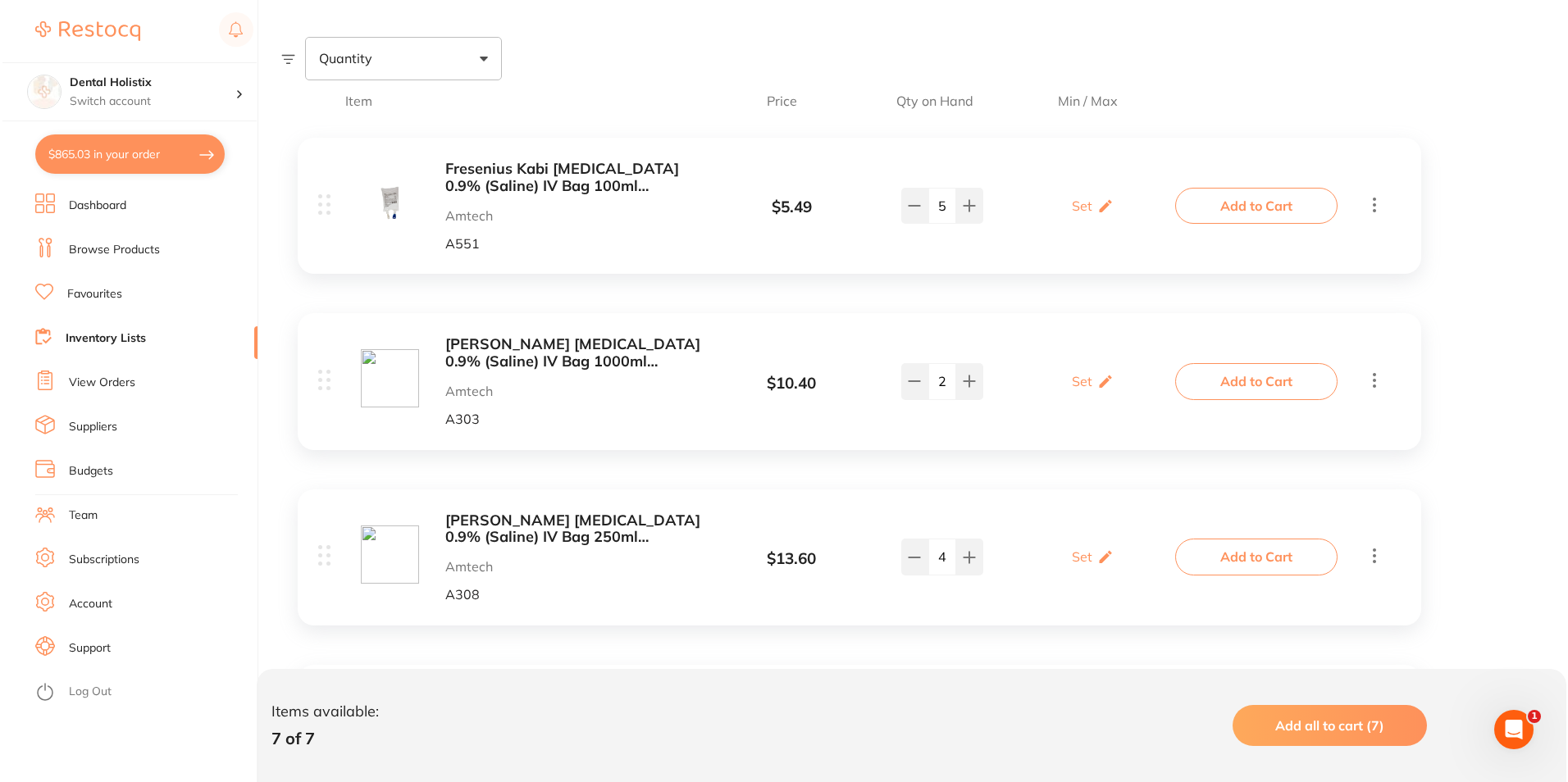
scroll to position [236, 0]
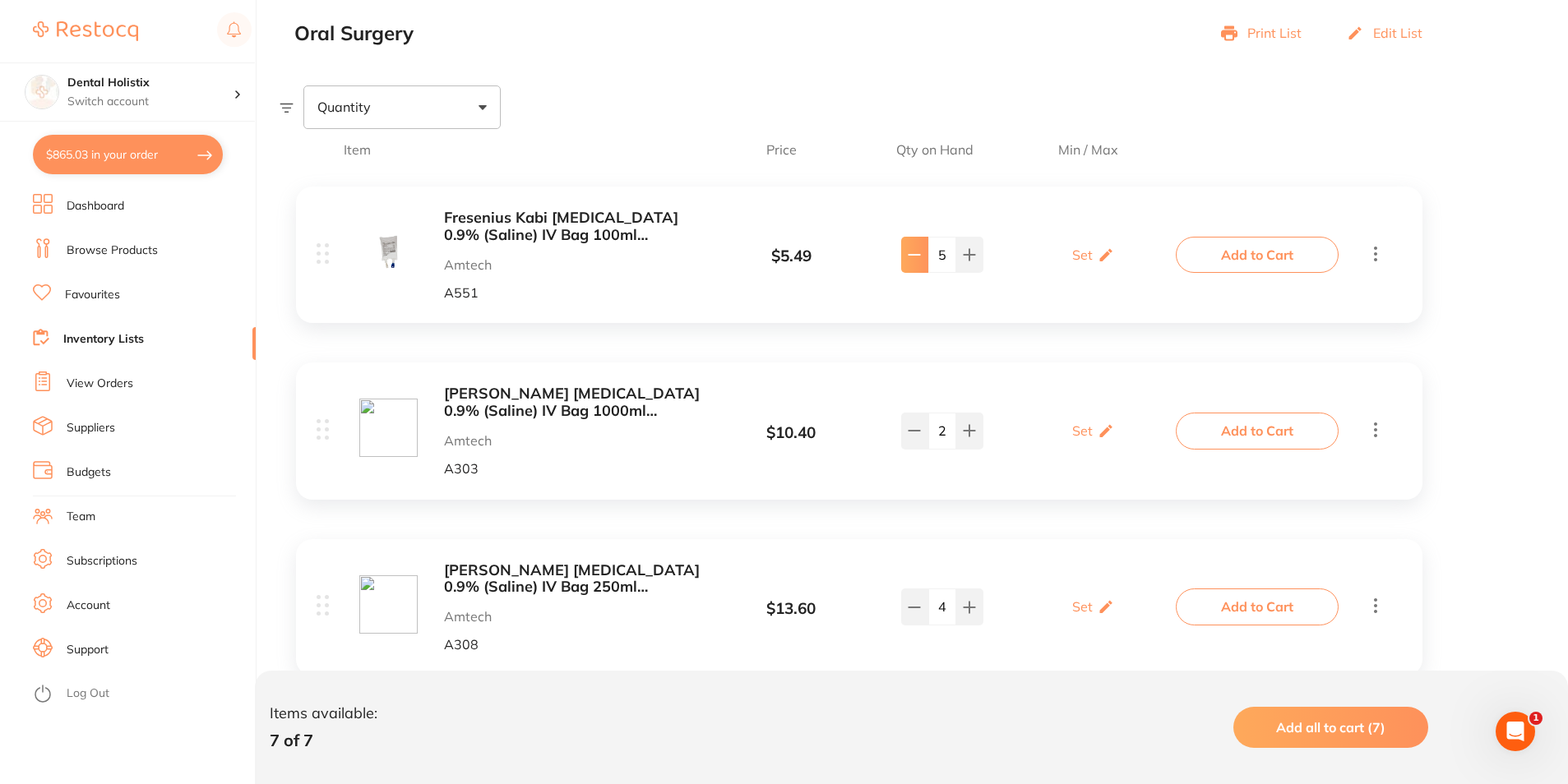
click at [922, 258] on button at bounding box center [914, 254] width 27 height 36
click at [921, 255] on button at bounding box center [914, 254] width 27 height 36
click at [909, 250] on icon at bounding box center [914, 254] width 13 height 13
type input "2"
click at [965, 426] on icon at bounding box center [970, 430] width 13 height 13
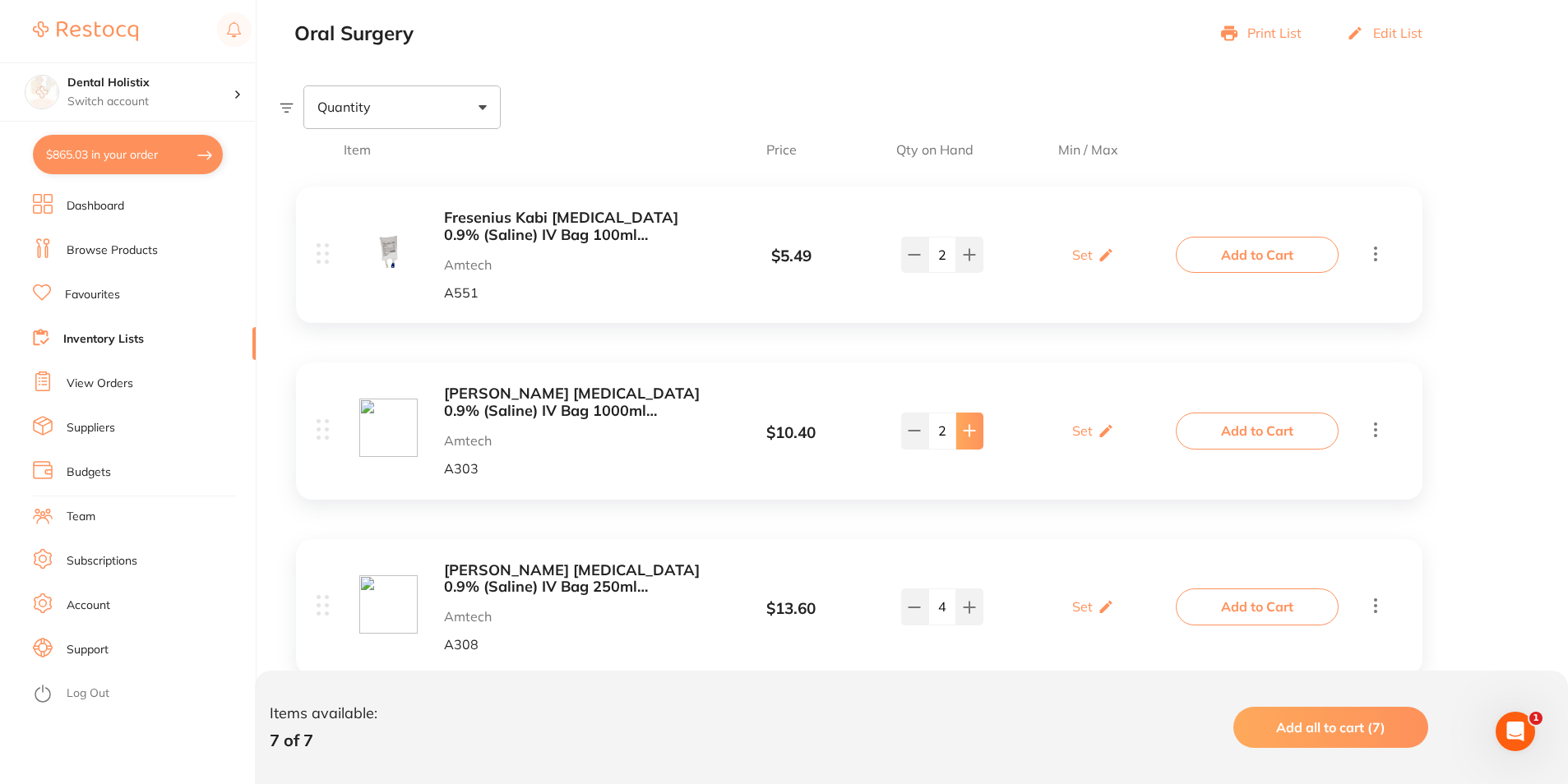
type input "3"
click at [921, 606] on button at bounding box center [914, 606] width 27 height 36
click at [908, 611] on icon at bounding box center [914, 607] width 13 height 13
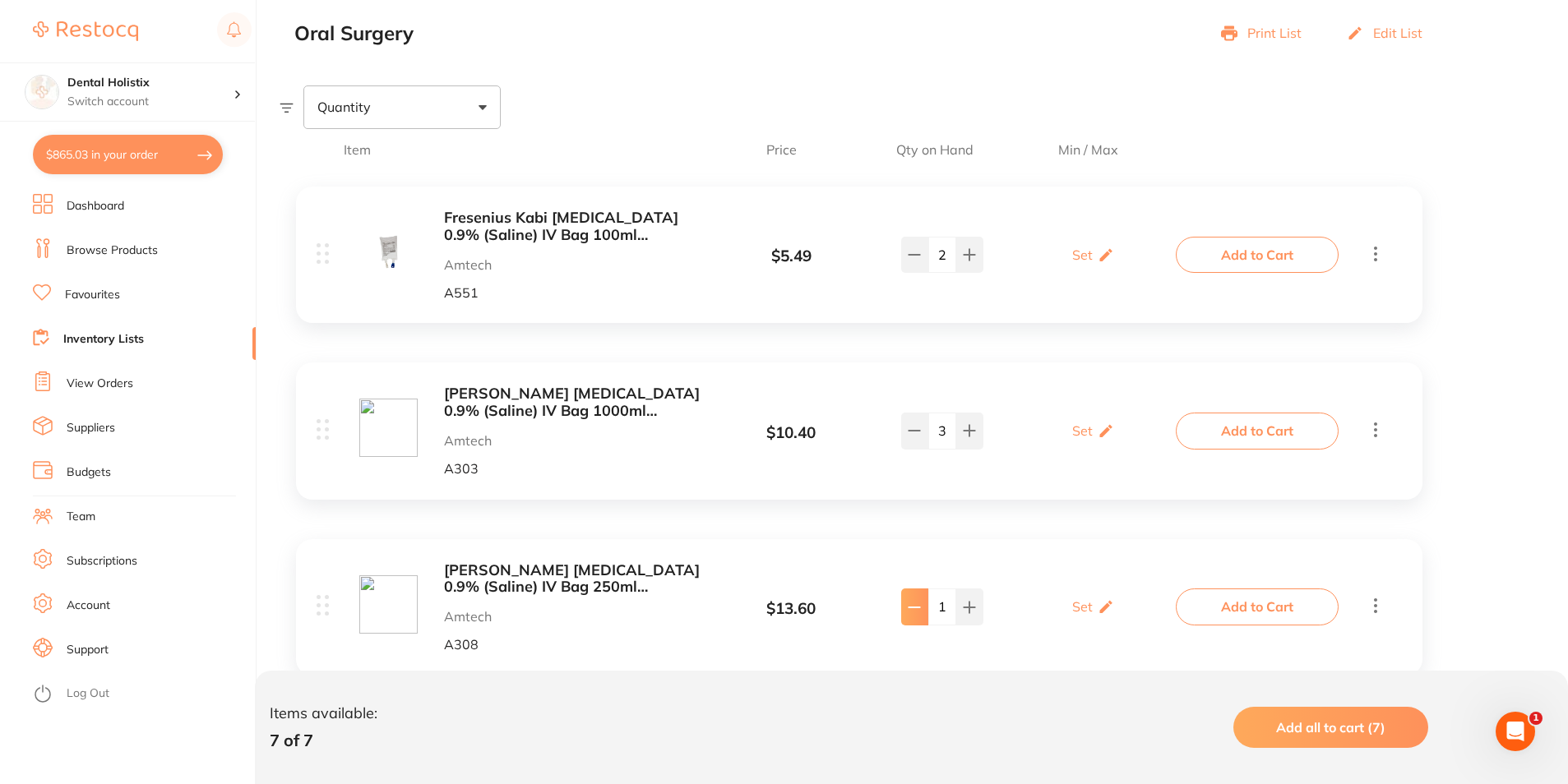
type input "0"
click at [970, 431] on icon at bounding box center [970, 430] width 11 height 11
type input "4"
click at [977, 254] on button at bounding box center [970, 254] width 27 height 36
type input "3"
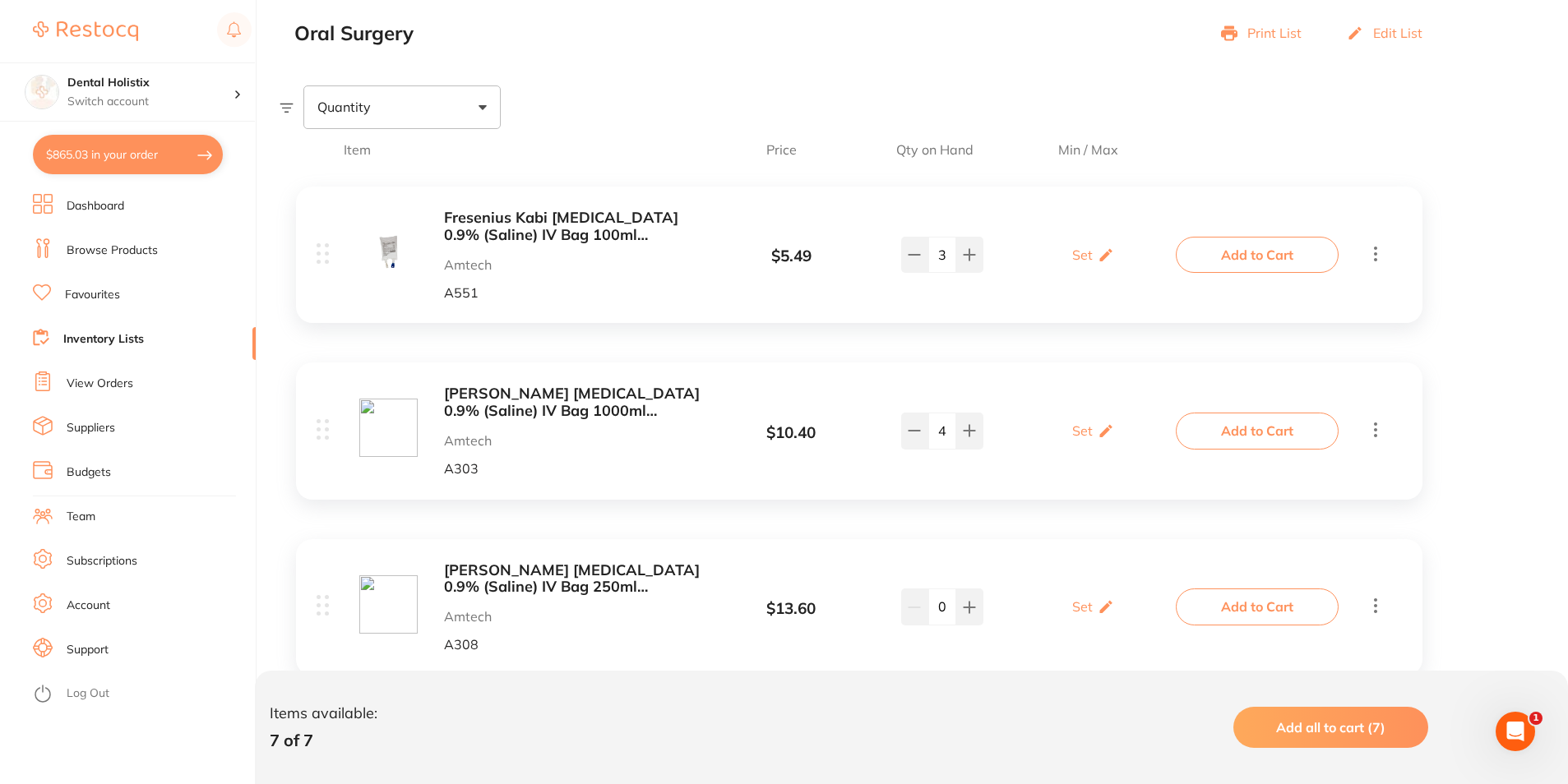
click at [1213, 260] on button "Add to Cart" at bounding box center [1256, 254] width 163 height 36
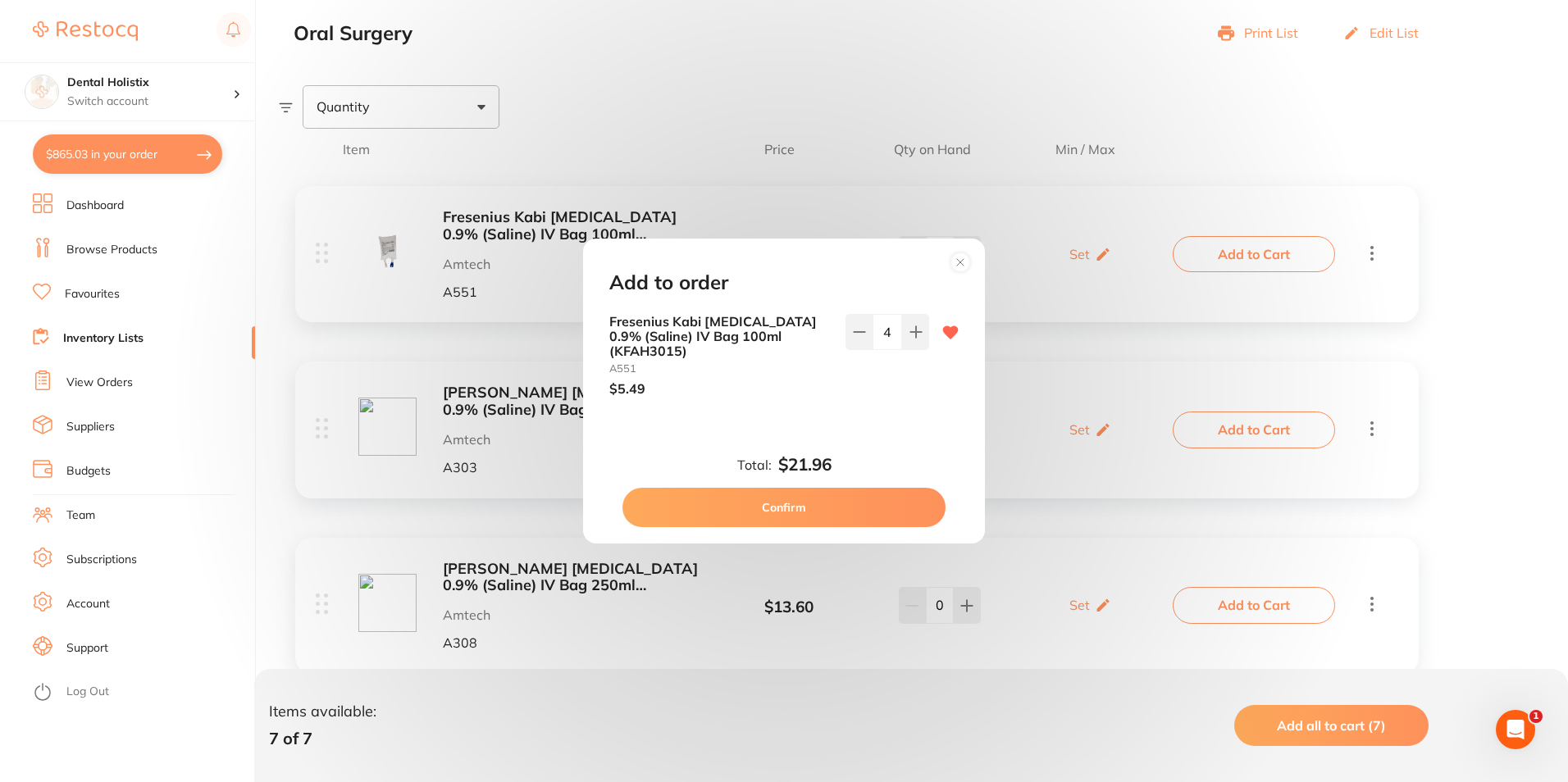
scroll to position [0, 0]
click at [951, 254] on icon at bounding box center [960, 262] width 26 height 26
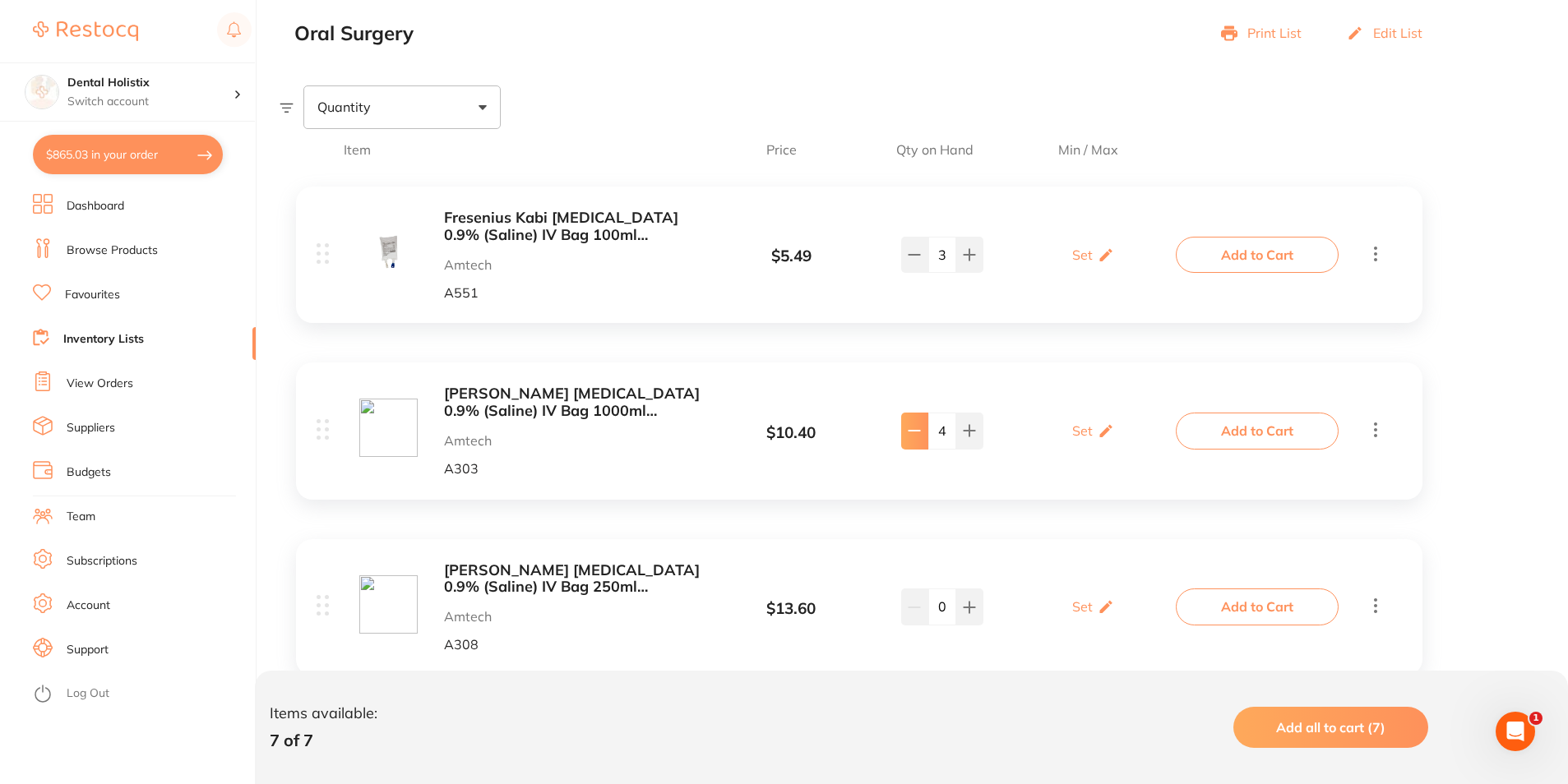
click at [901, 428] on button at bounding box center [914, 430] width 27 height 36
type input "3"
click at [967, 257] on icon at bounding box center [970, 254] width 13 height 13
type input "4"
click at [1218, 250] on button "Add to Cart" at bounding box center [1256, 254] width 163 height 36
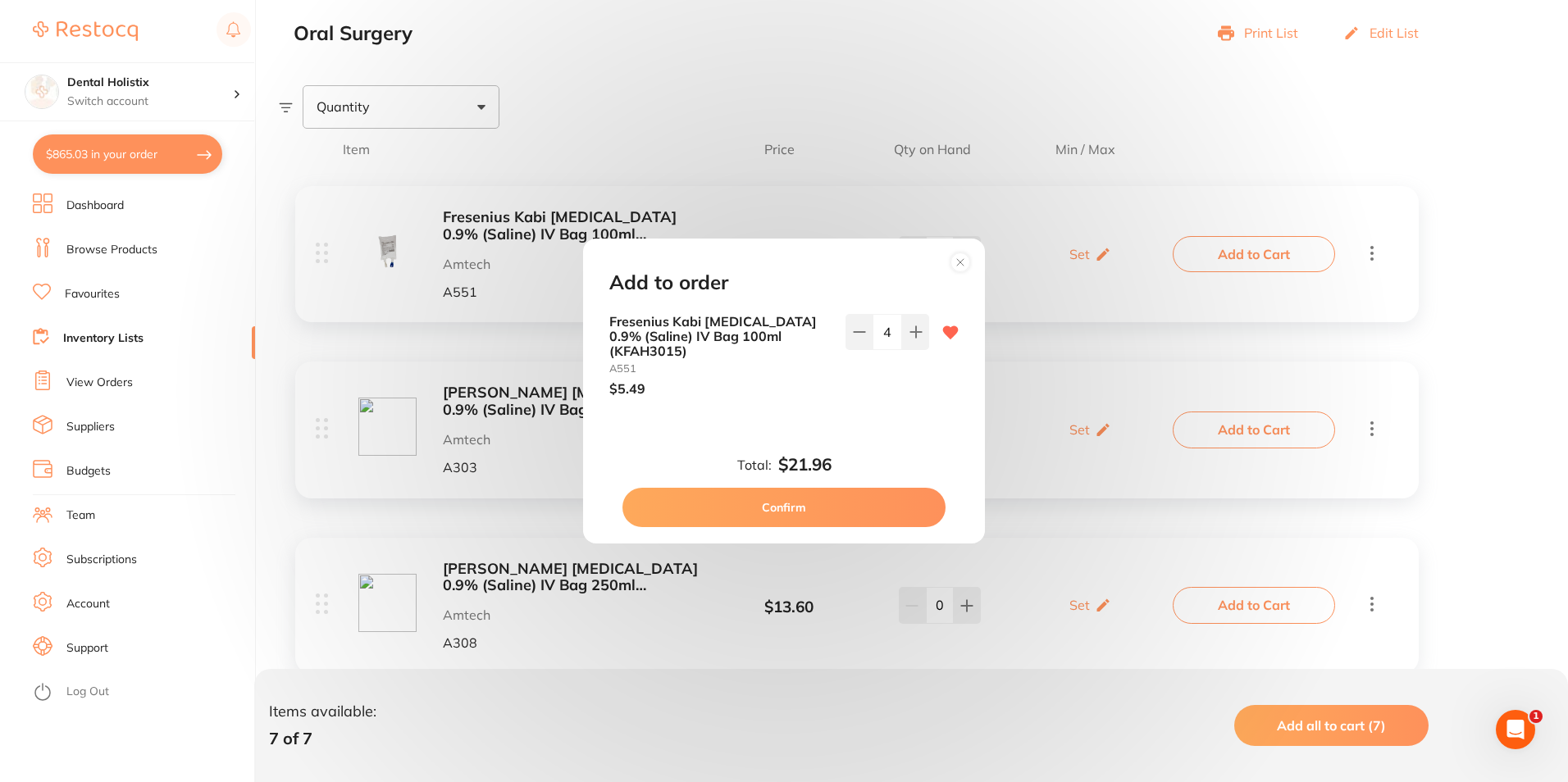
click at [833, 518] on button "Confirm" at bounding box center [784, 508] width 323 height 40
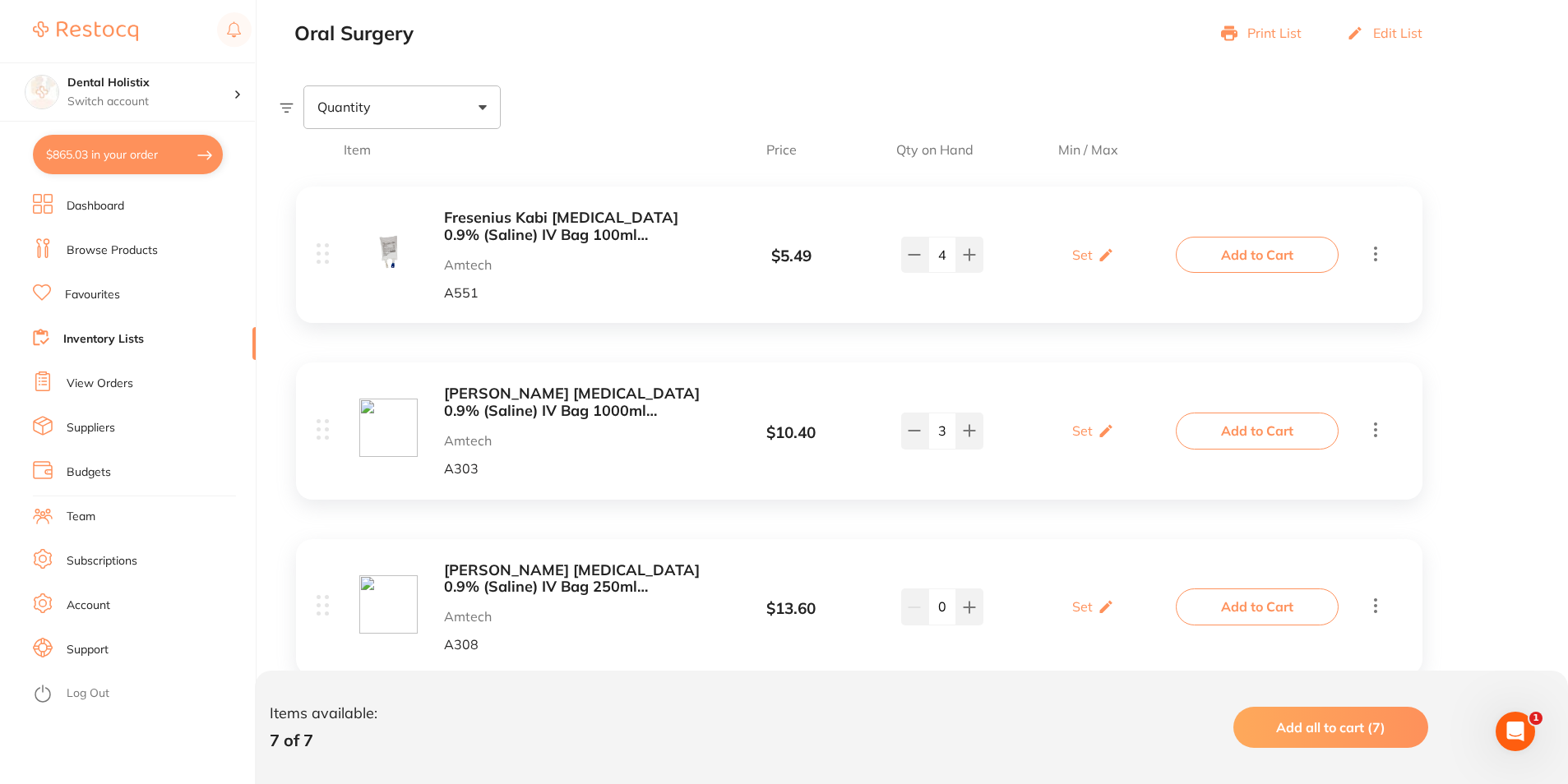
click at [1280, 434] on button "Add to Cart" at bounding box center [1256, 430] width 163 height 36
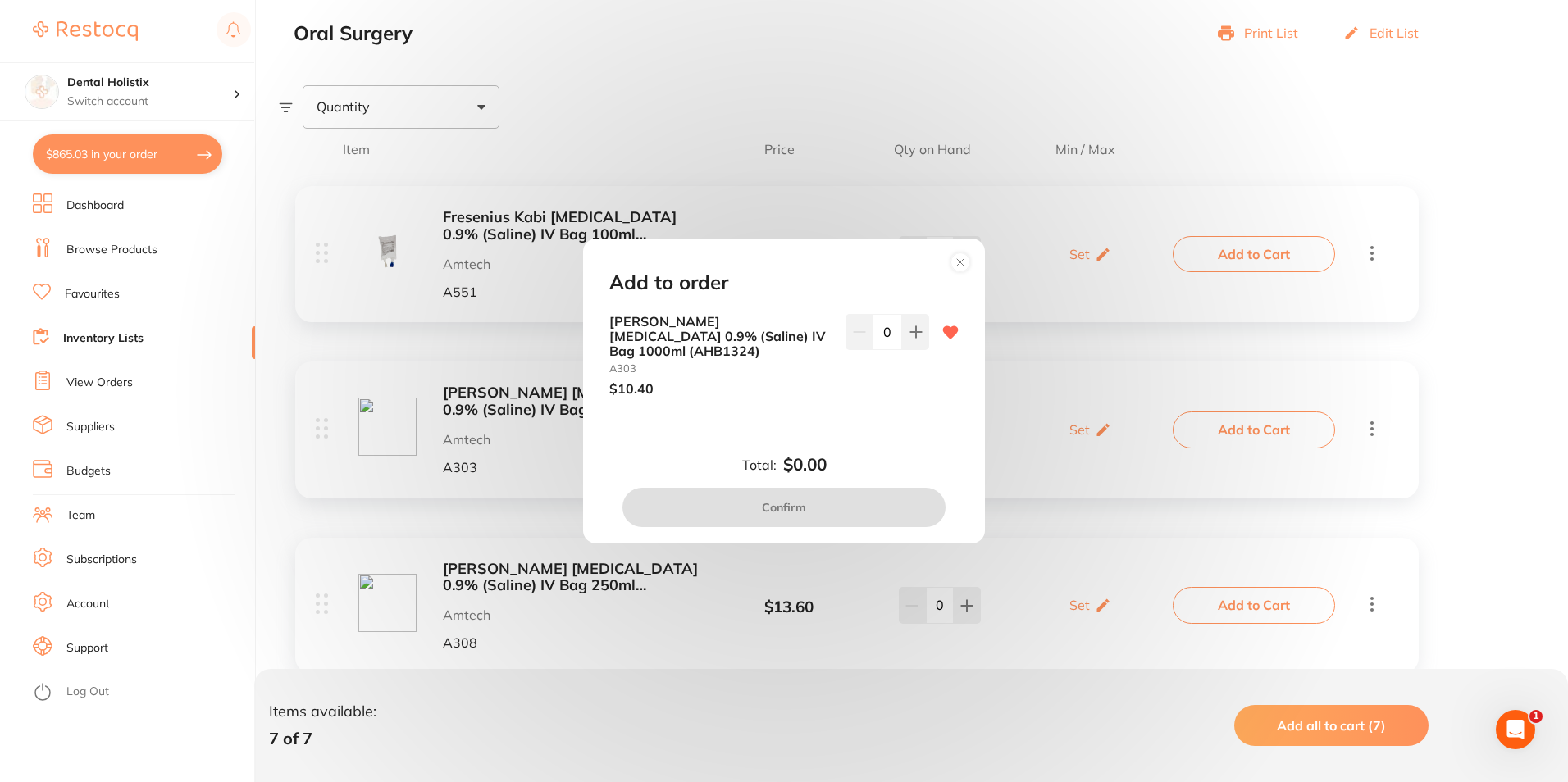
click at [1078, 360] on div "Add to order [PERSON_NAME] [MEDICAL_DATA] 0.9% (Saline) IV Bag 1000ml (AHB1324)…" at bounding box center [784, 391] width 1568 height 782
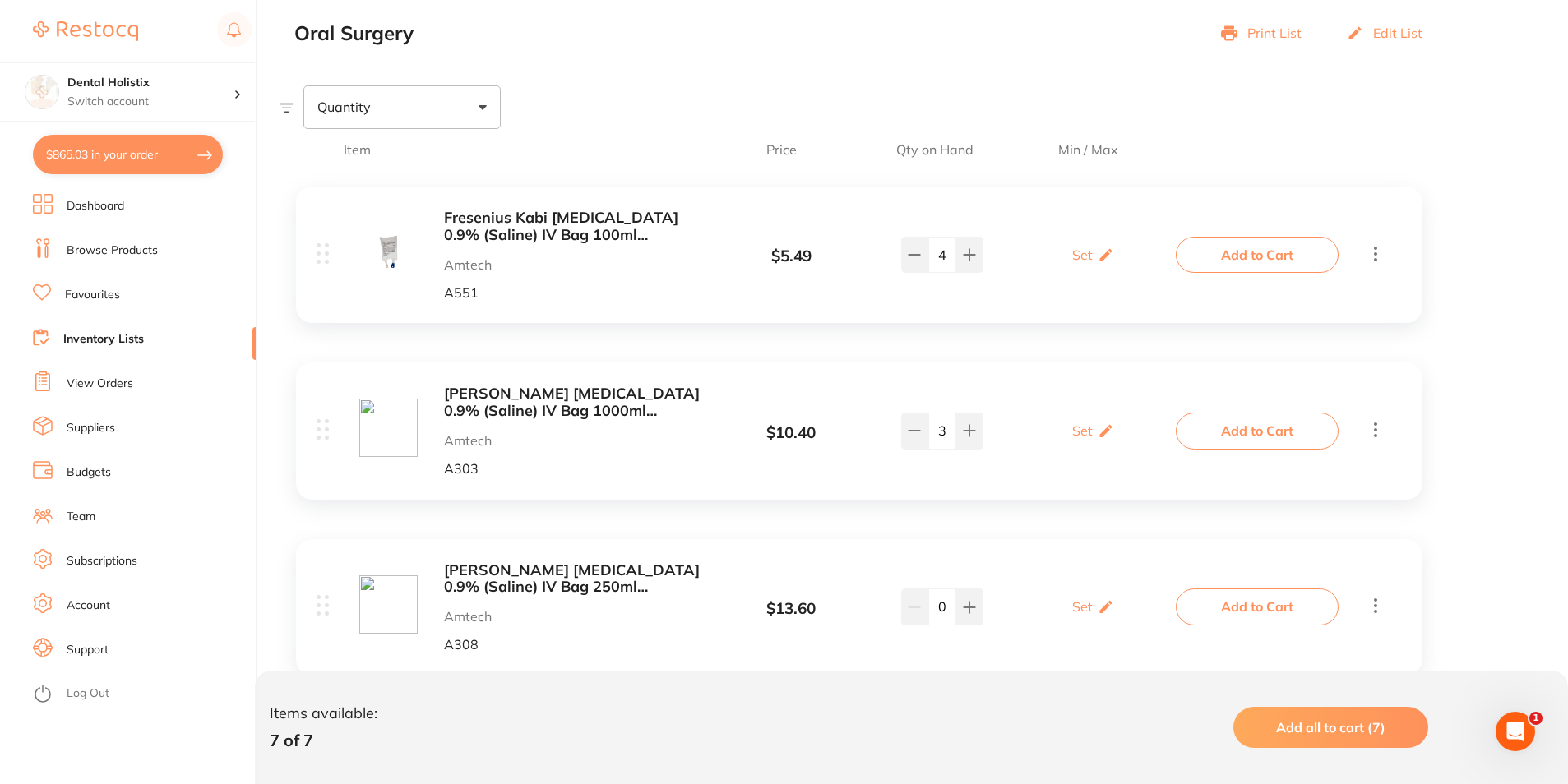
drag, startPoint x: 1212, startPoint y: 435, endPoint x: 1203, endPoint y: 437, distance: 9.2
click at [1210, 434] on button "Add to Cart" at bounding box center [1256, 430] width 163 height 36
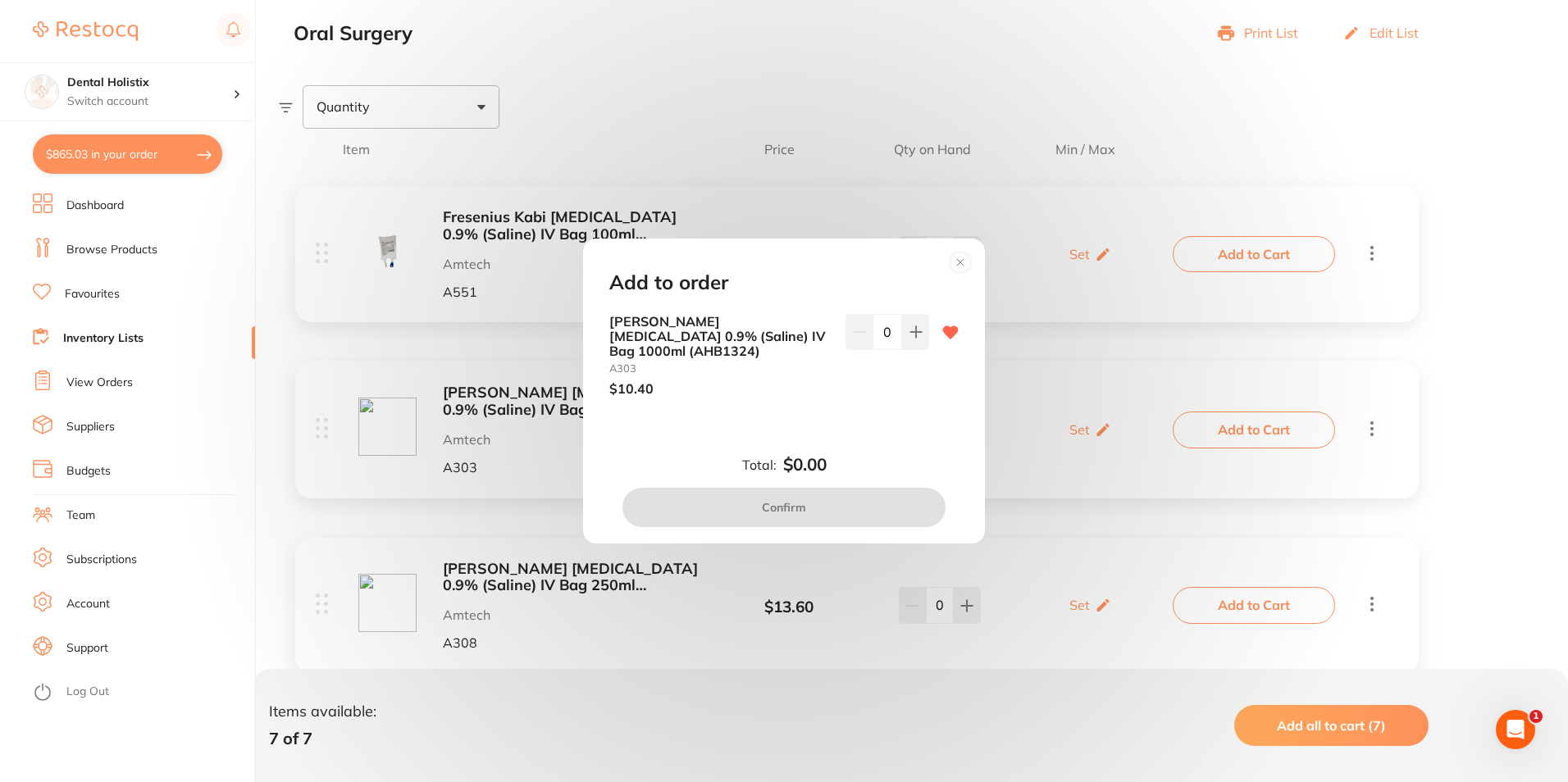
drag, startPoint x: 1241, startPoint y: 432, endPoint x: 1236, endPoint y: 422, distance: 11.2
click at [1243, 431] on div "Add to order [PERSON_NAME] [MEDICAL_DATA] 0.9% (Saline) IV Bag 1000ml (AHB1324)…" at bounding box center [784, 391] width 1568 height 782
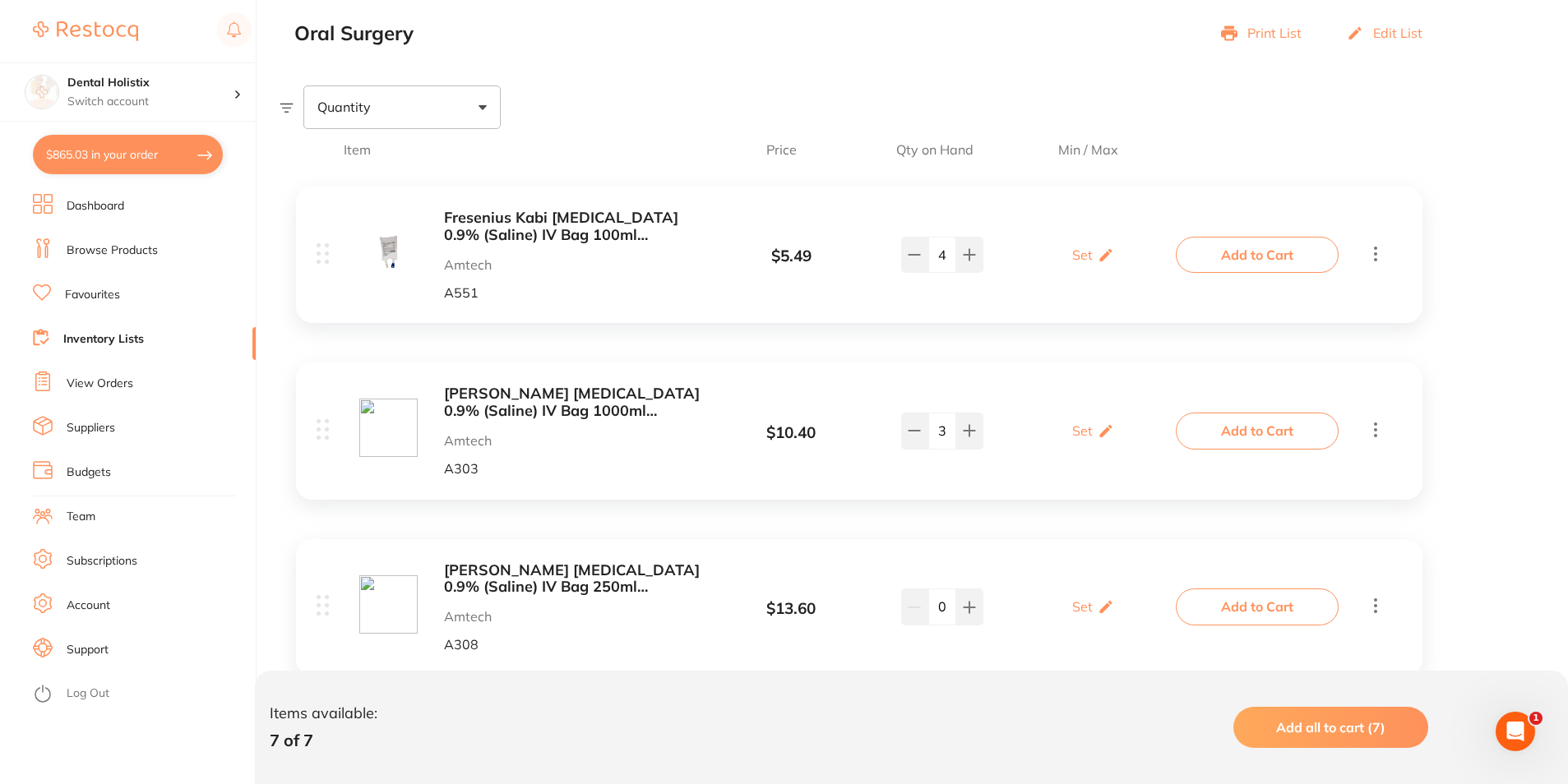
click at [1230, 429] on button "Add to Cart" at bounding box center [1256, 430] width 163 height 36
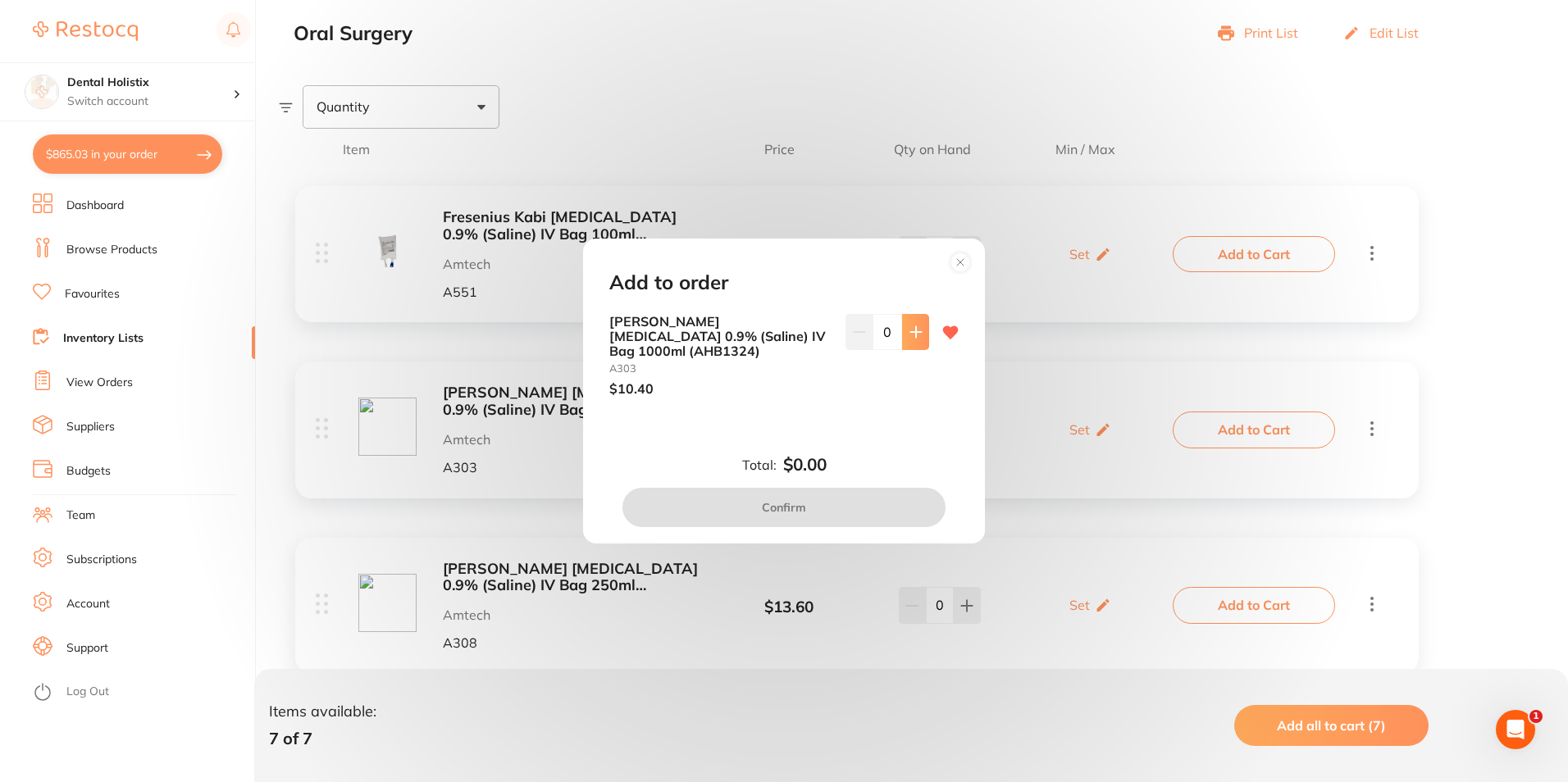
click at [915, 337] on icon at bounding box center [915, 331] width 11 height 11
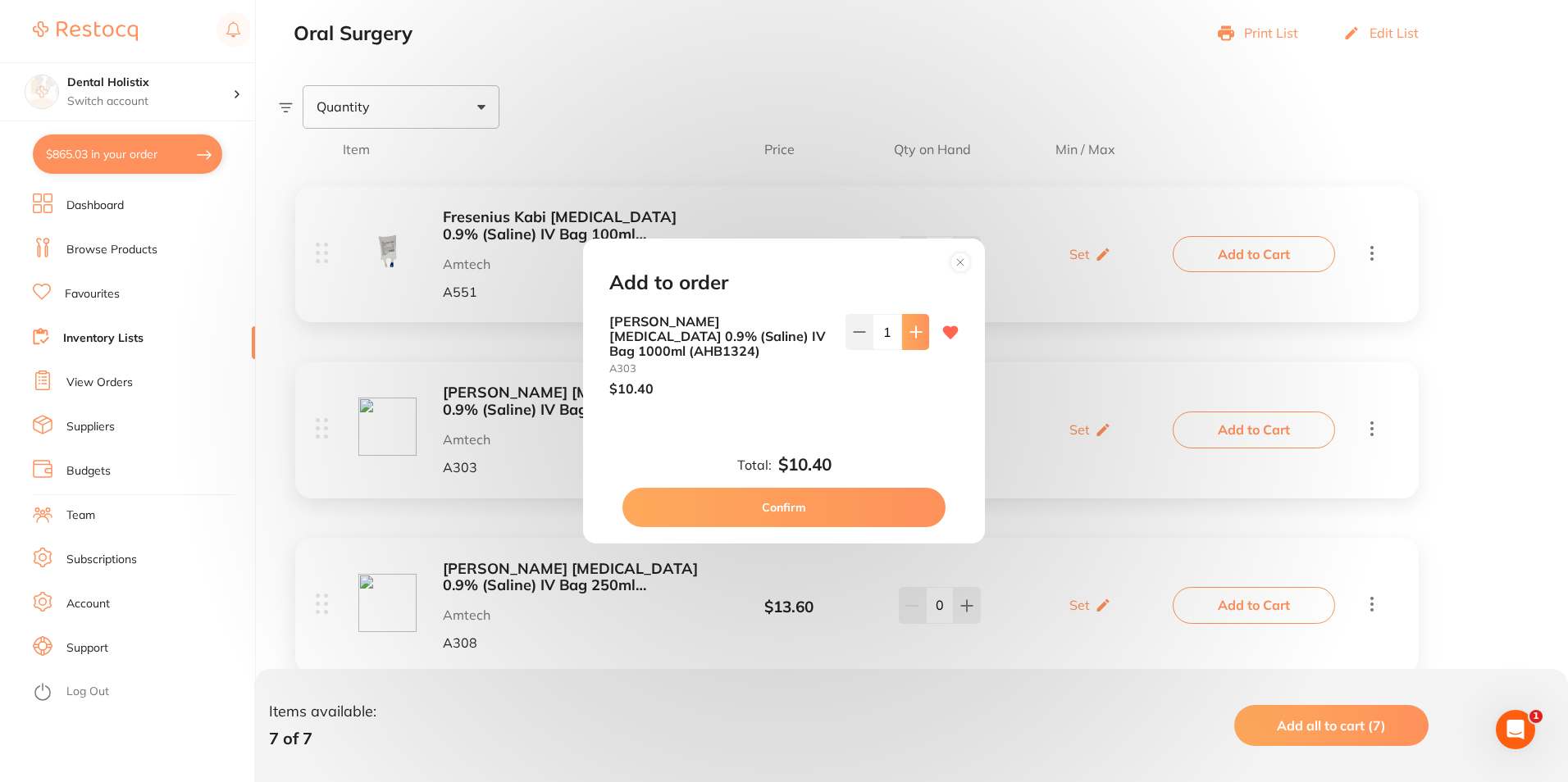
click at [915, 337] on icon at bounding box center [915, 331] width 11 height 11
type input "3"
click at [1252, 428] on div "Add to order [PERSON_NAME] [MEDICAL_DATA] 0.9% (Saline) IV Bag 1000ml (AHB1324)…" at bounding box center [784, 391] width 1568 height 782
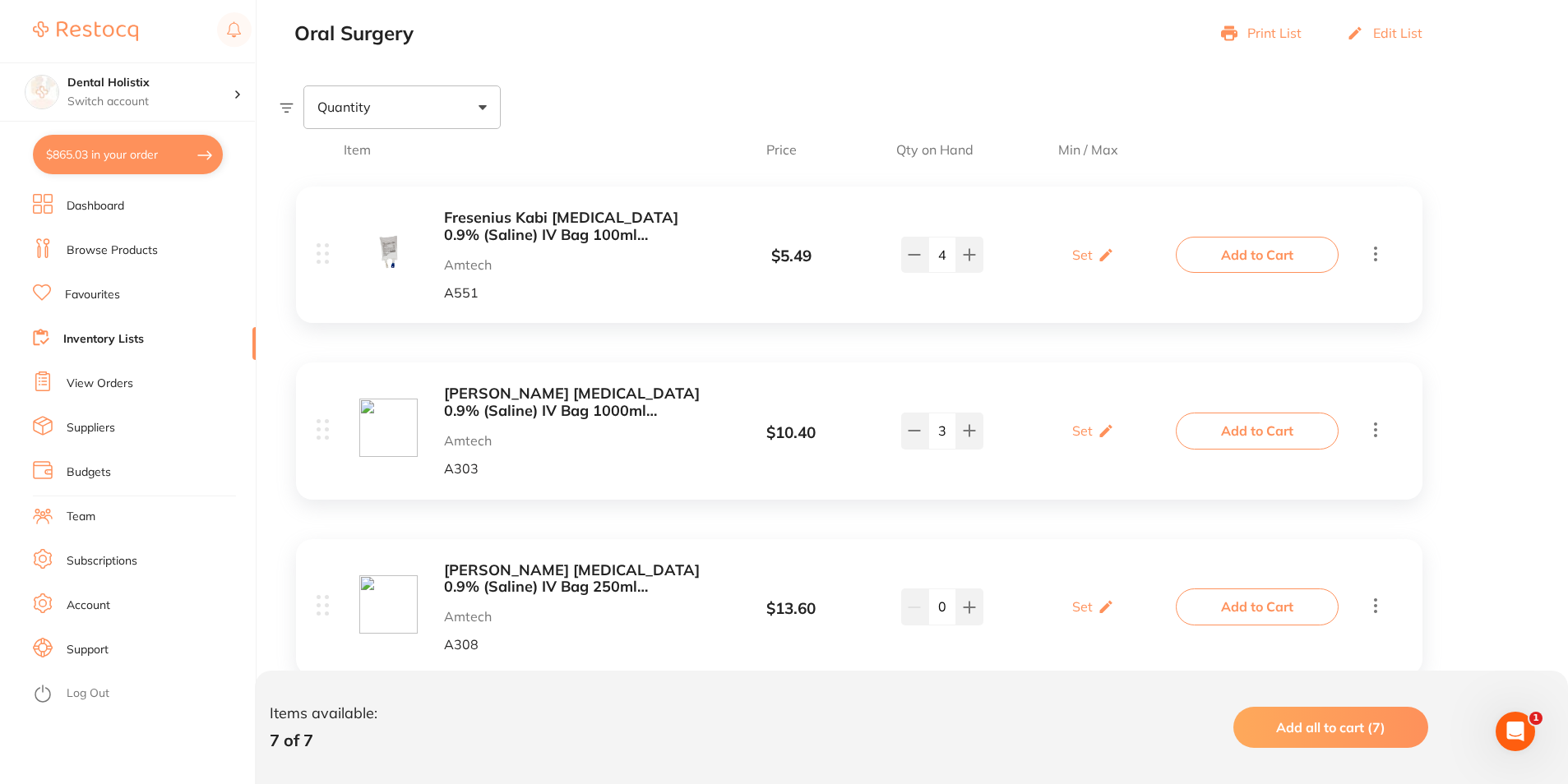
click at [1256, 429] on button "Add to Cart" at bounding box center [1256, 430] width 163 height 36
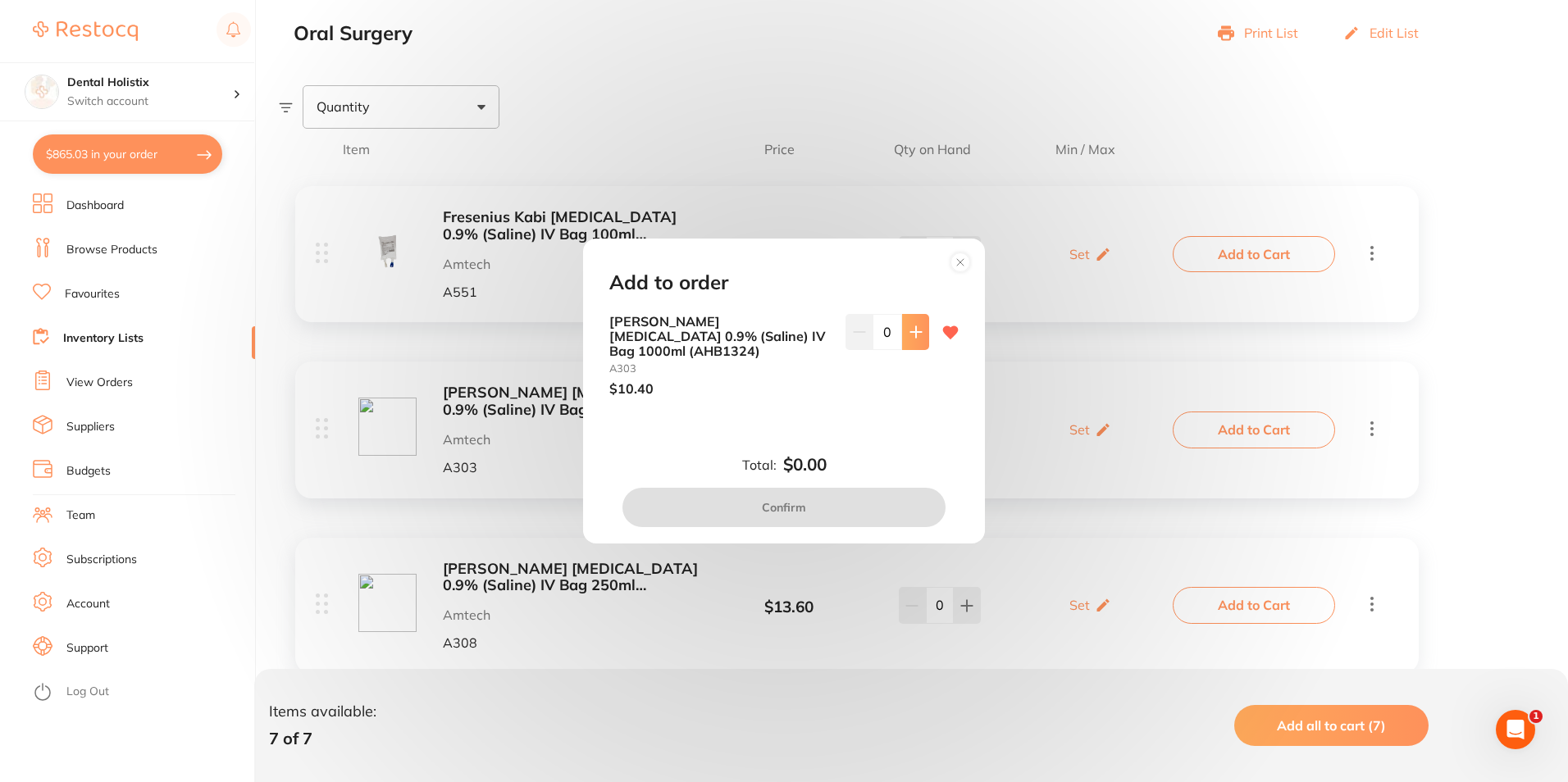
click at [916, 338] on icon at bounding box center [916, 332] width 13 height 13
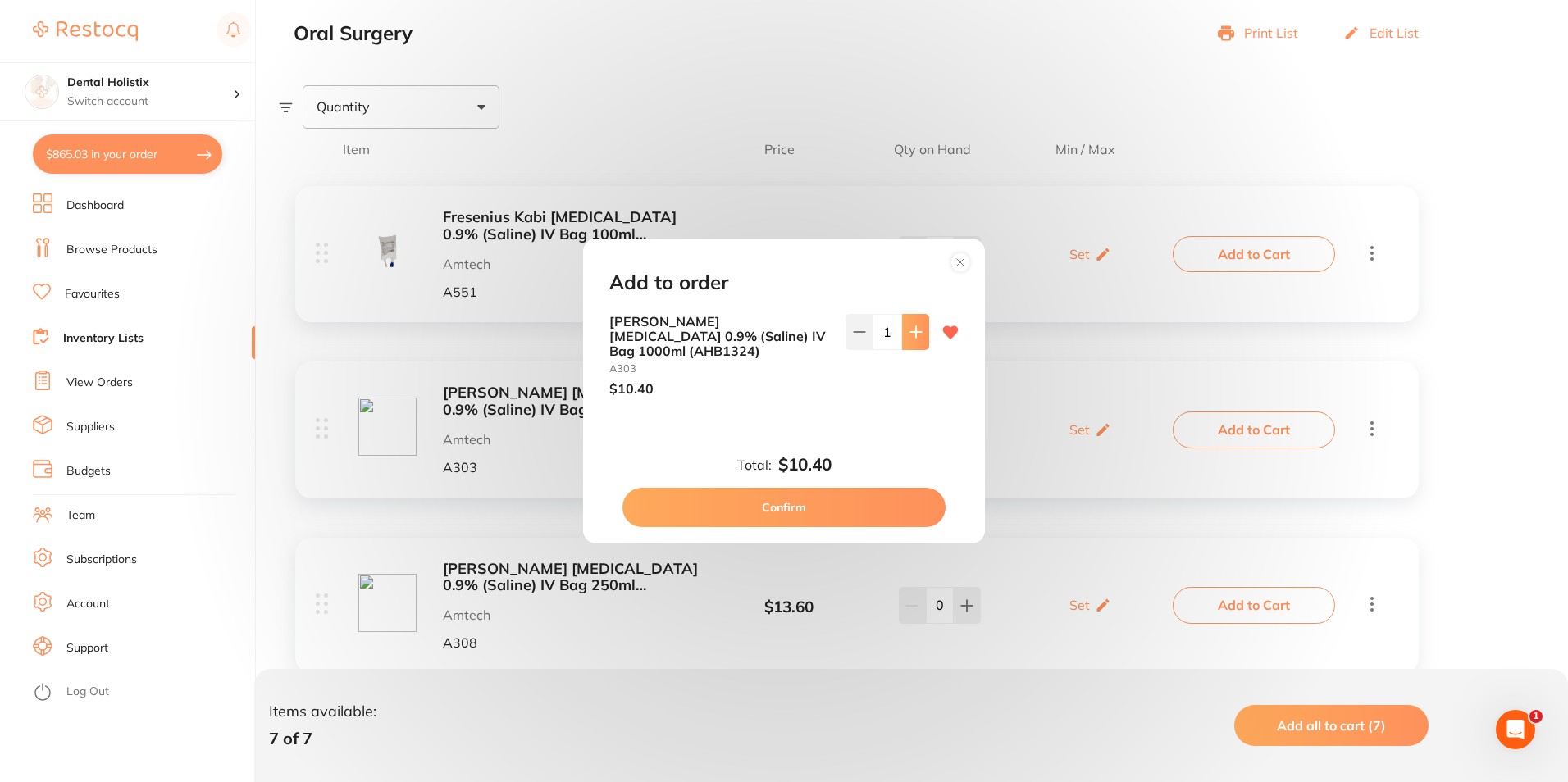
click at [916, 338] on icon at bounding box center [916, 332] width 13 height 13
type input "3"
click at [862, 505] on button "Confirm" at bounding box center [784, 508] width 323 height 40
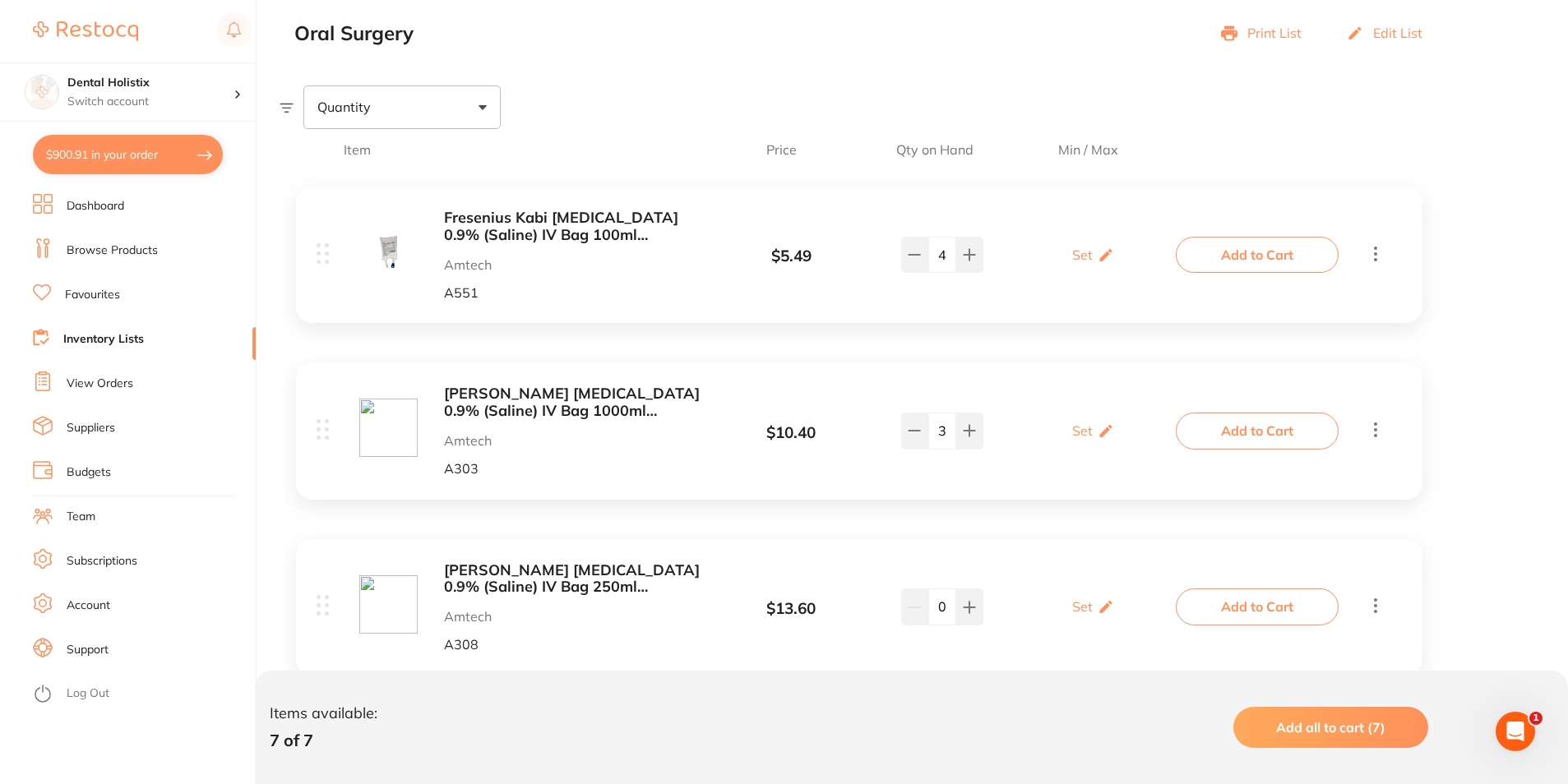
click at [158, 149] on button "$900.91 in your order" at bounding box center [128, 154] width 190 height 40
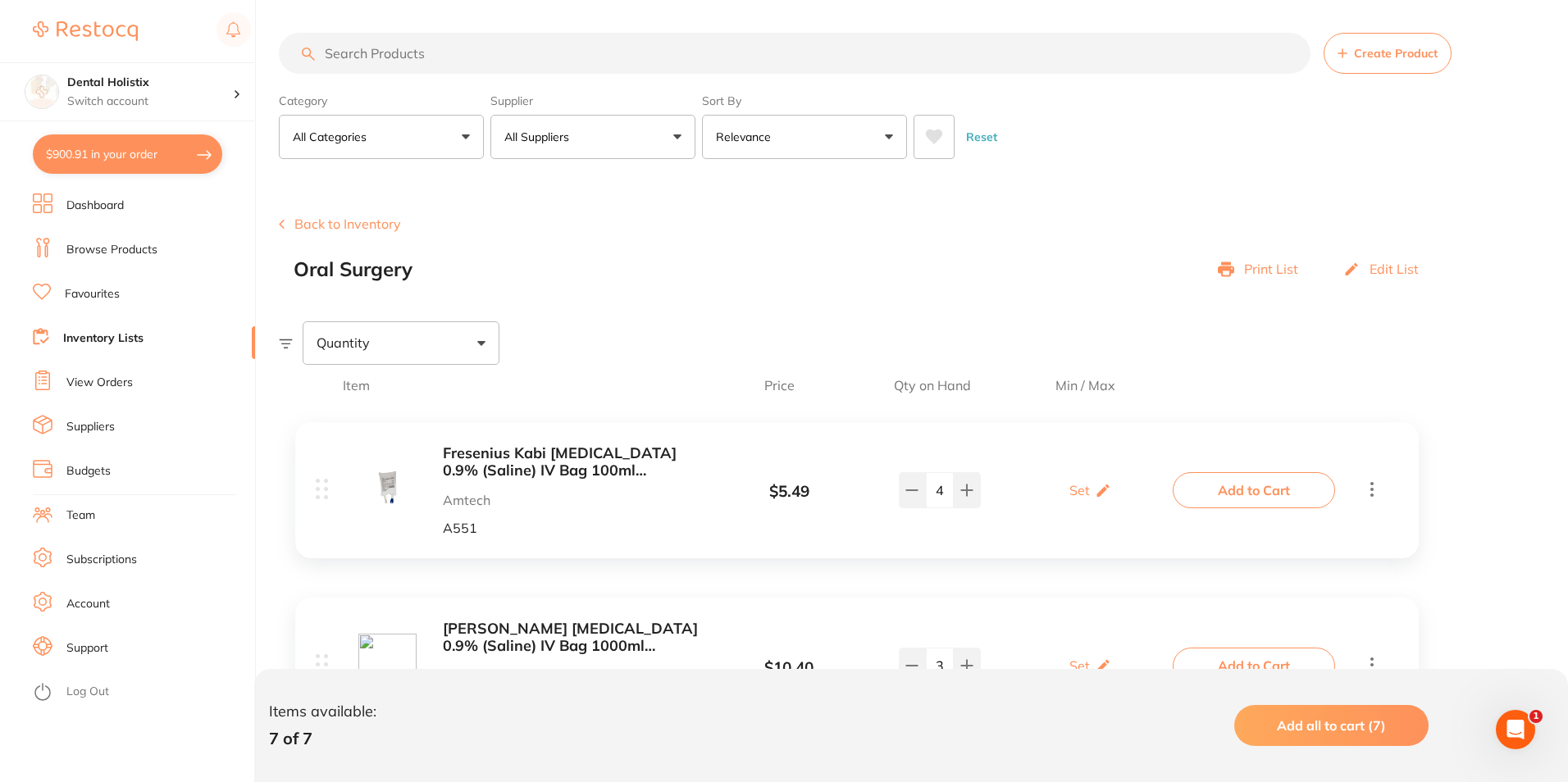
checkbox input "true"
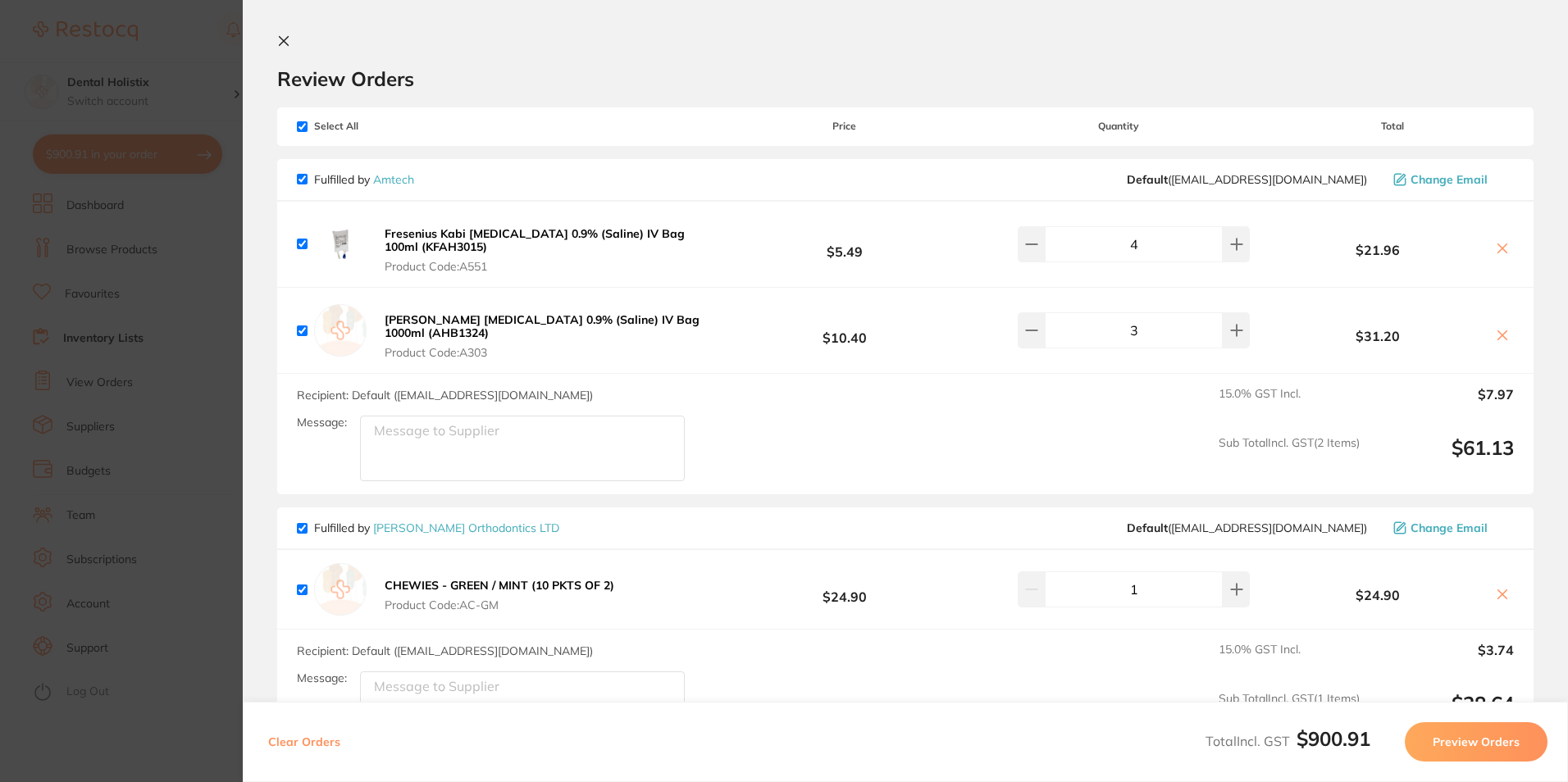
click at [1495, 594] on icon at bounding box center [1502, 594] width 13 height 13
click at [1507, 597] on button at bounding box center [1502, 595] width 23 height 17
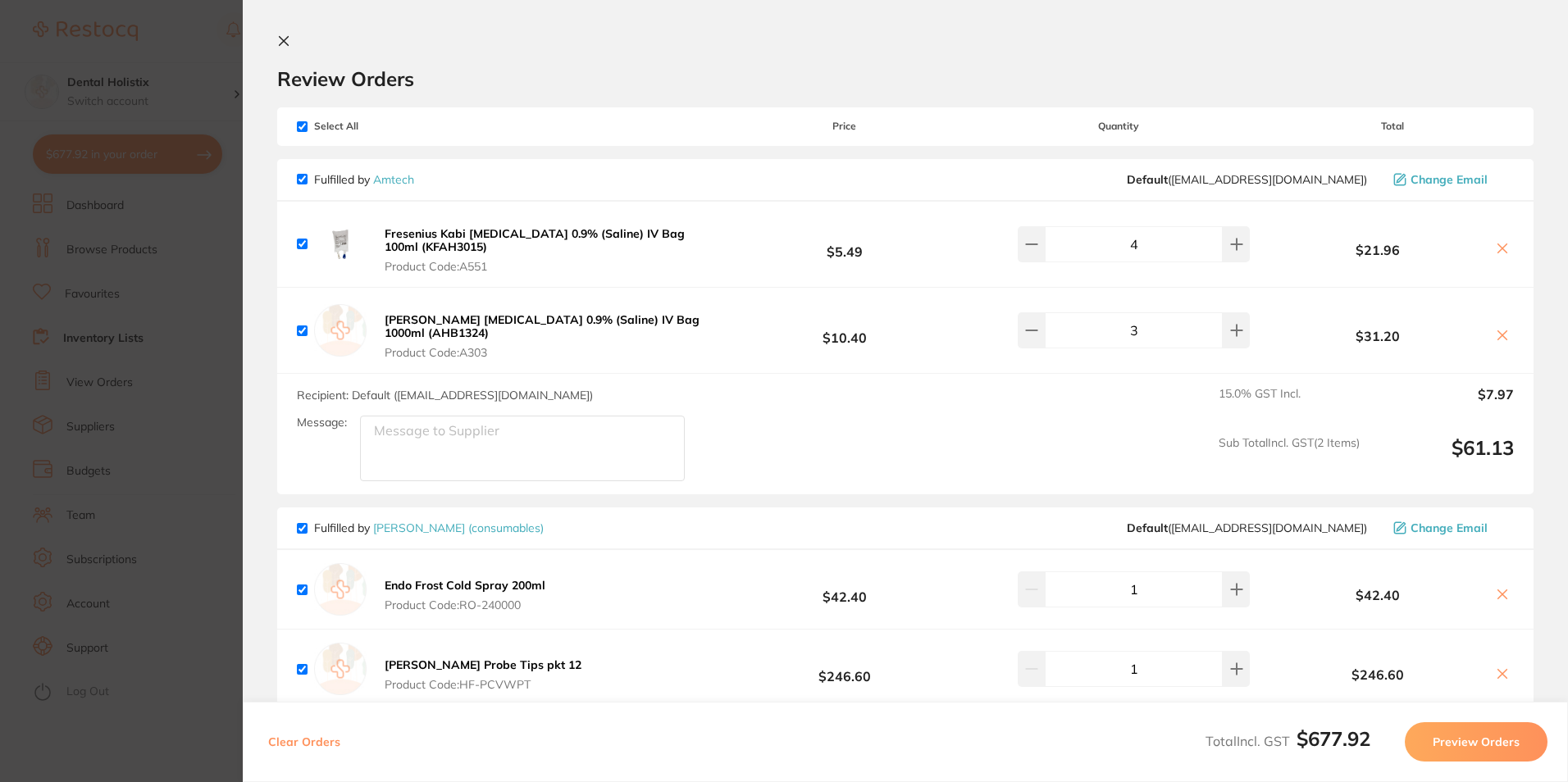
click at [1496, 593] on icon at bounding box center [1502, 594] width 13 height 13
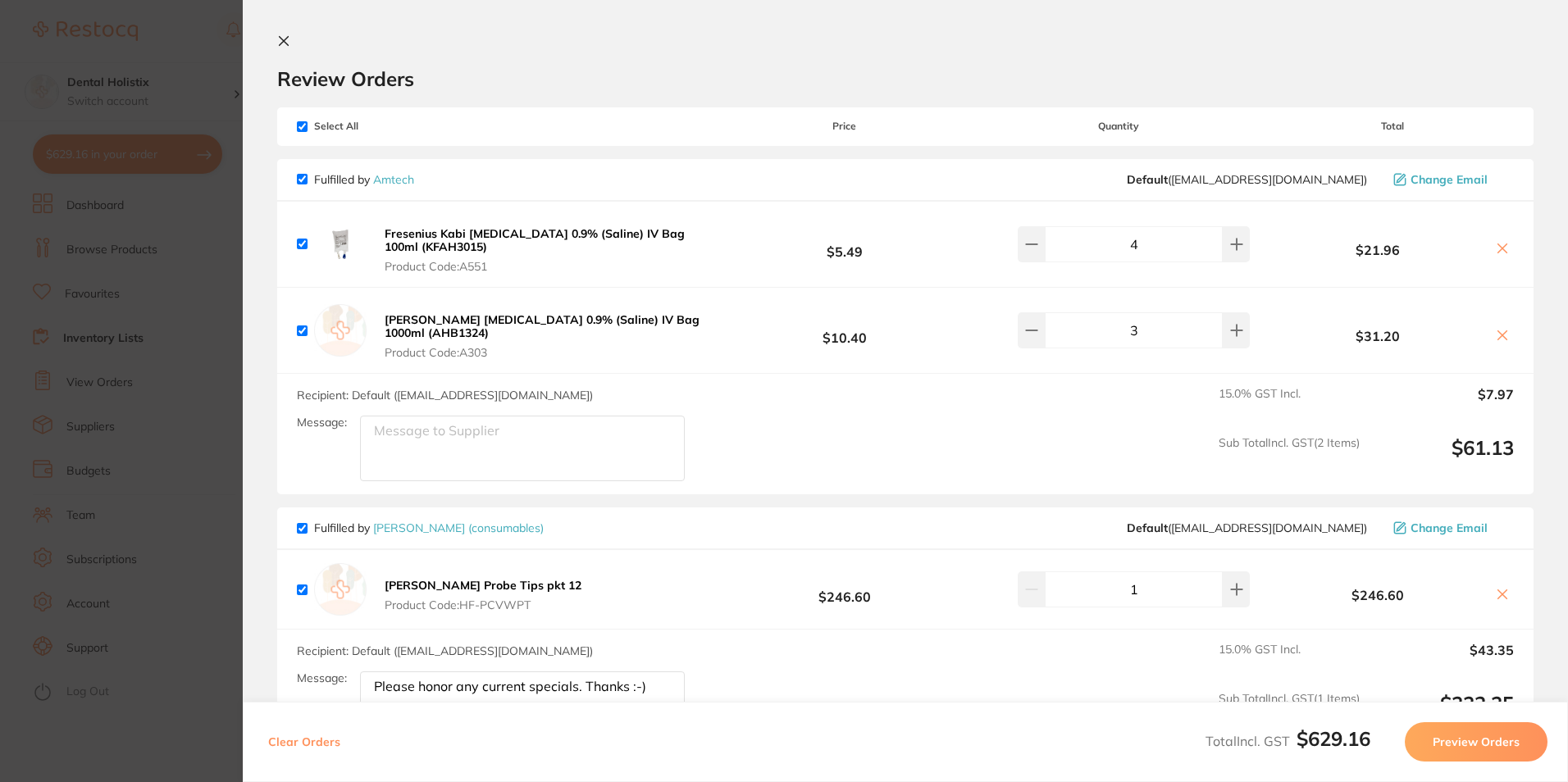
click at [1496, 593] on icon at bounding box center [1502, 594] width 13 height 13
click at [1497, 592] on icon at bounding box center [1502, 594] width 13 height 13
click at [1495, 592] on icon at bounding box center [1502, 594] width 13 height 13
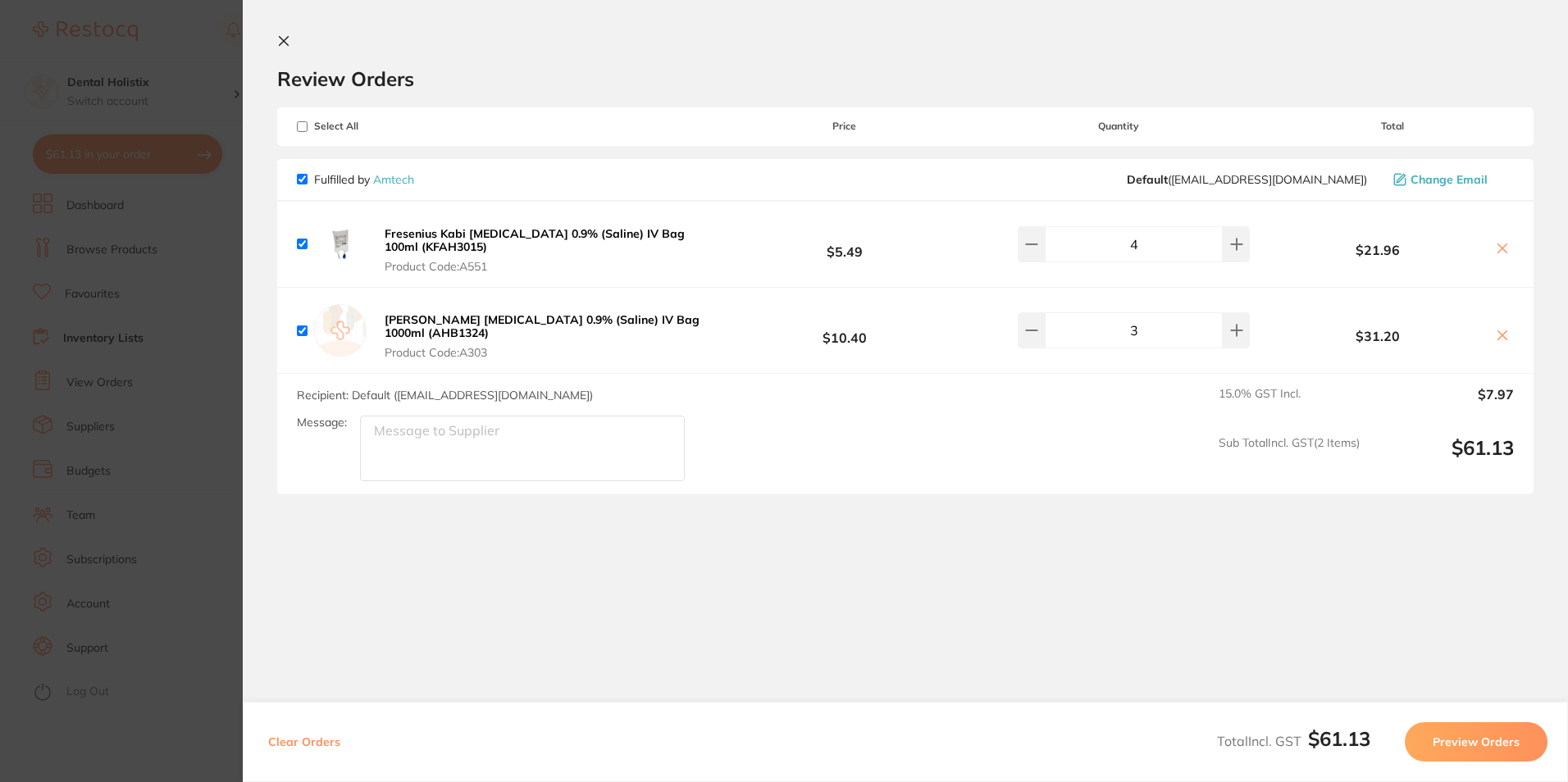
checkbox input "true"
click at [1469, 746] on button "Preview Orders" at bounding box center [1476, 742] width 143 height 40
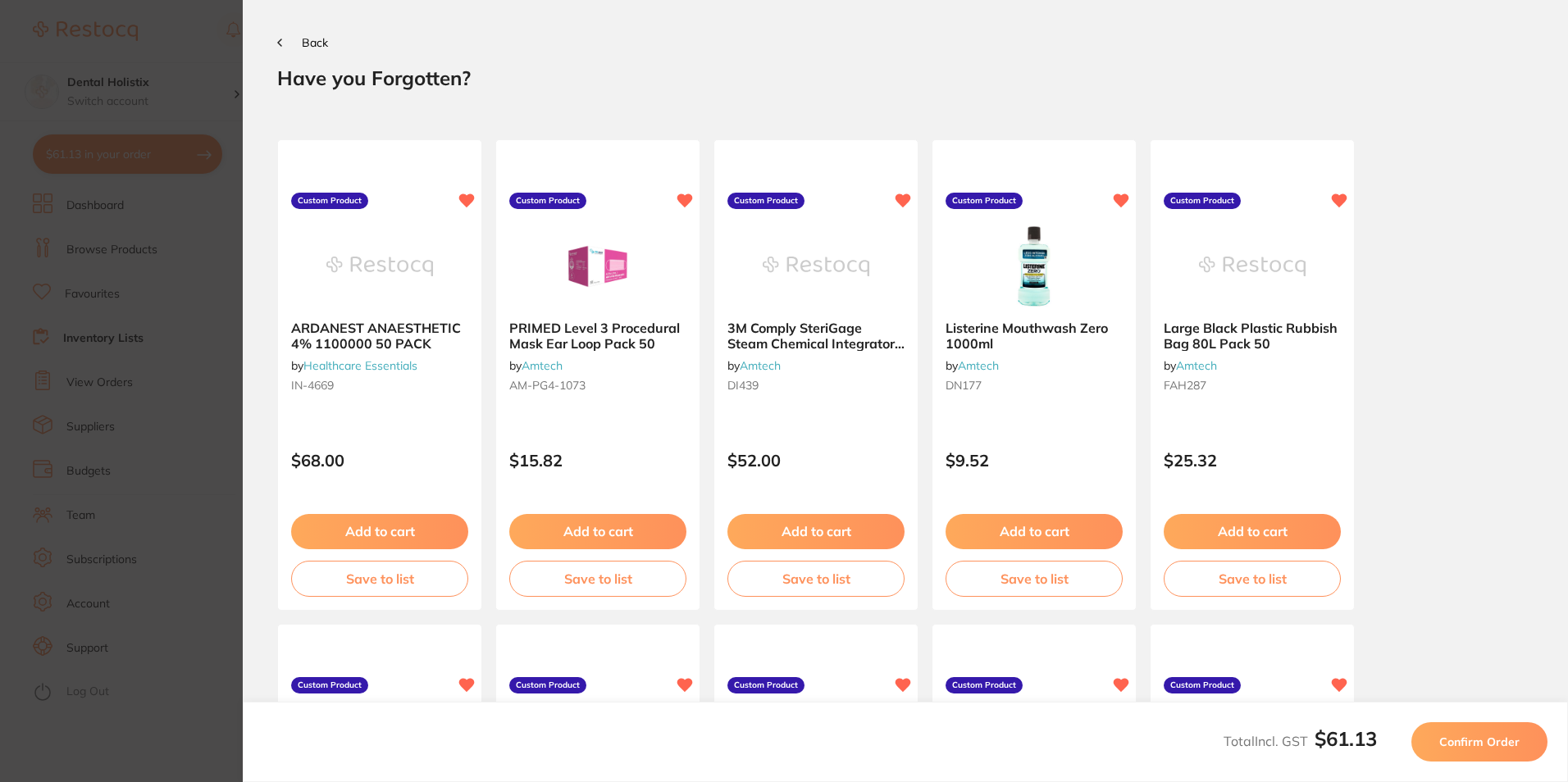
click at [1469, 746] on span "Confirm Order" at bounding box center [1478, 742] width 80 height 15
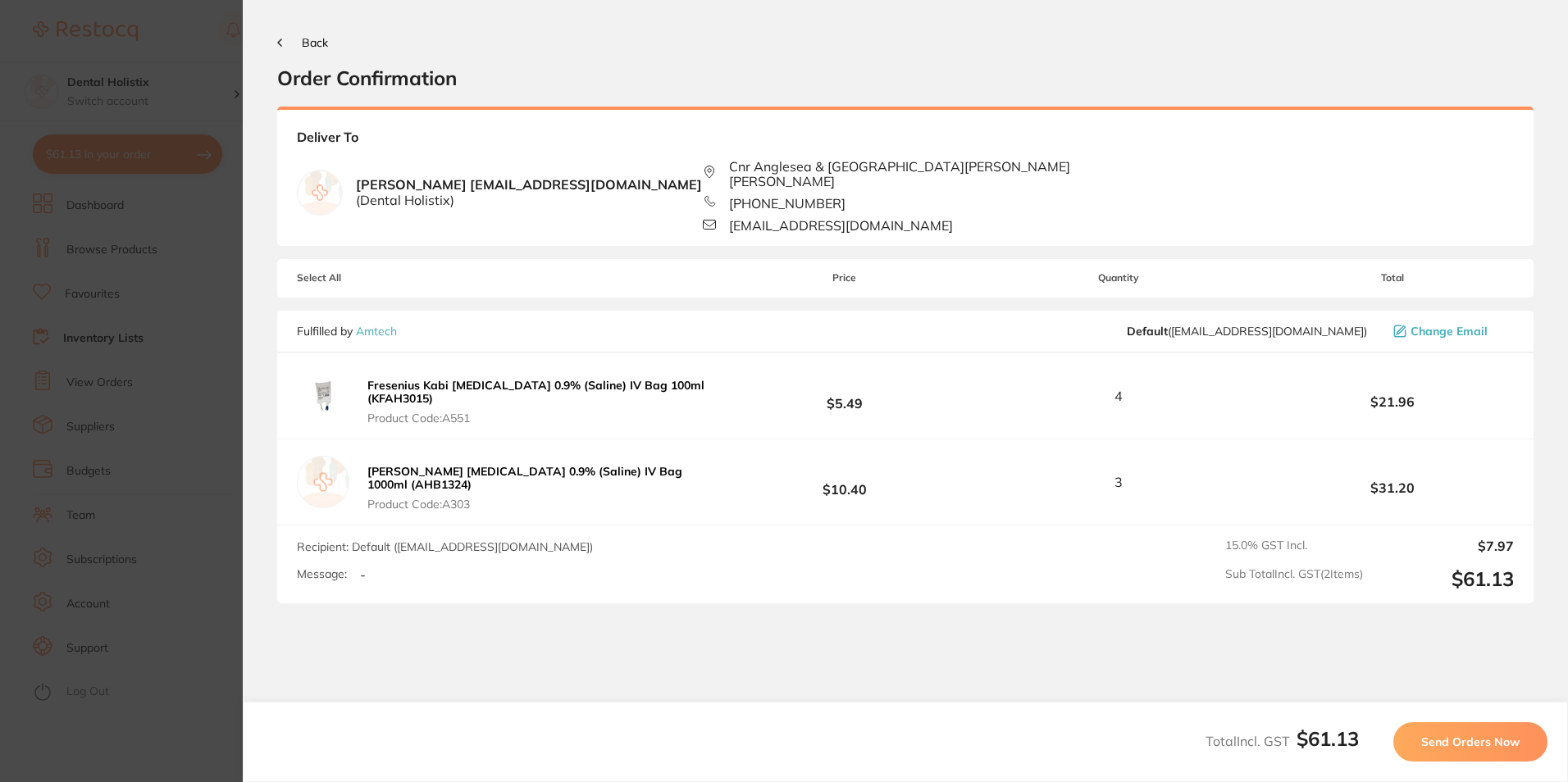
click at [1467, 743] on span "Send Orders Now" at bounding box center [1470, 742] width 98 height 15
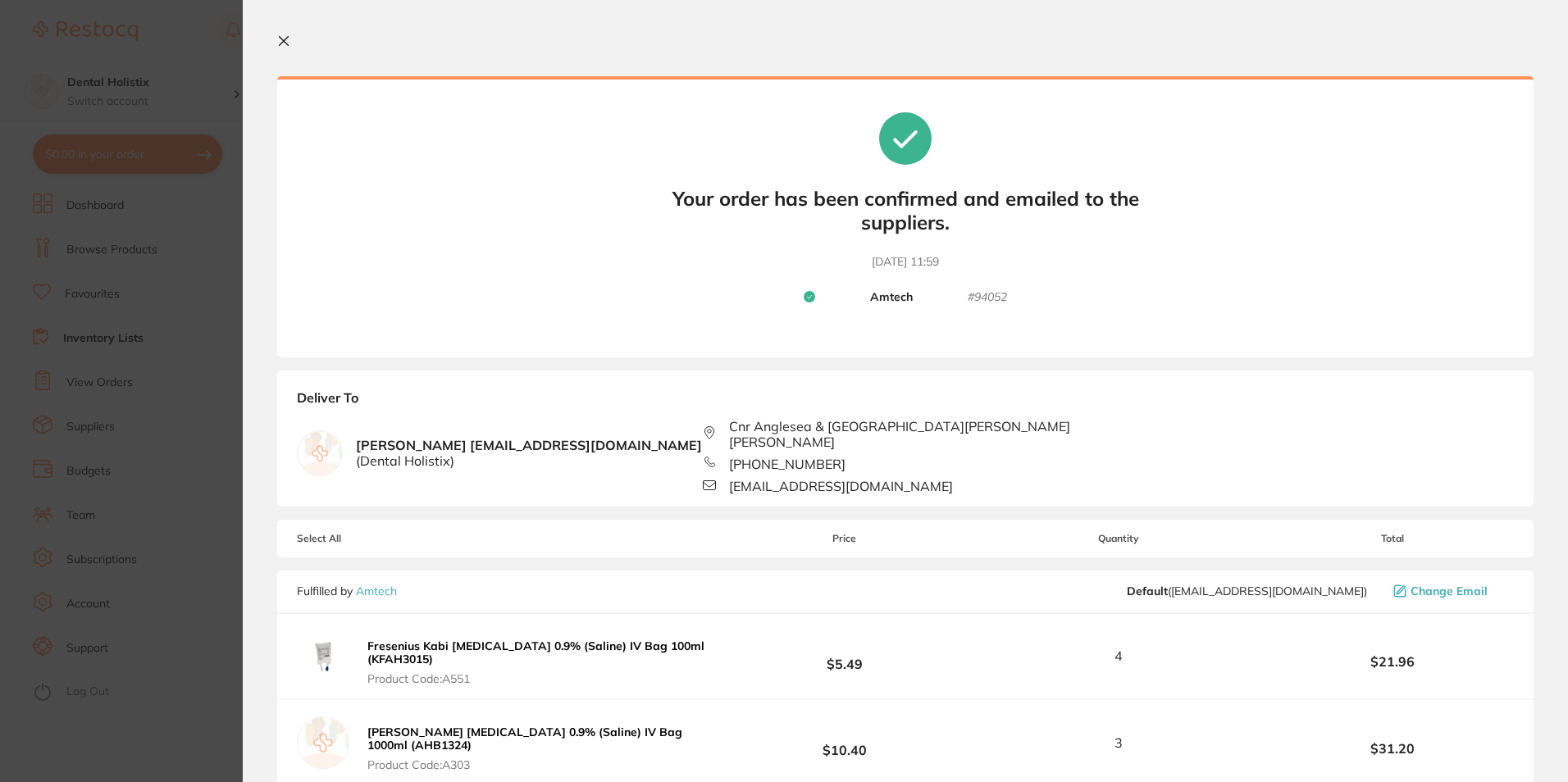
click at [284, 40] on icon at bounding box center [284, 41] width 13 height 13
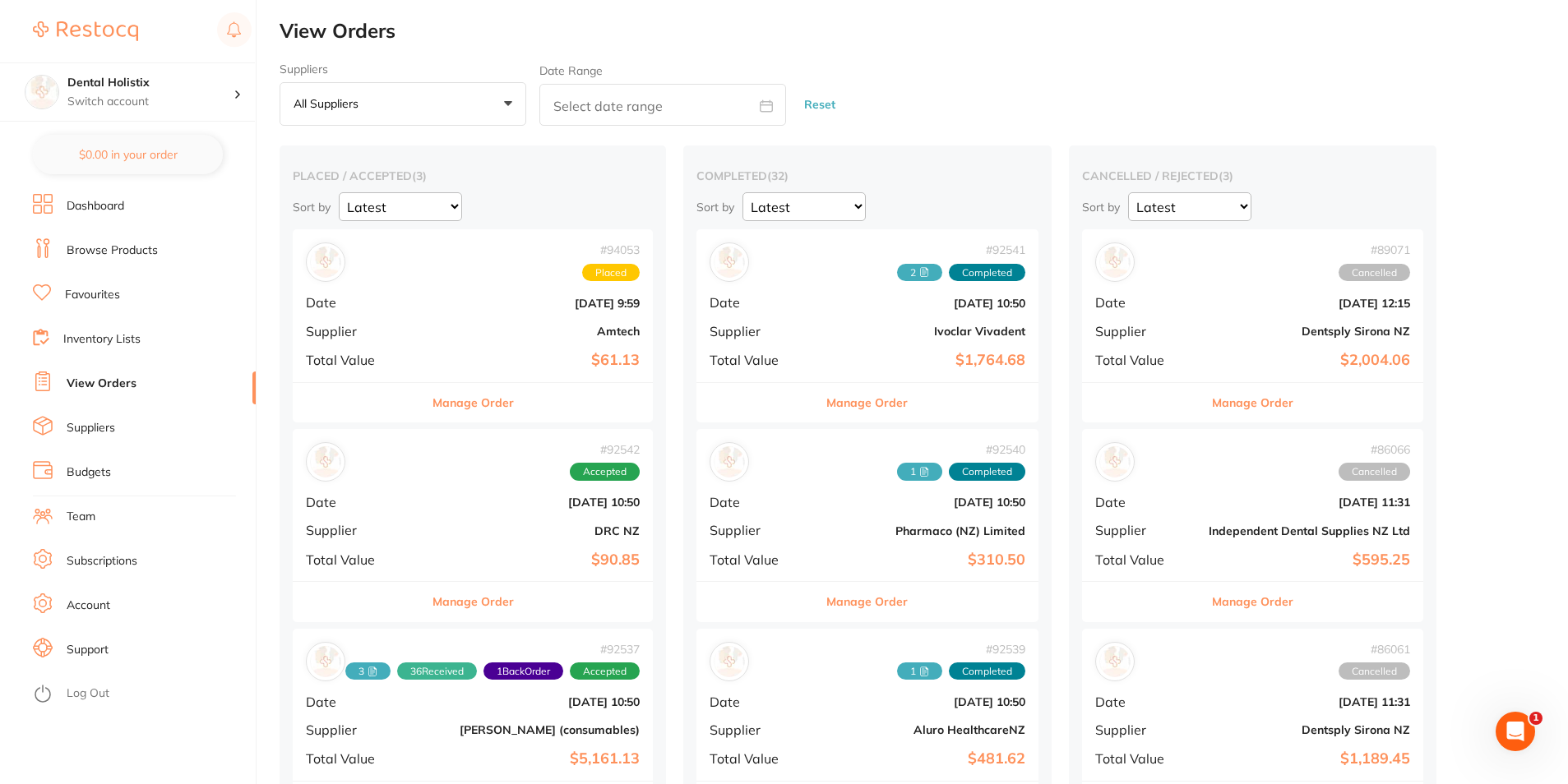
click at [1078, 69] on div "Suppliers All suppliers +0 All suppliers Aluro HealthcareNZ Amtech Aquapick [PE…" at bounding box center [923, 95] width 1288 height 64
click at [92, 382] on link "View Orders" at bounding box center [102, 384] width 70 height 17
